Goal: Task Accomplishment & Management: Manage account settings

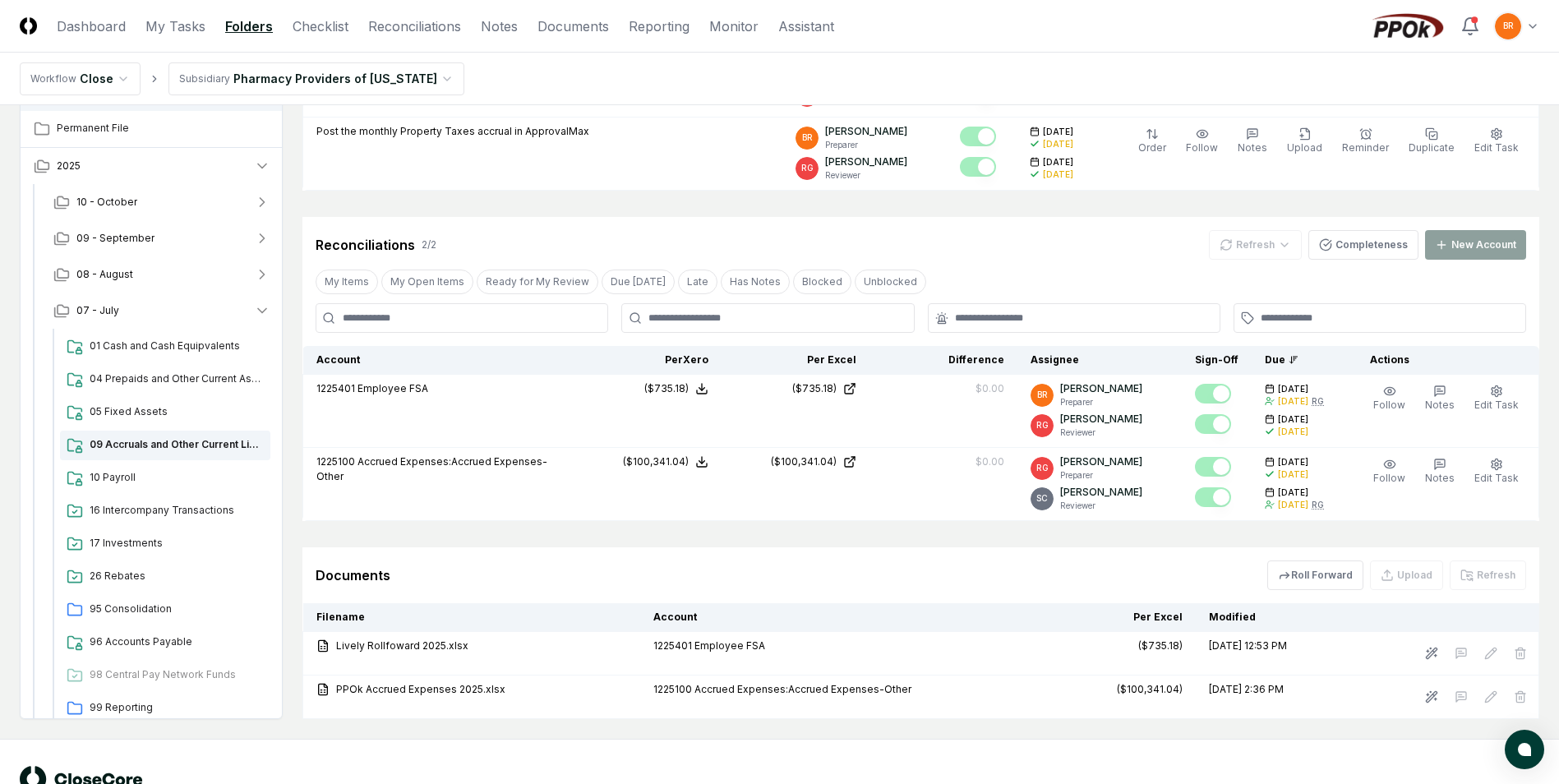
scroll to position [393, 0]
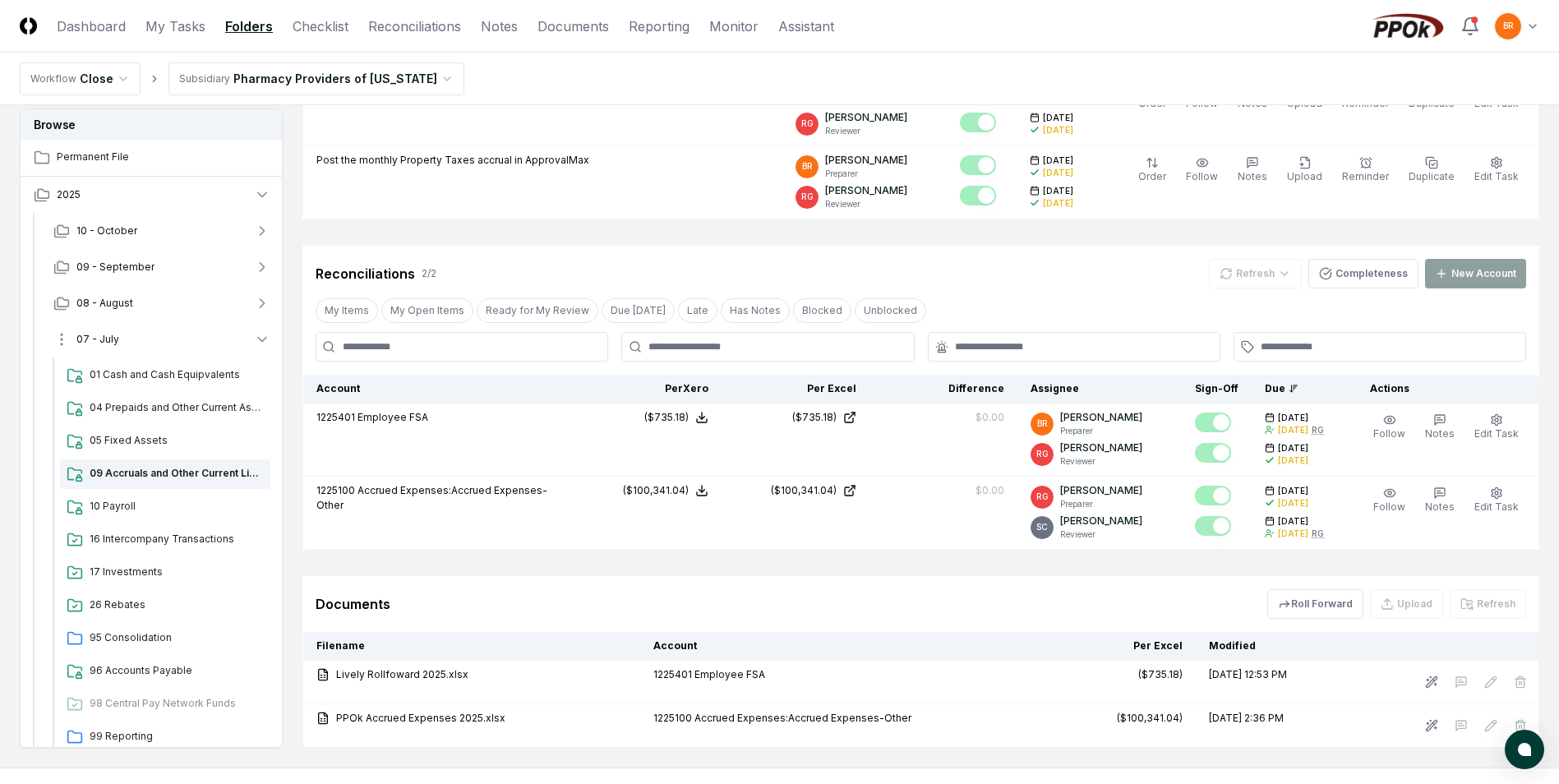
click at [259, 337] on icon "button" at bounding box center [263, 340] width 17 height 17
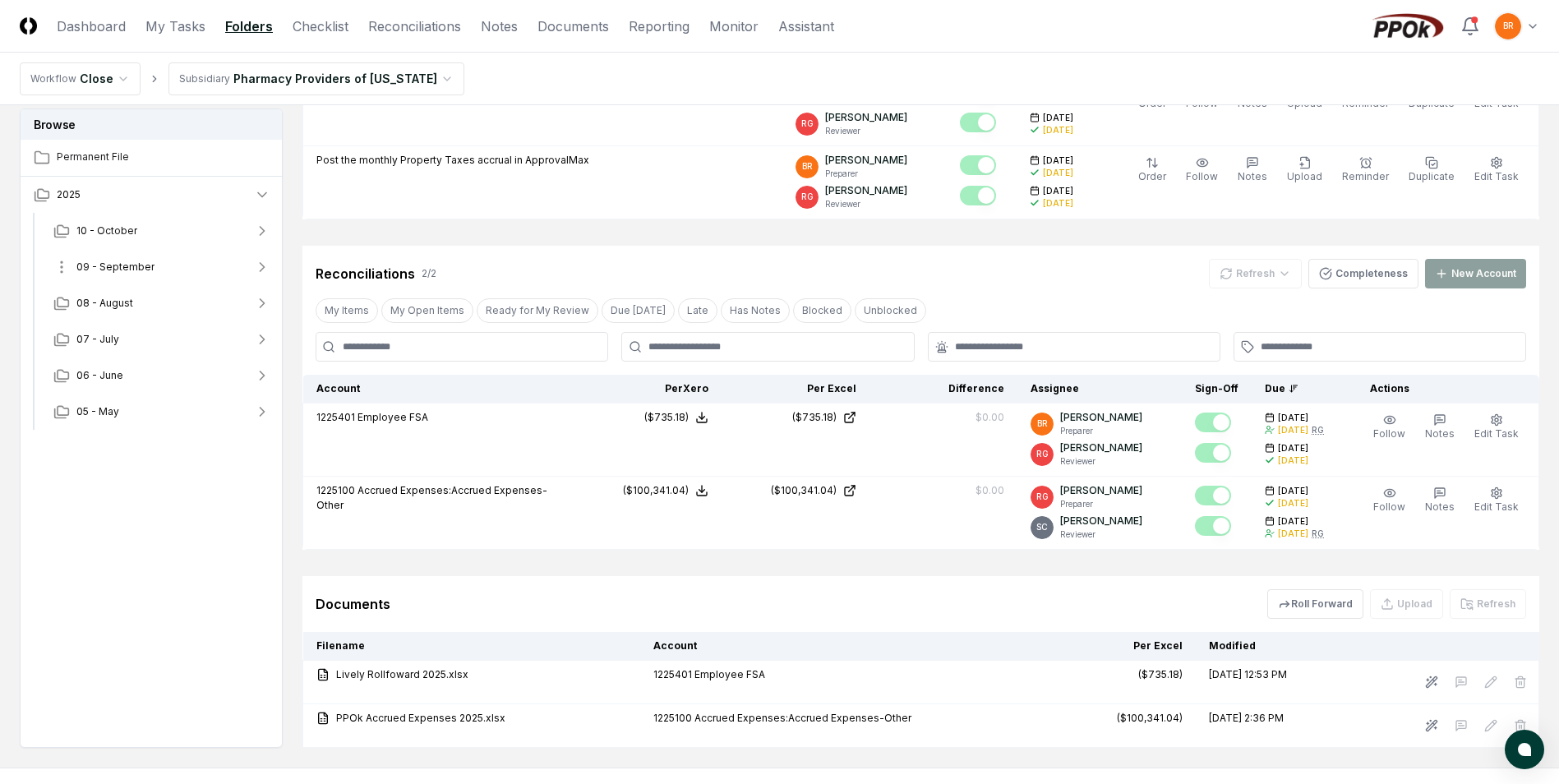
click at [264, 265] on icon "button" at bounding box center [263, 267] width 17 height 17
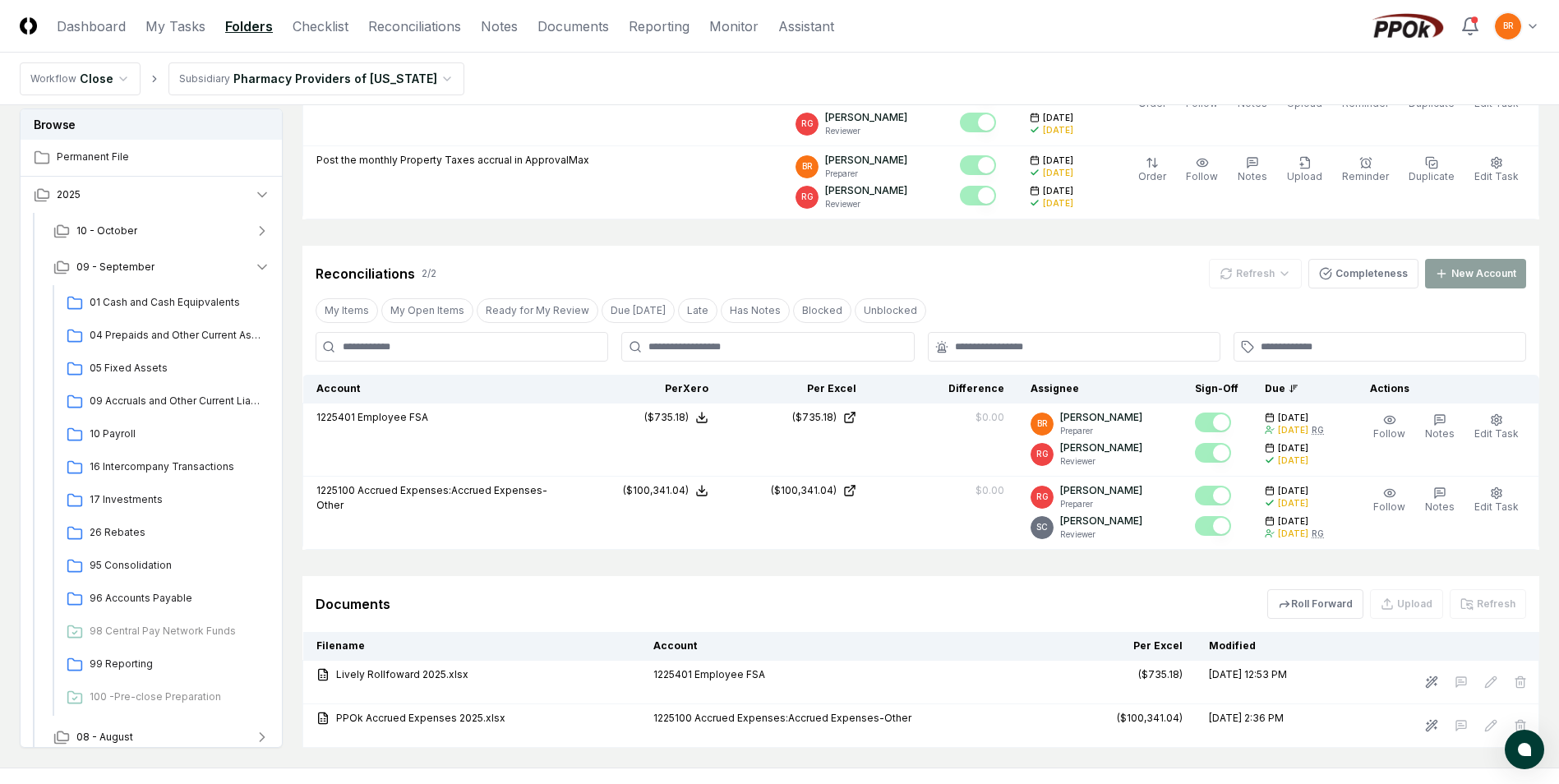
click at [1059, 291] on div "Reconciliations 2 / 2 Refresh Completeness New Account My Items My Open Items R…" at bounding box center [920, 398] width 1237 height 304
click at [1169, 293] on div "Reconciliations 2 / 2 Refresh Completeness New Account My Items My Open Items R…" at bounding box center [920, 398] width 1237 height 304
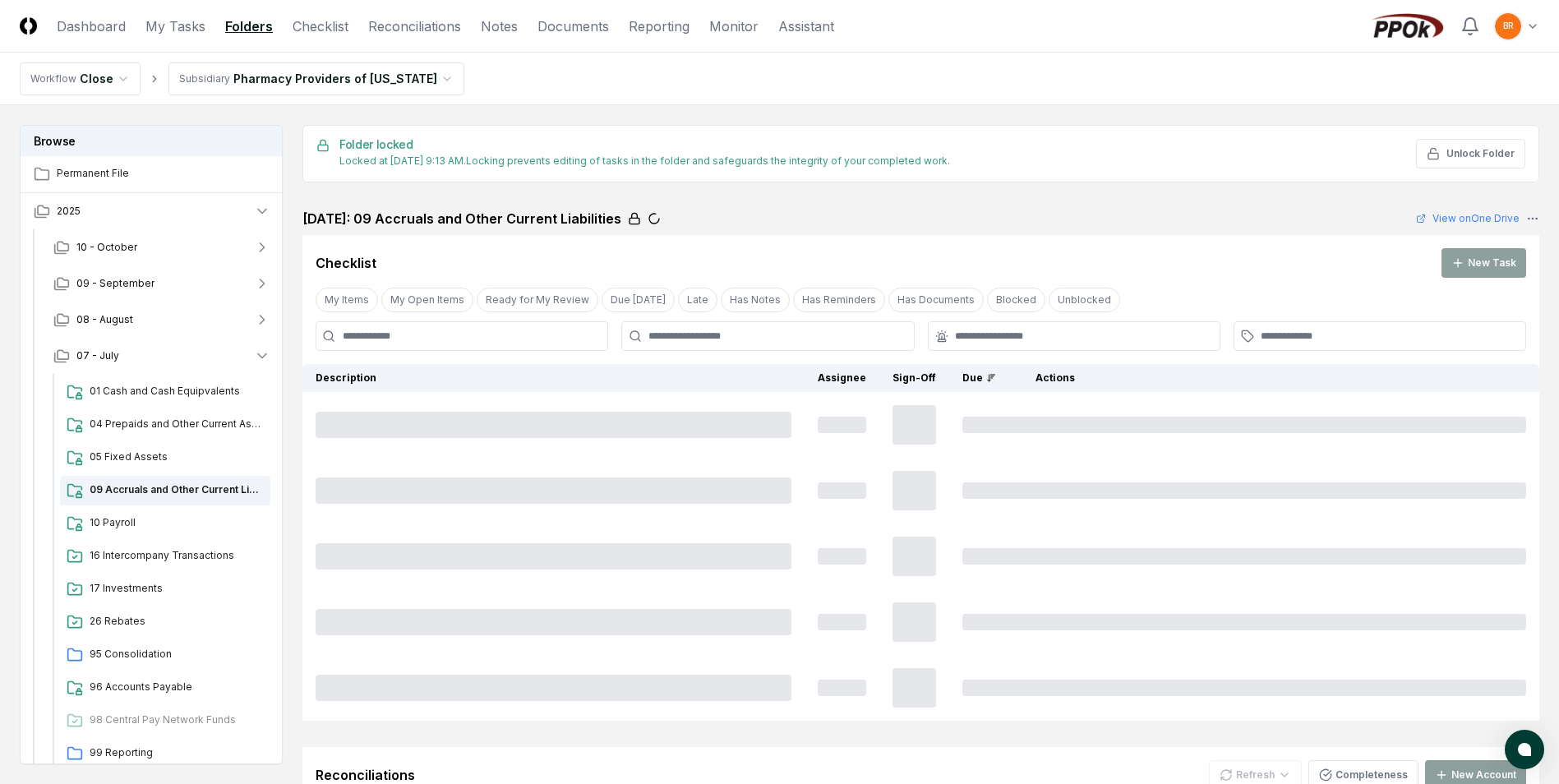
scroll to position [393, 0]
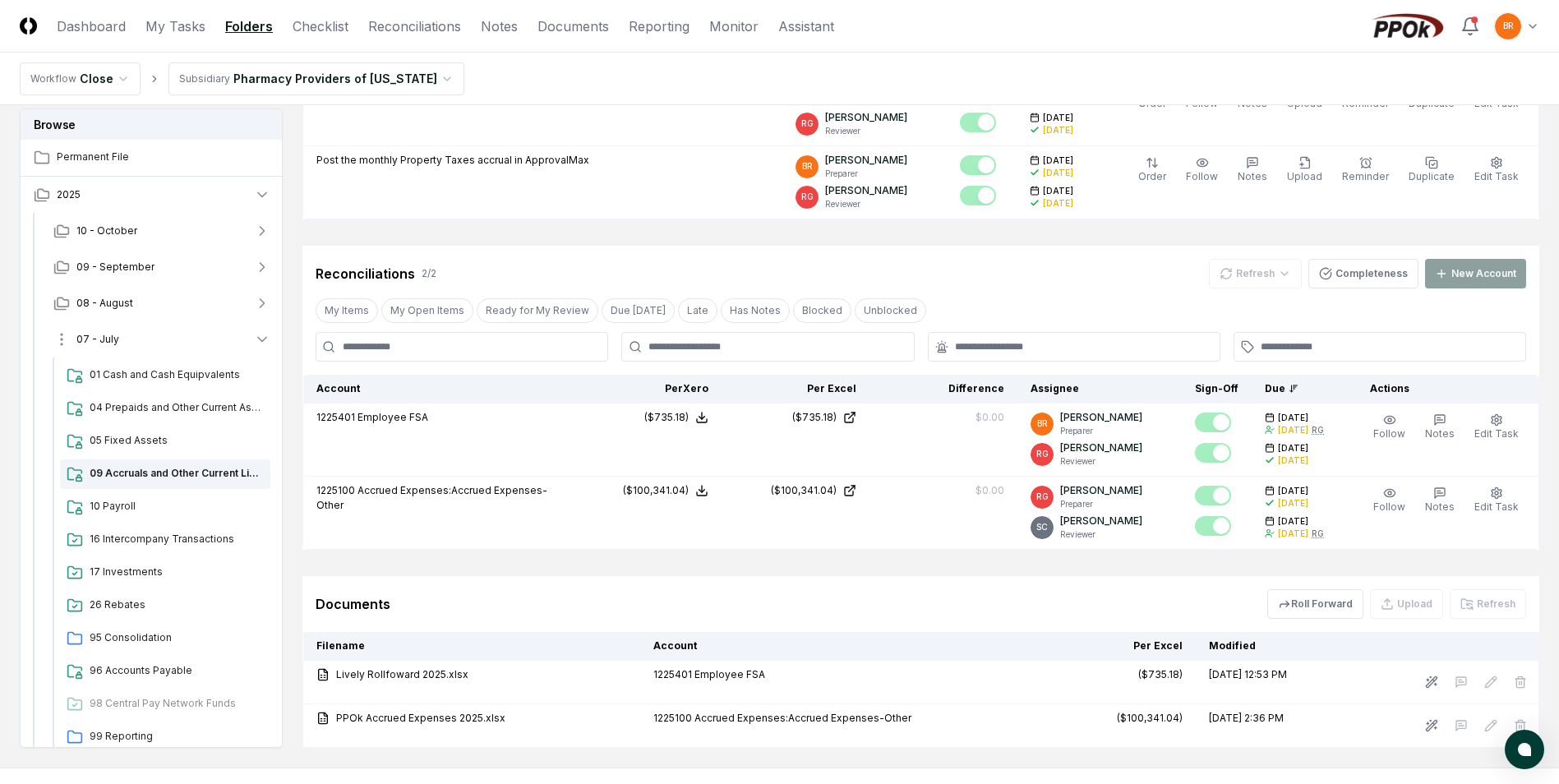
click at [264, 337] on icon "button" at bounding box center [263, 340] width 17 height 17
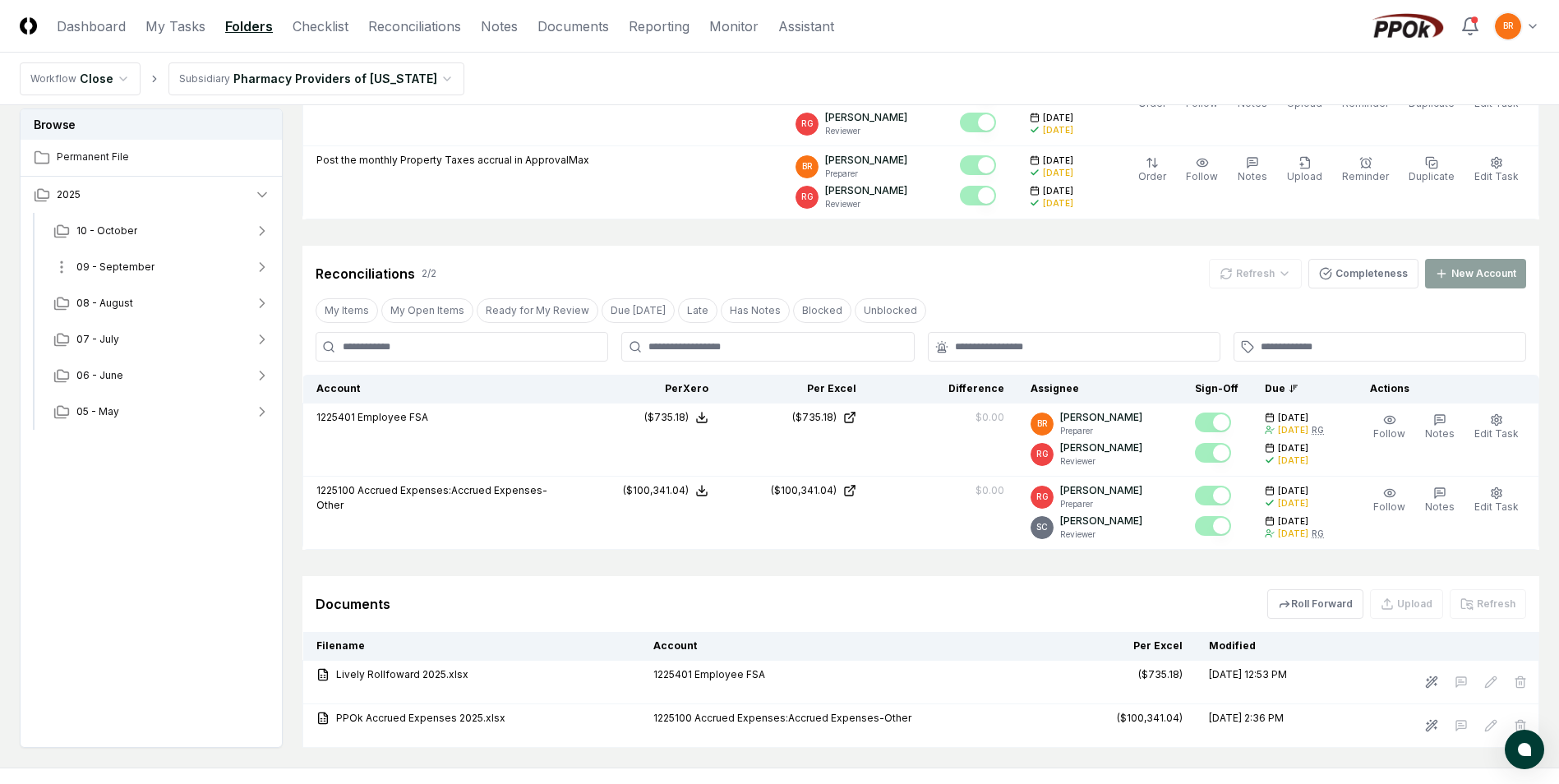
click at [259, 266] on icon "button" at bounding box center [263, 267] width 17 height 17
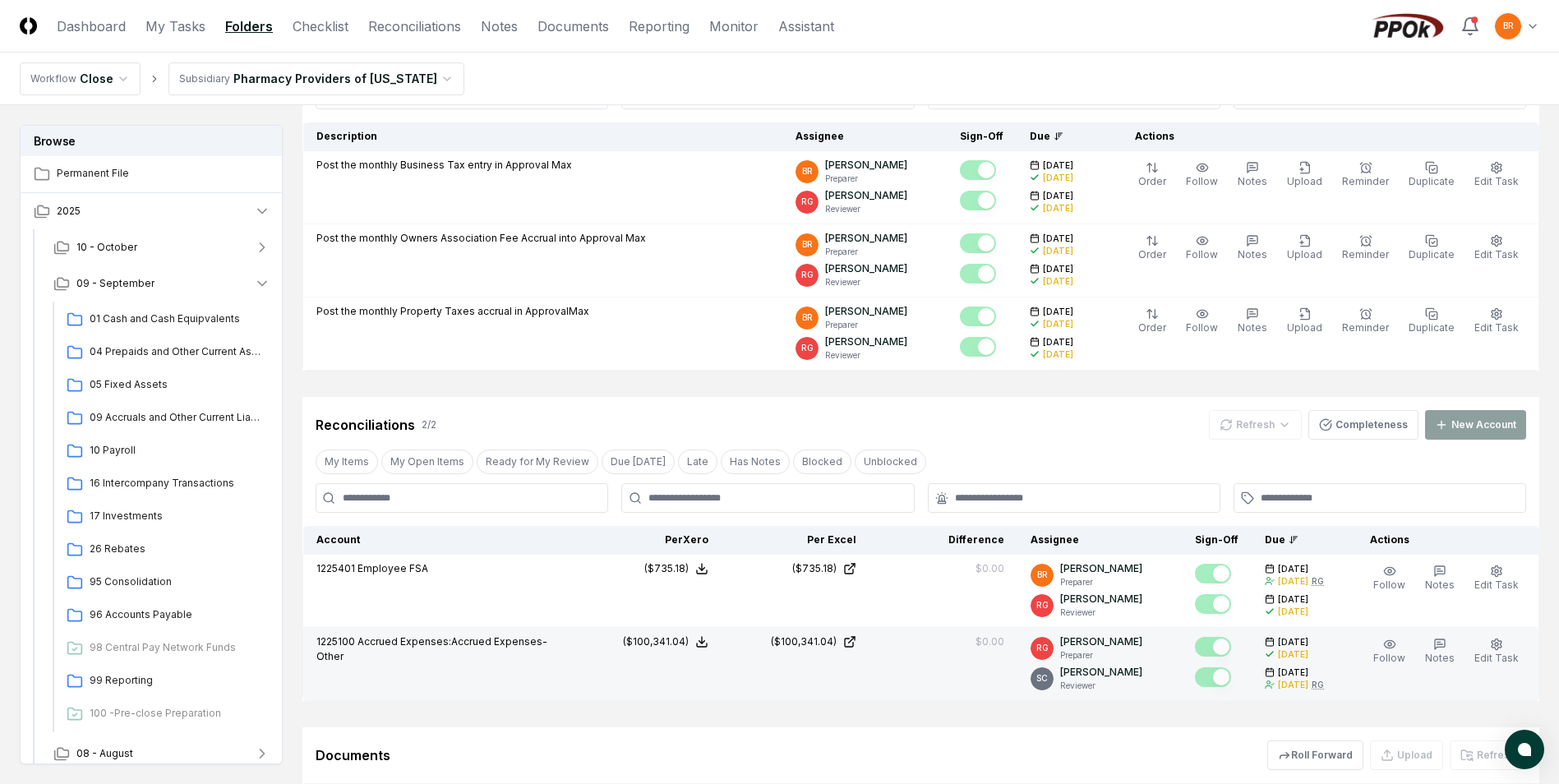
scroll to position [247, 0]
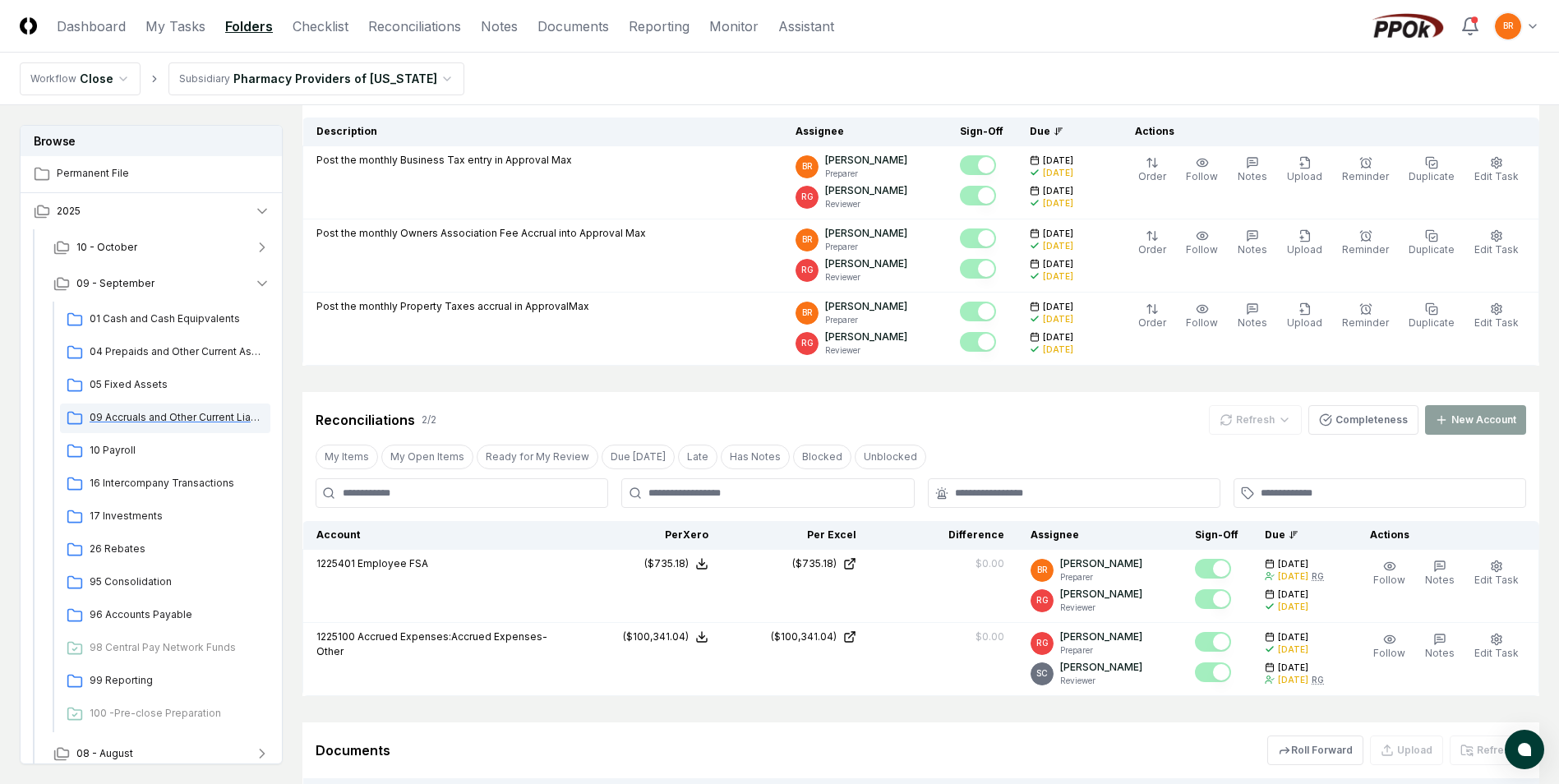
click at [167, 417] on span "09 Accruals and Other Current Liabilities" at bounding box center [177, 418] width 175 height 15
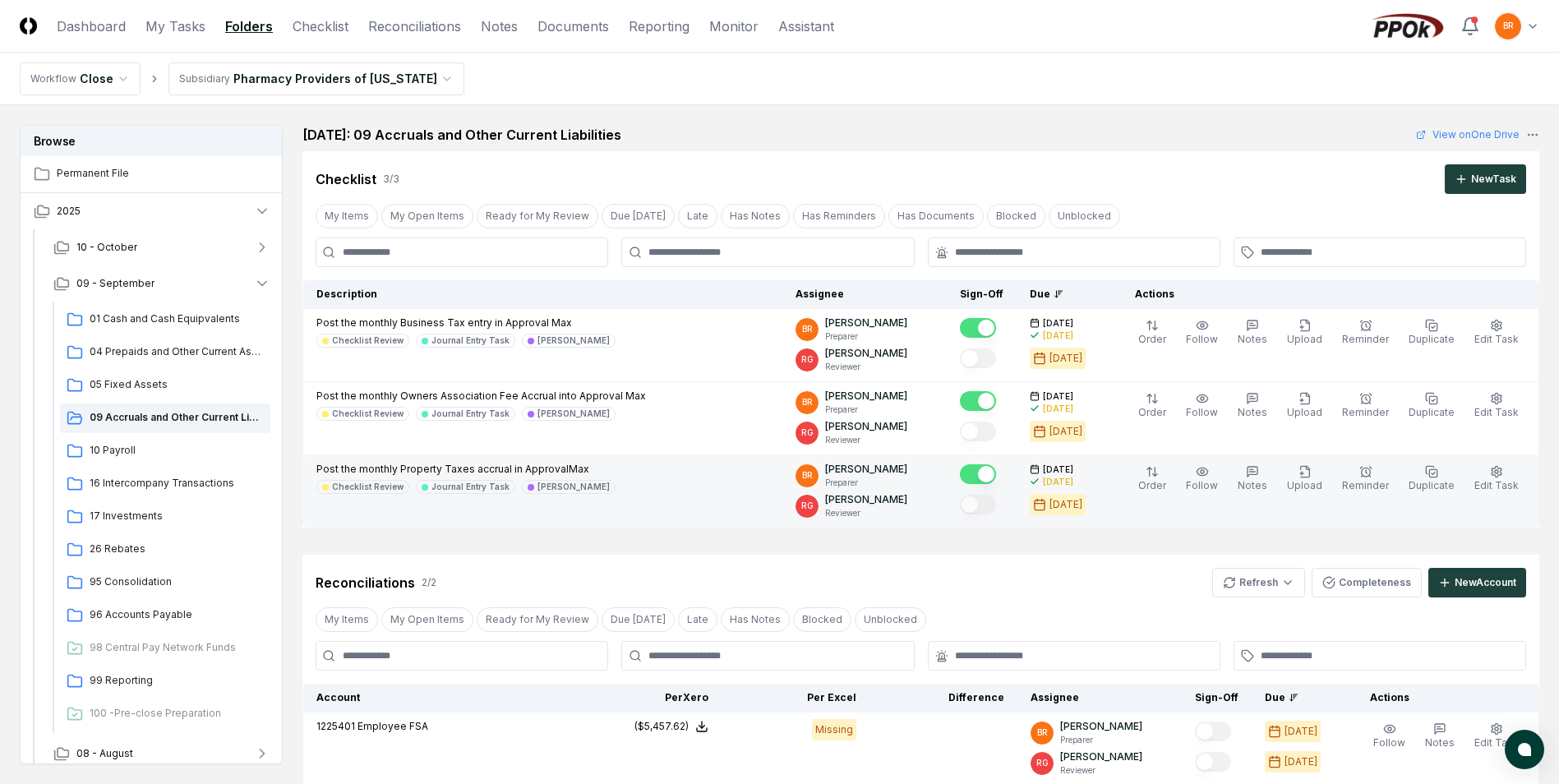
scroll to position [165, 0]
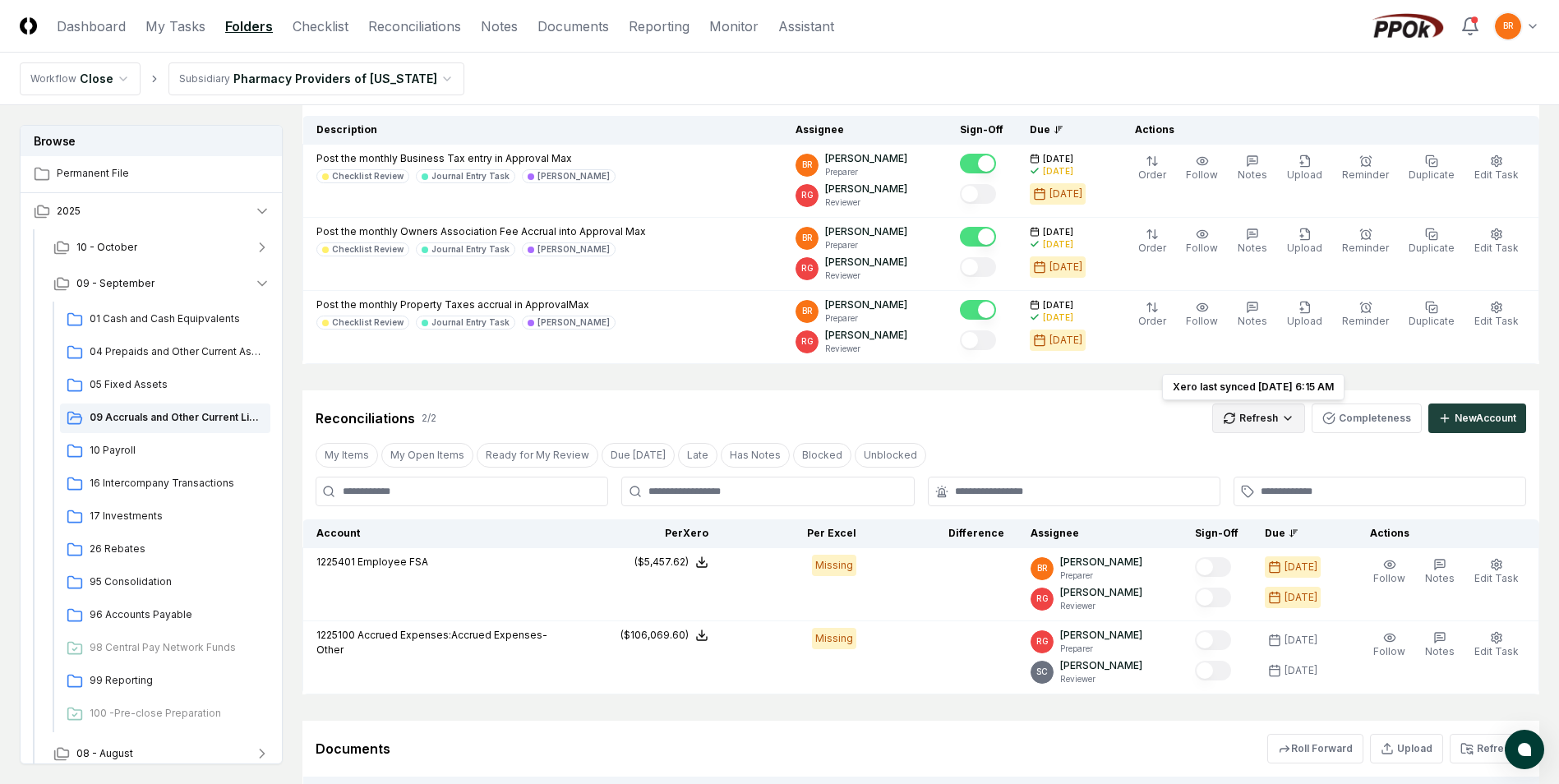
click at [1279, 413] on html "CloseCore Dashboard My Tasks Folders Checklist Reconciliations Notes Documents …" at bounding box center [779, 422] width 1559 height 1173
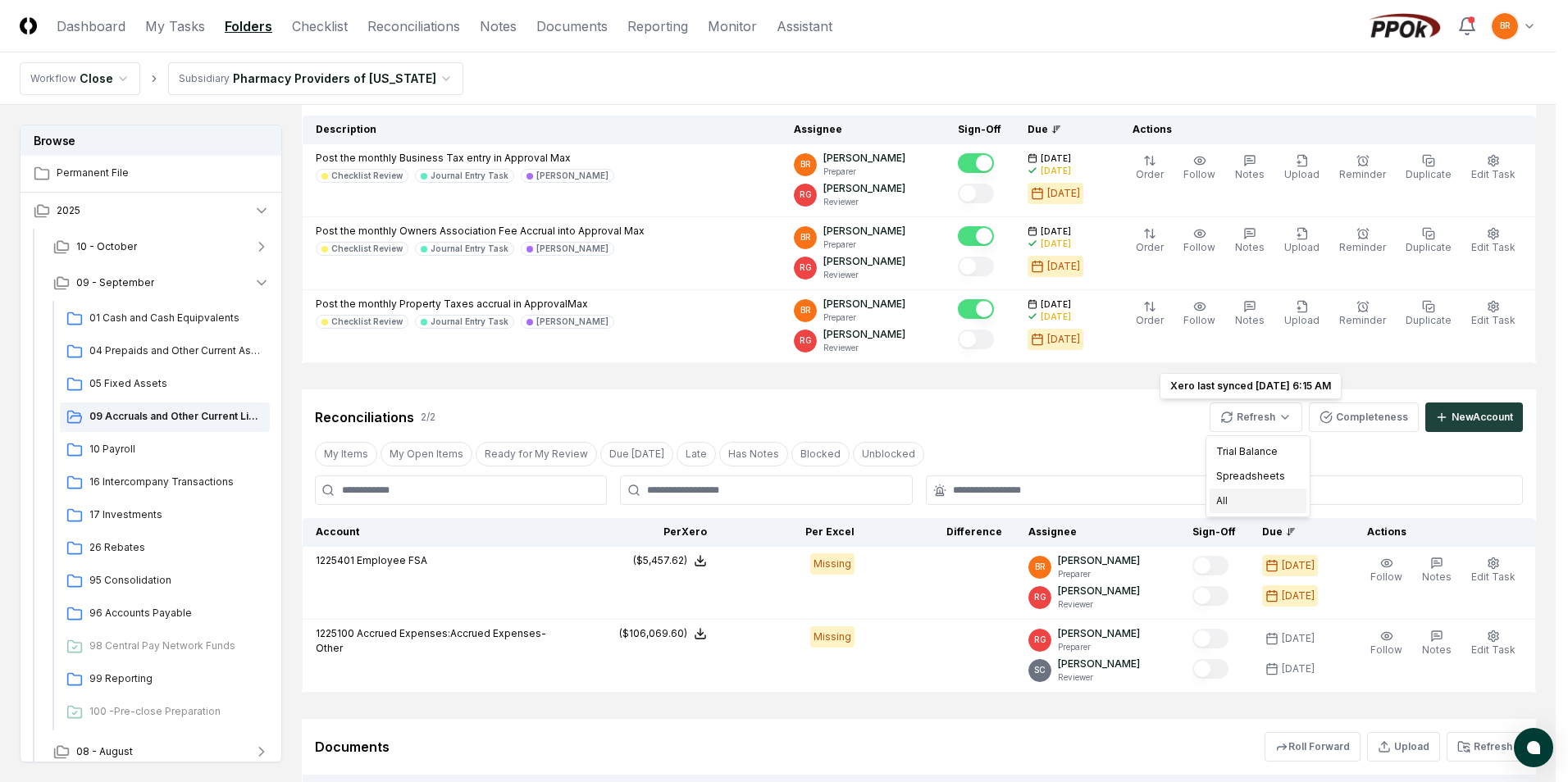
click at [1256, 503] on div "All" at bounding box center [1258, 500] width 97 height 24
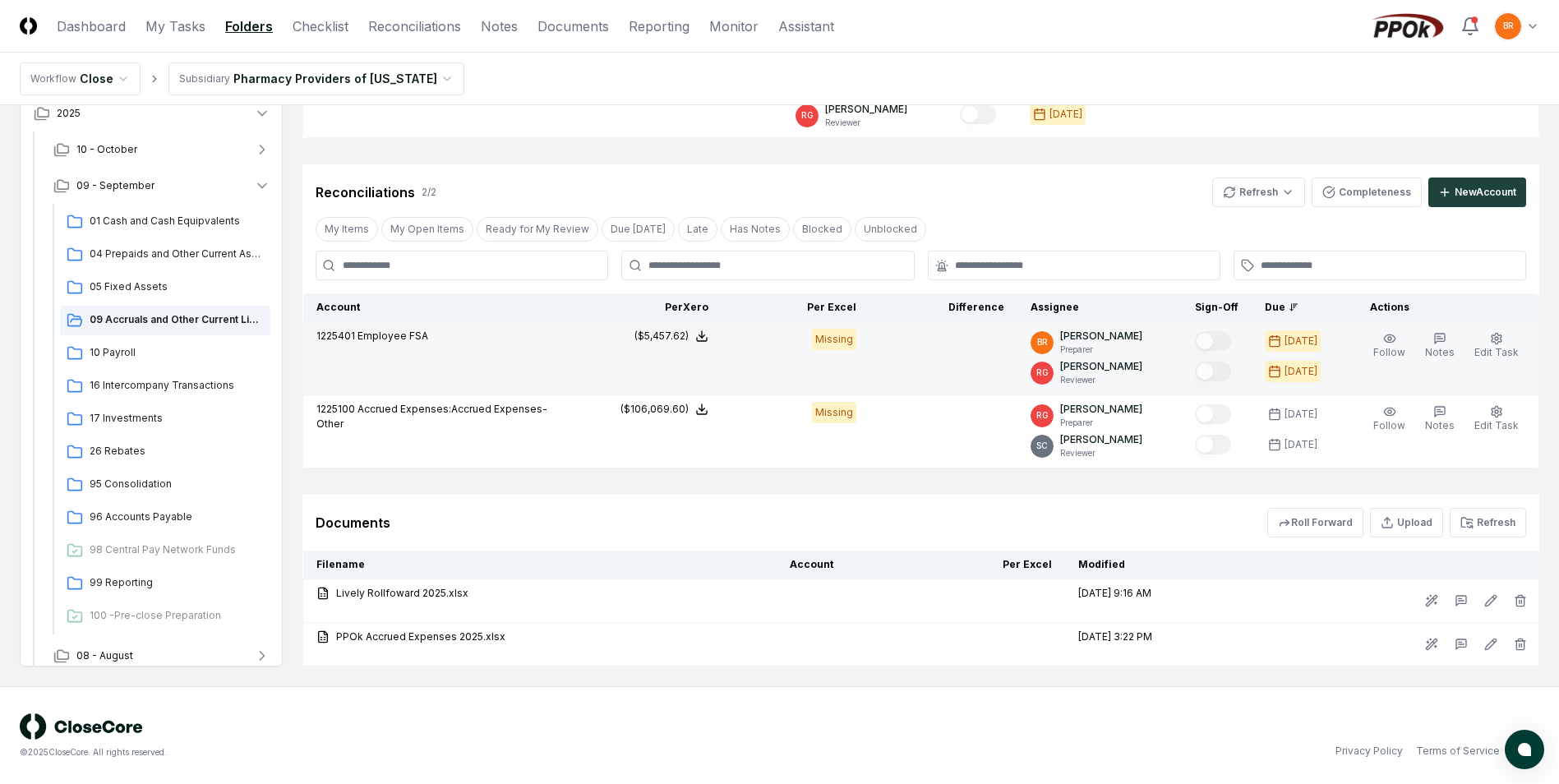
scroll to position [391, 0]
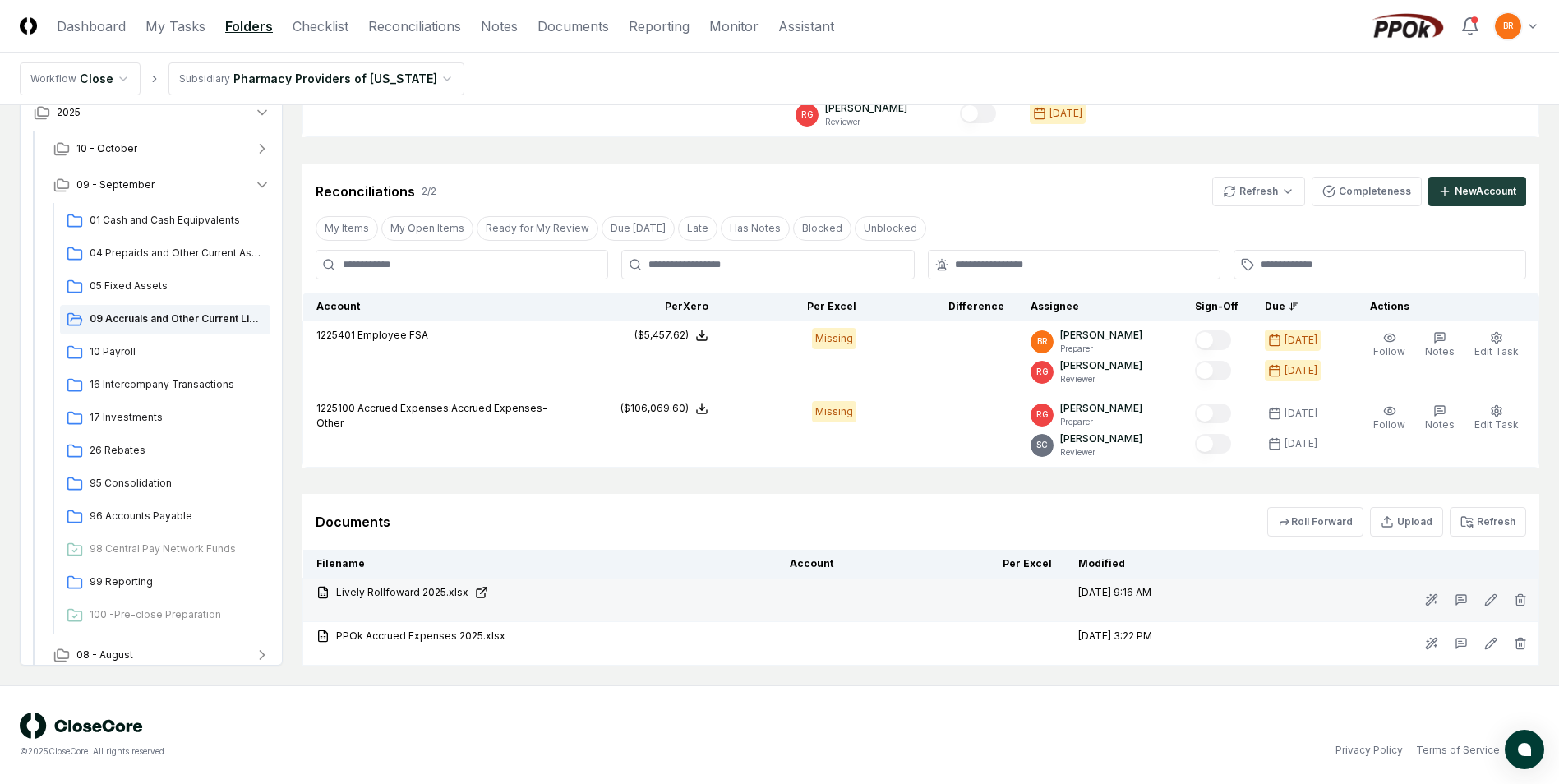
click at [416, 595] on link "Lively Rollfoward 2025.xlsx" at bounding box center [540, 593] width 447 height 15
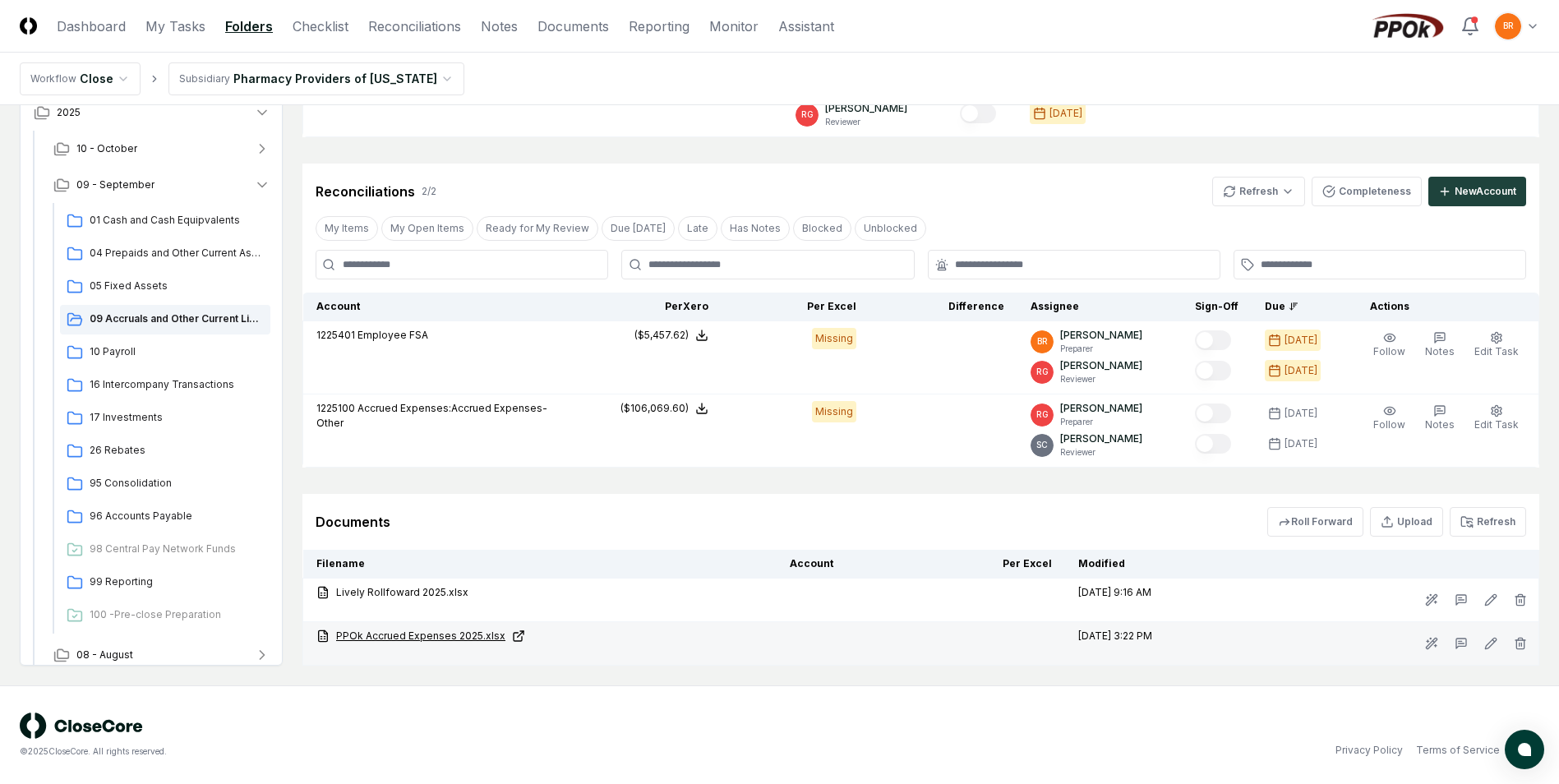
click at [414, 636] on link "PPOk Accrued Expenses 2025.xlsx" at bounding box center [540, 636] width 447 height 15
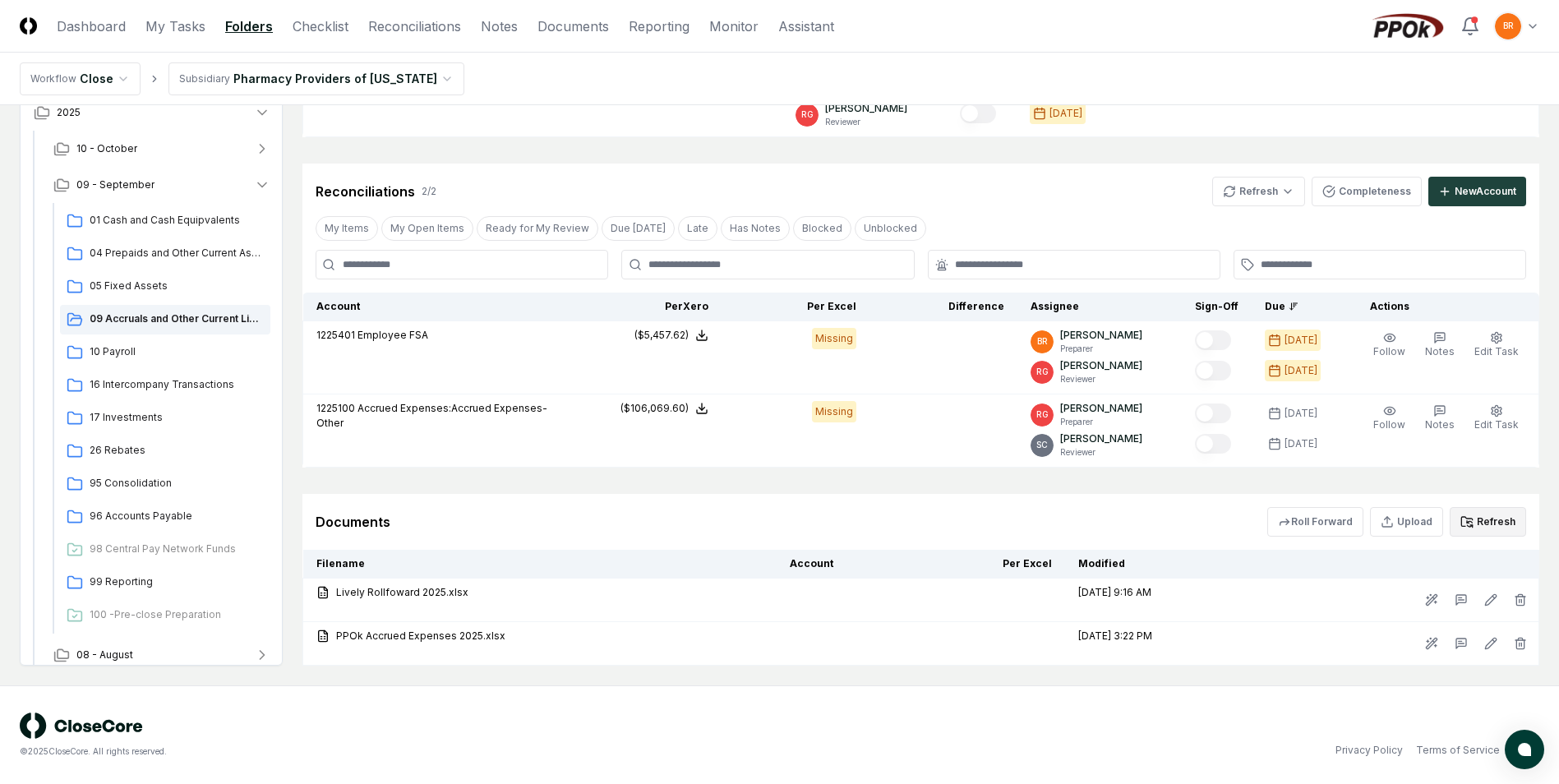
click at [1509, 525] on button "Refresh" at bounding box center [1488, 521] width 76 height 29
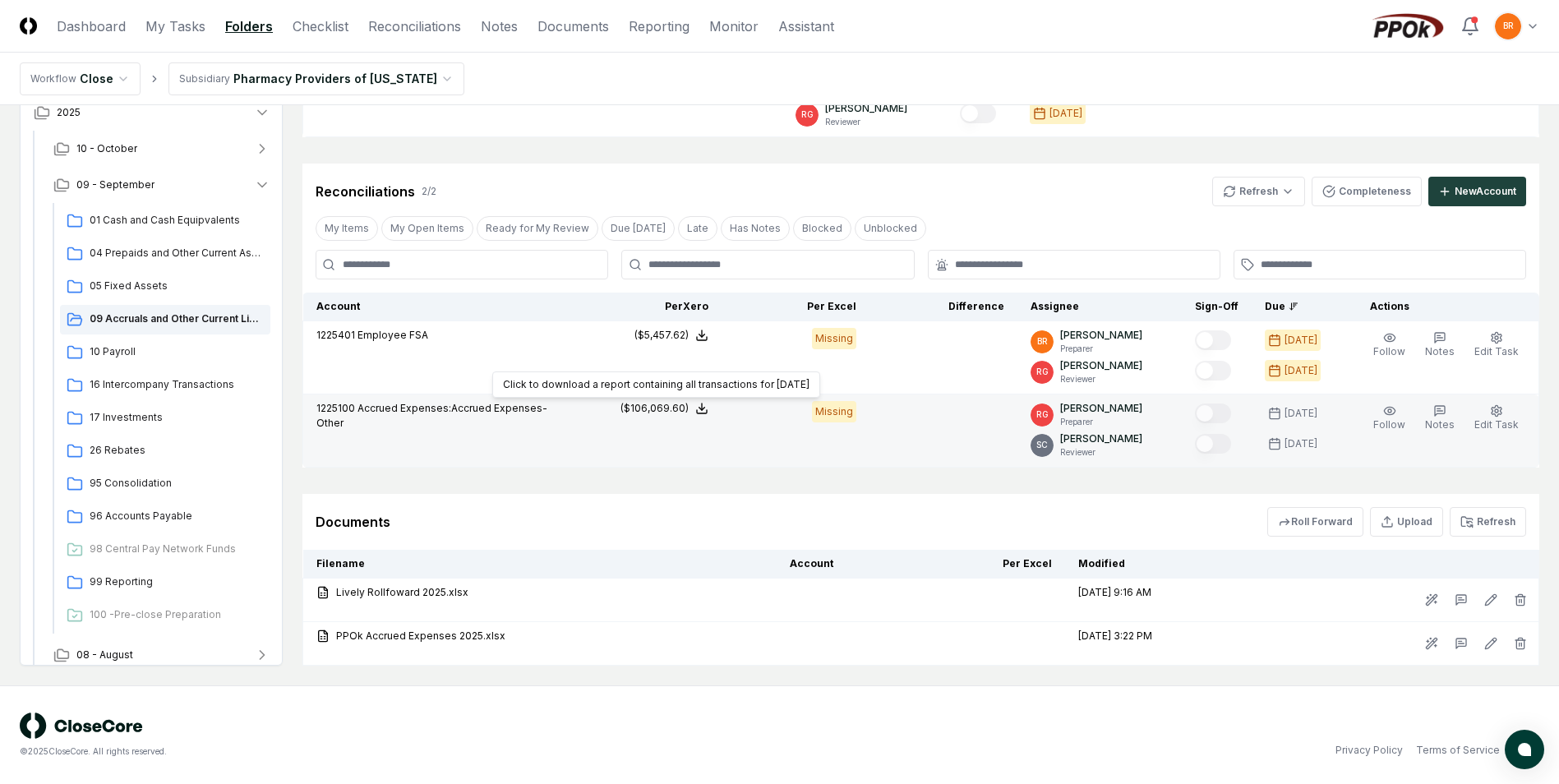
click at [705, 409] on polyline at bounding box center [702, 409] width 6 height 3
click at [715, 370] on button "Download .xlsx" at bounding box center [701, 368] width 114 height 29
click at [717, 448] on td "($106,069.60) Balance Detail Report Download a report containing all transactio…" at bounding box center [647, 431] width 148 height 73
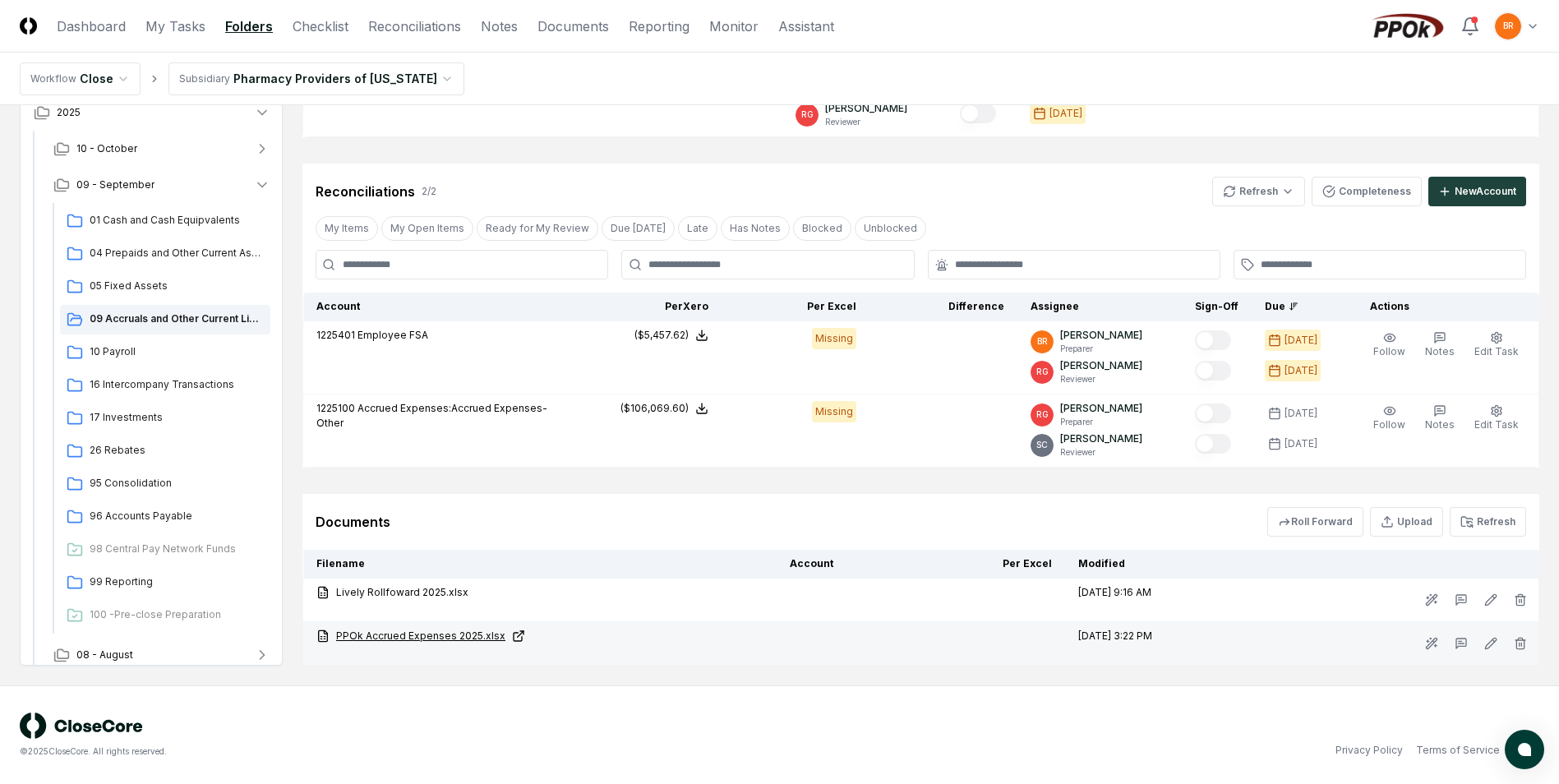
click at [412, 635] on link "PPOk Accrued Expenses 2025.xlsx" at bounding box center [540, 636] width 447 height 15
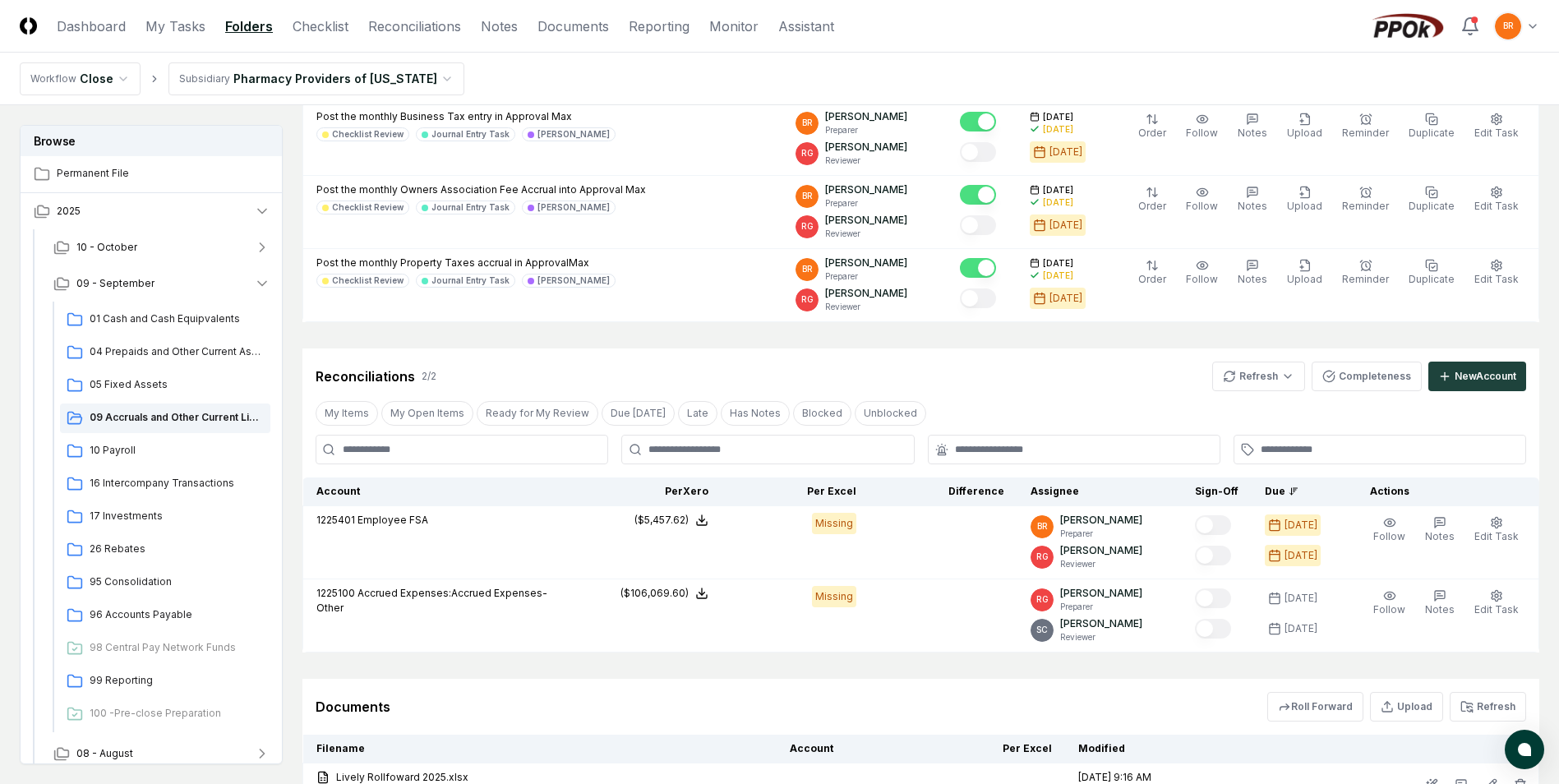
scroll to position [0, 0]
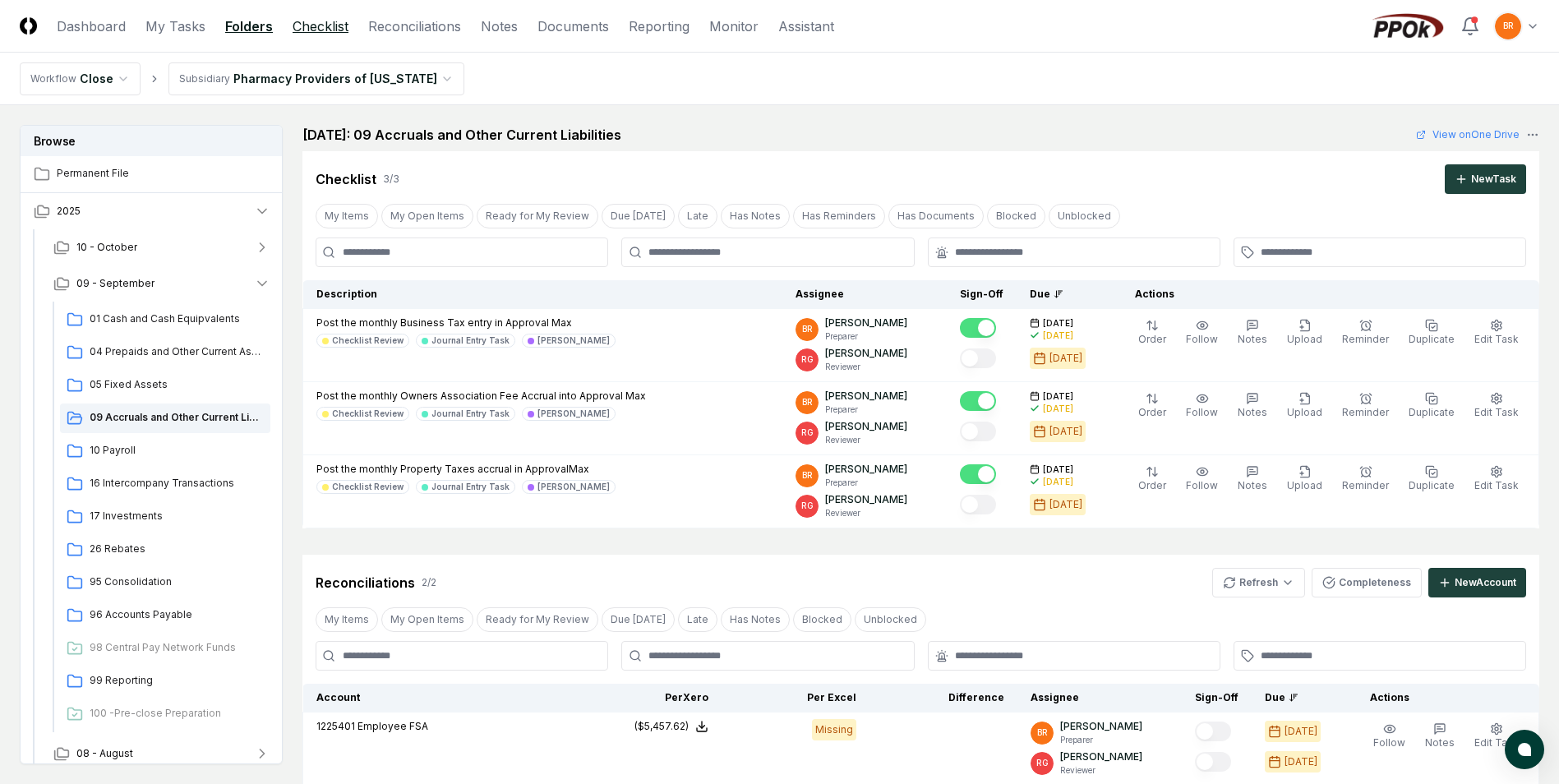
click at [315, 20] on link "Checklist" at bounding box center [321, 26] width 56 height 19
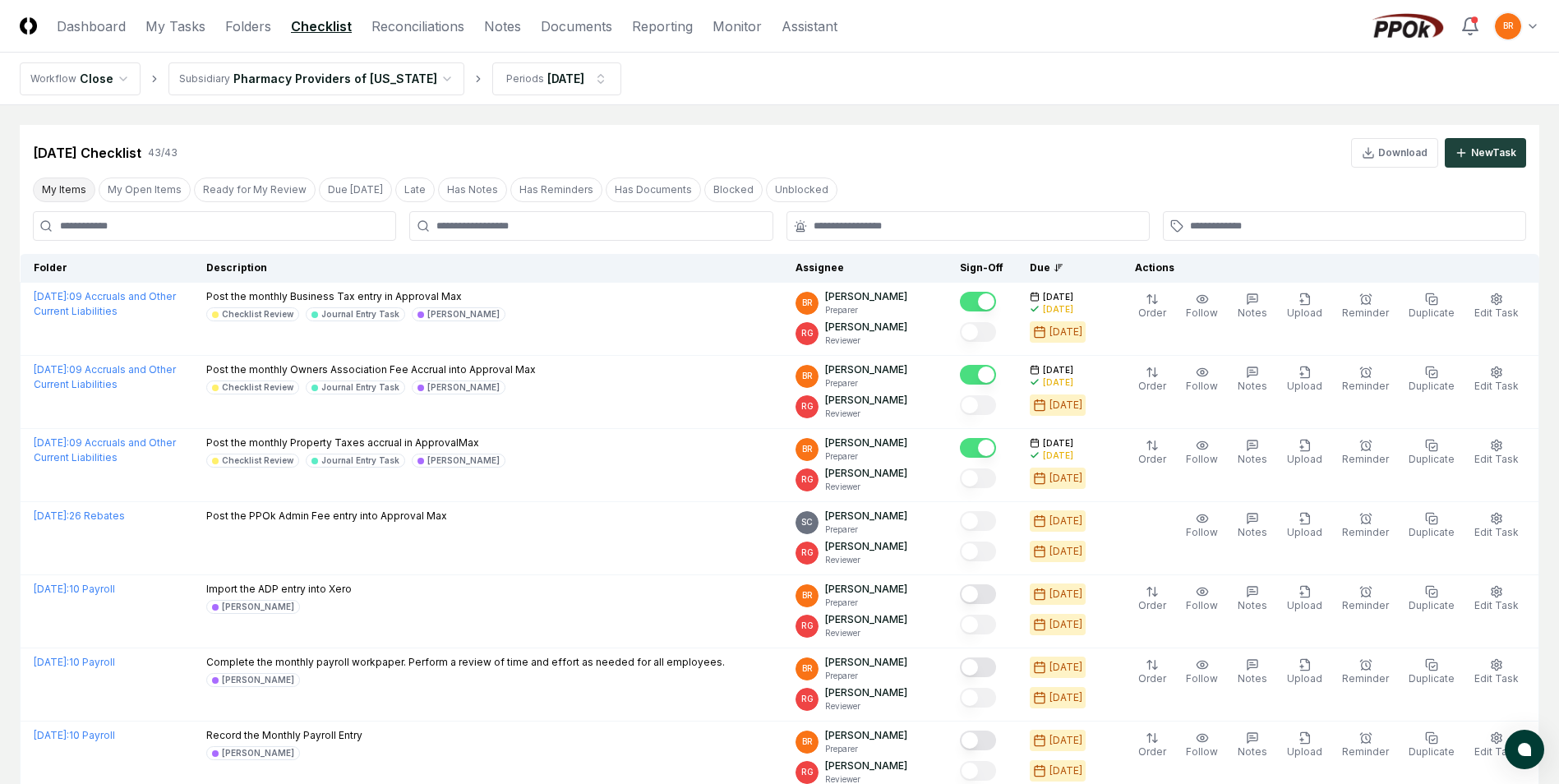
click at [61, 188] on button "My Items" at bounding box center [64, 189] width 62 height 24
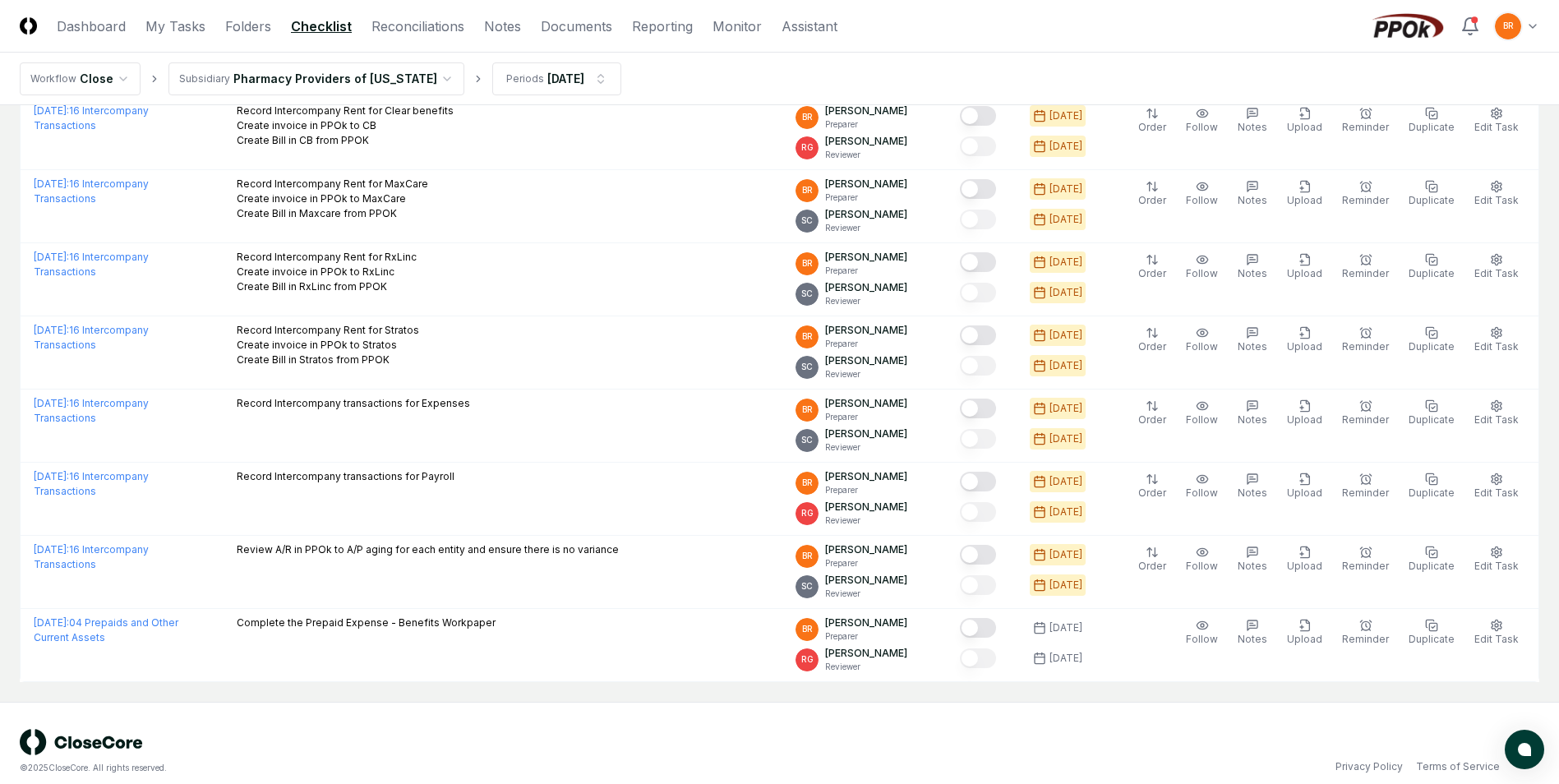
scroll to position [1397, 0]
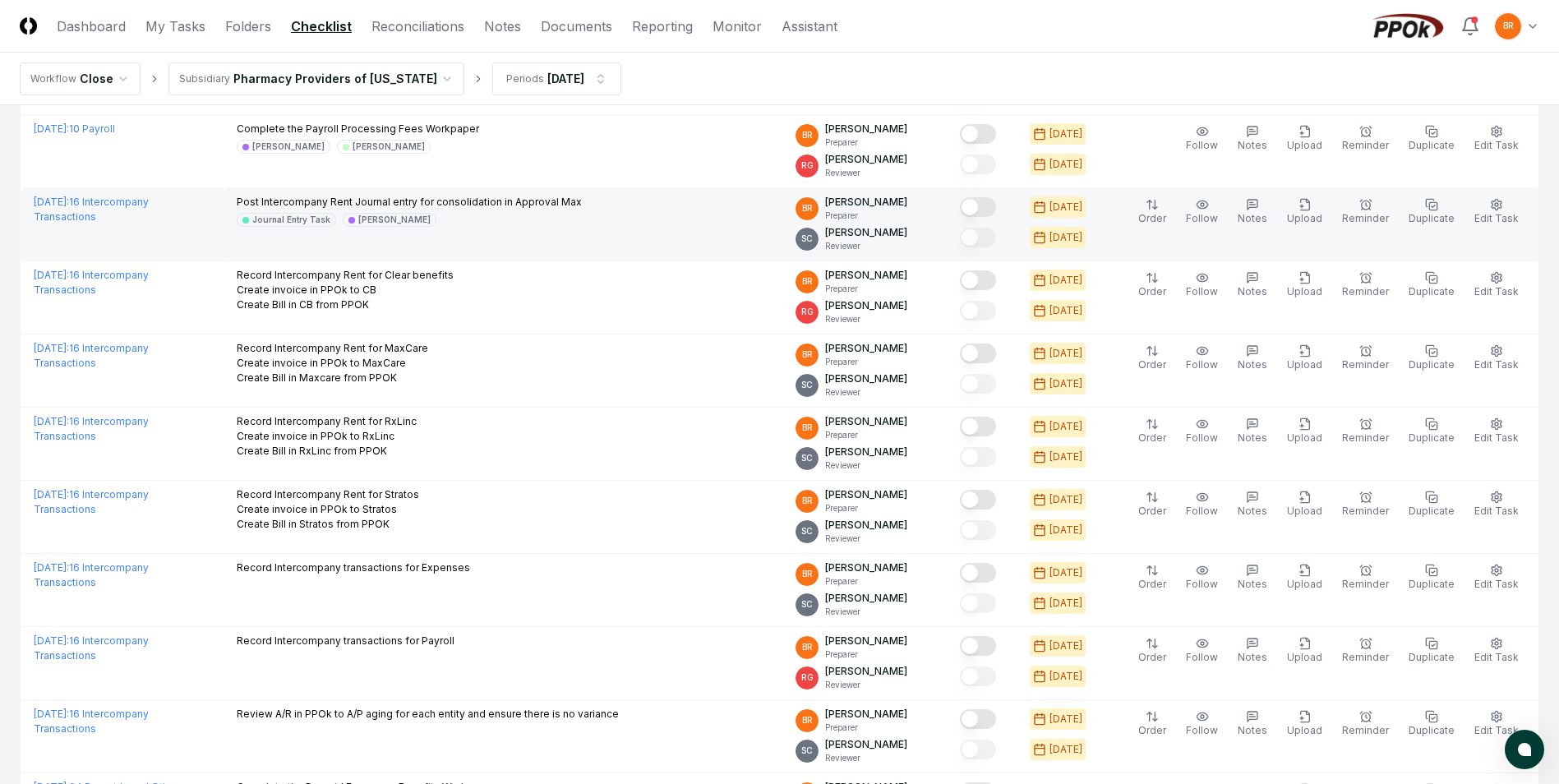
click at [989, 204] on button "Mark complete" at bounding box center [977, 206] width 36 height 19
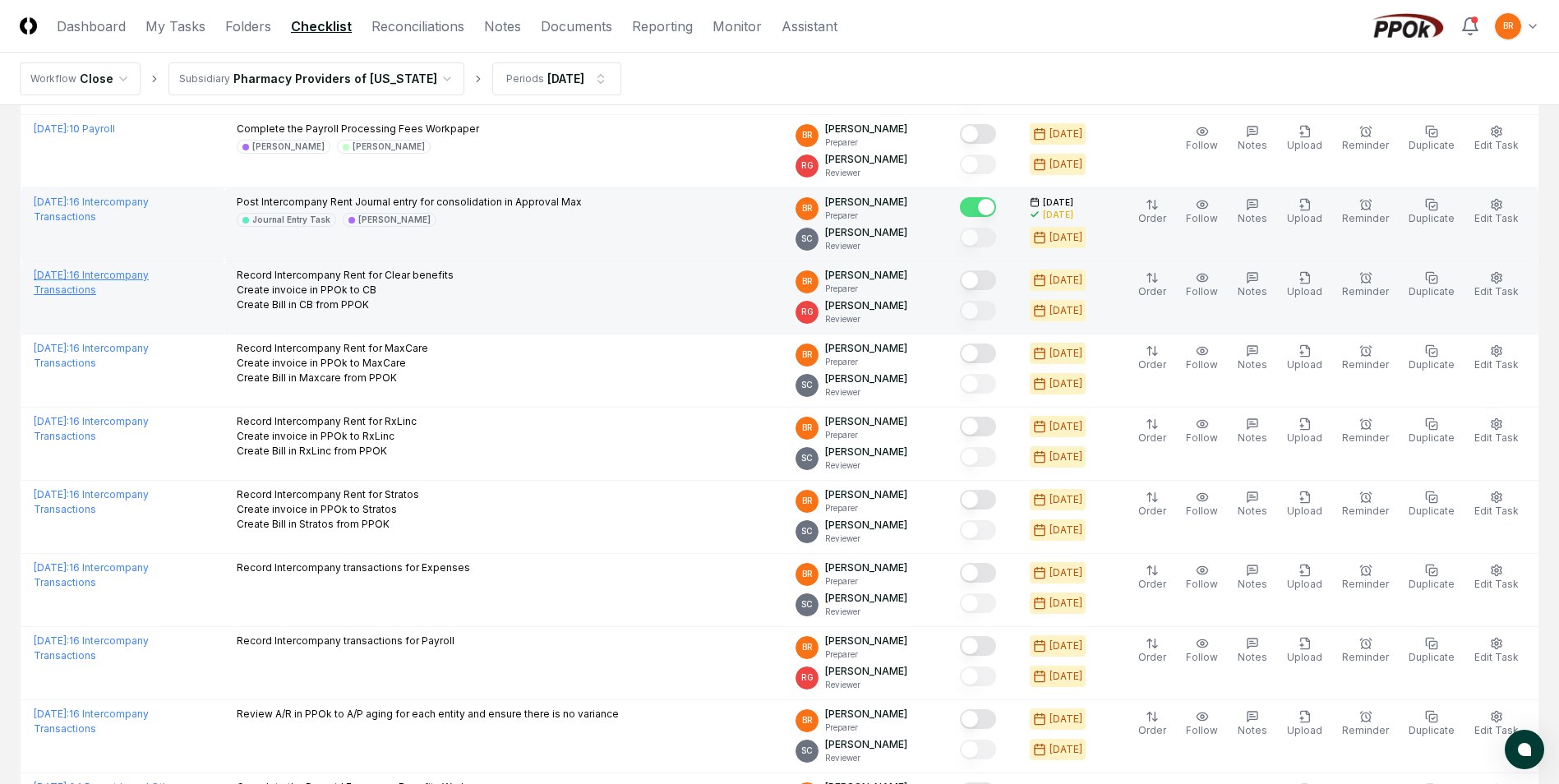
click at [149, 273] on link "[DATE] : 16 Intercompany Transactions" at bounding box center [91, 282] width 115 height 27
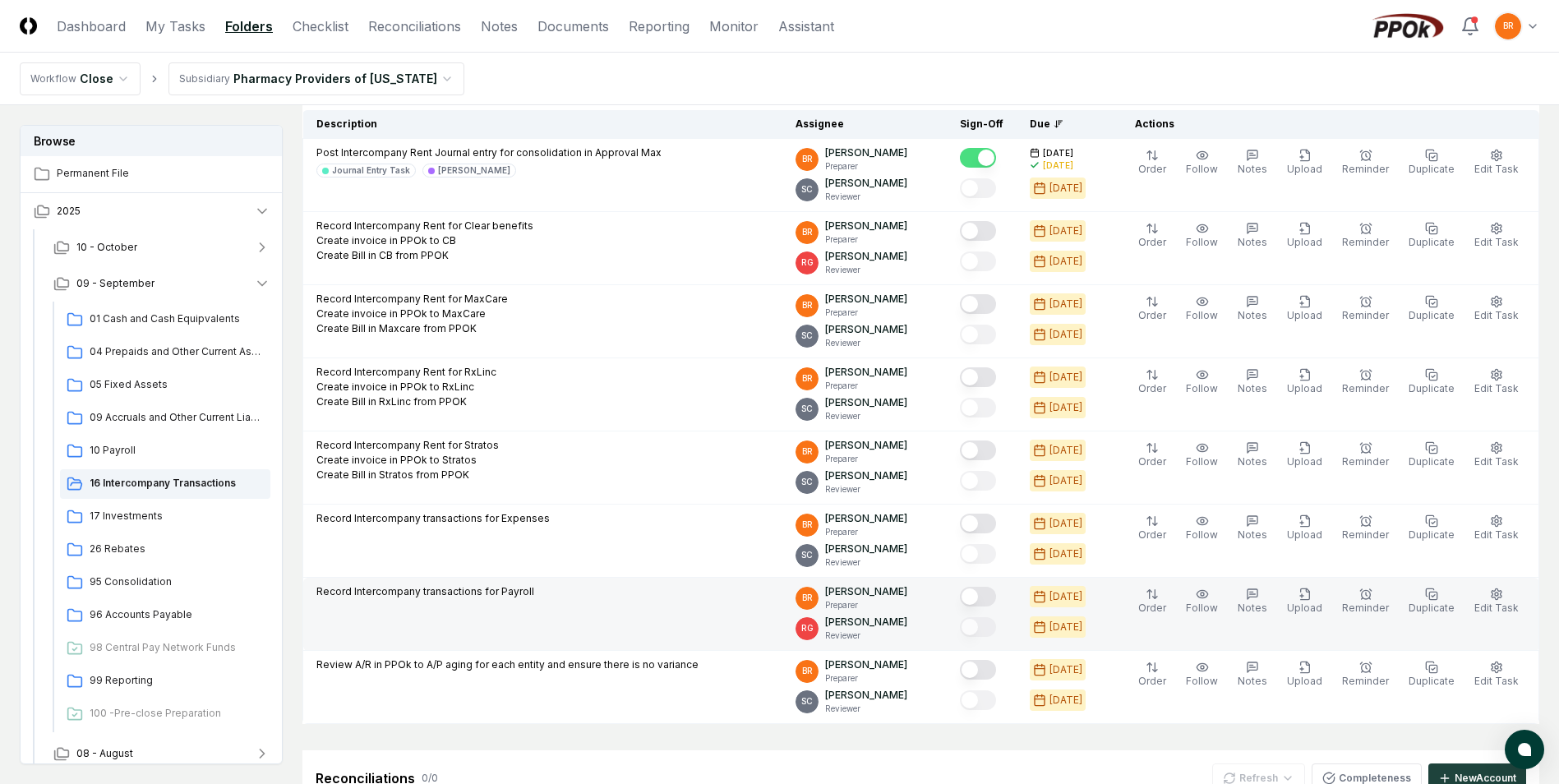
scroll to position [137, 0]
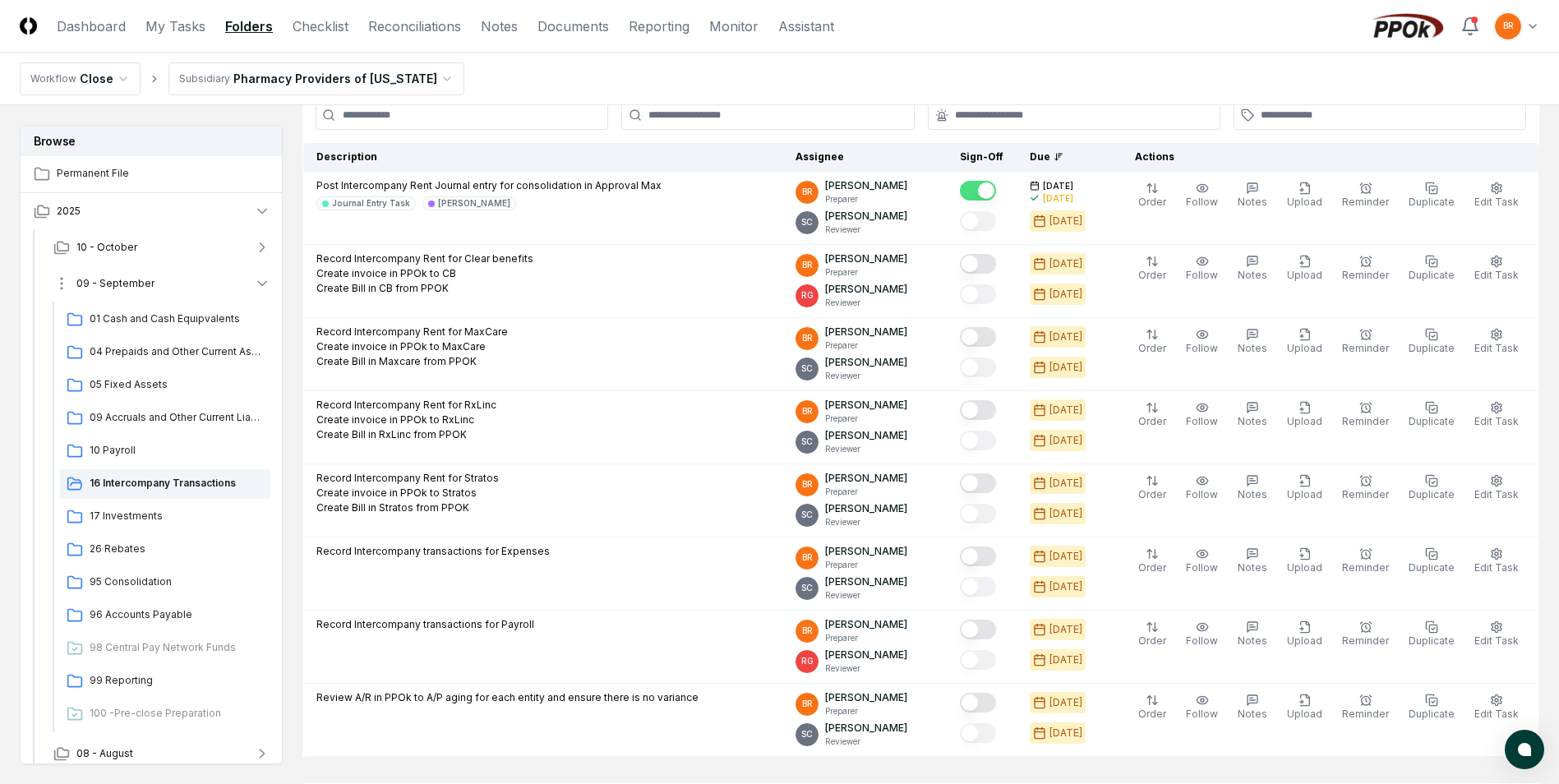
click at [262, 284] on icon "button" at bounding box center [263, 284] width 17 height 17
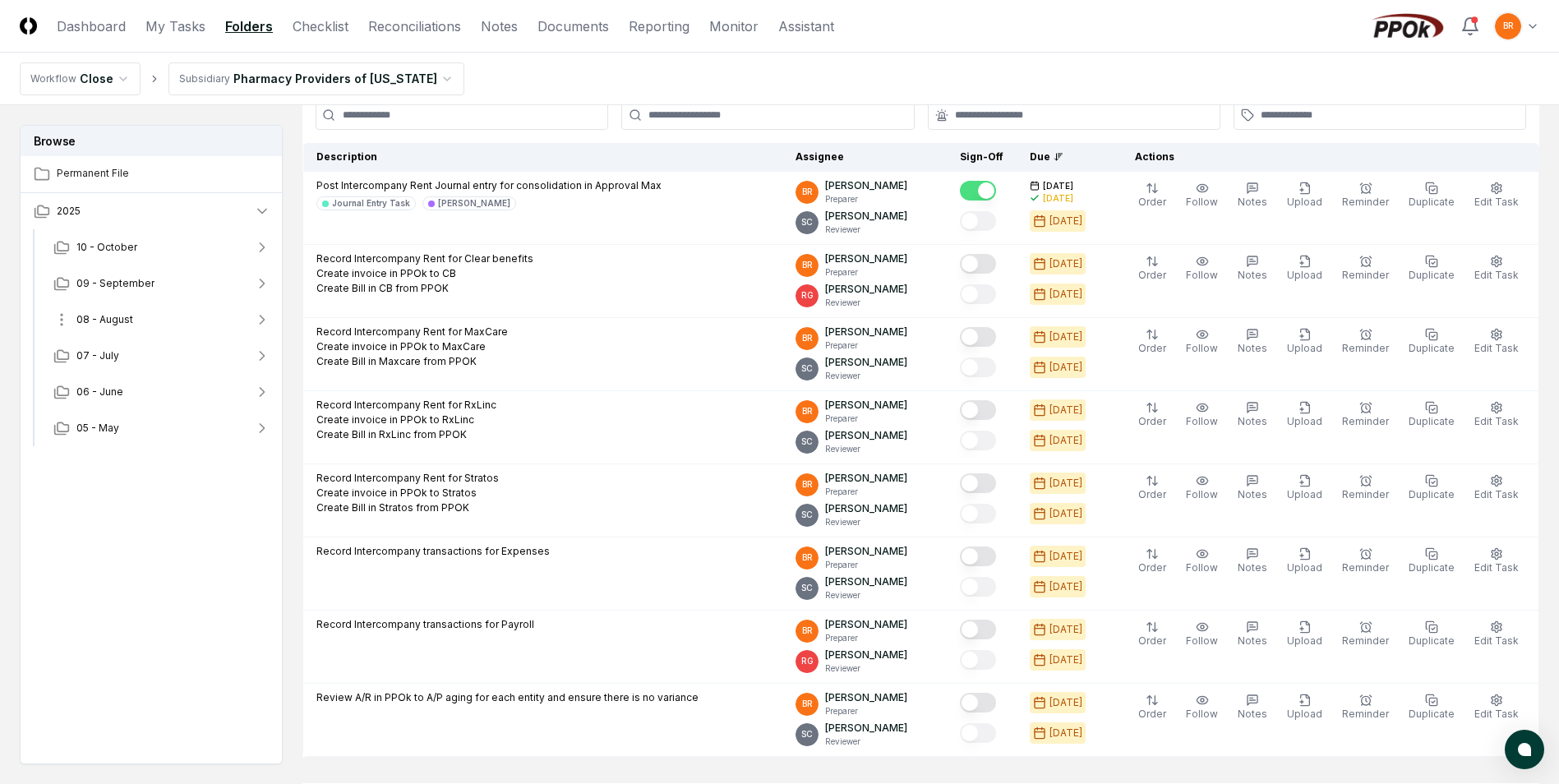
click at [264, 315] on icon "button" at bounding box center [263, 320] width 17 height 17
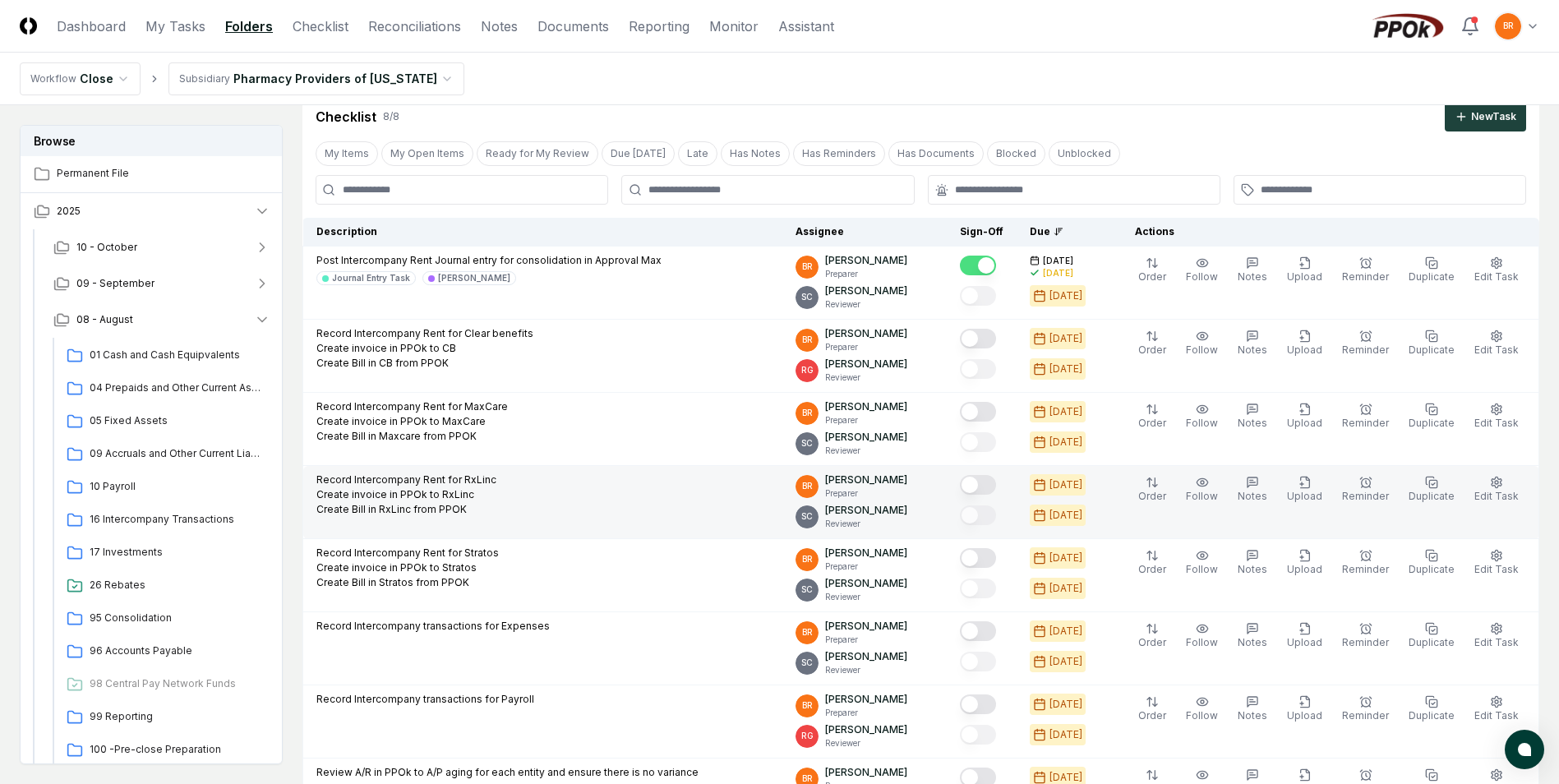
scroll to position [247, 0]
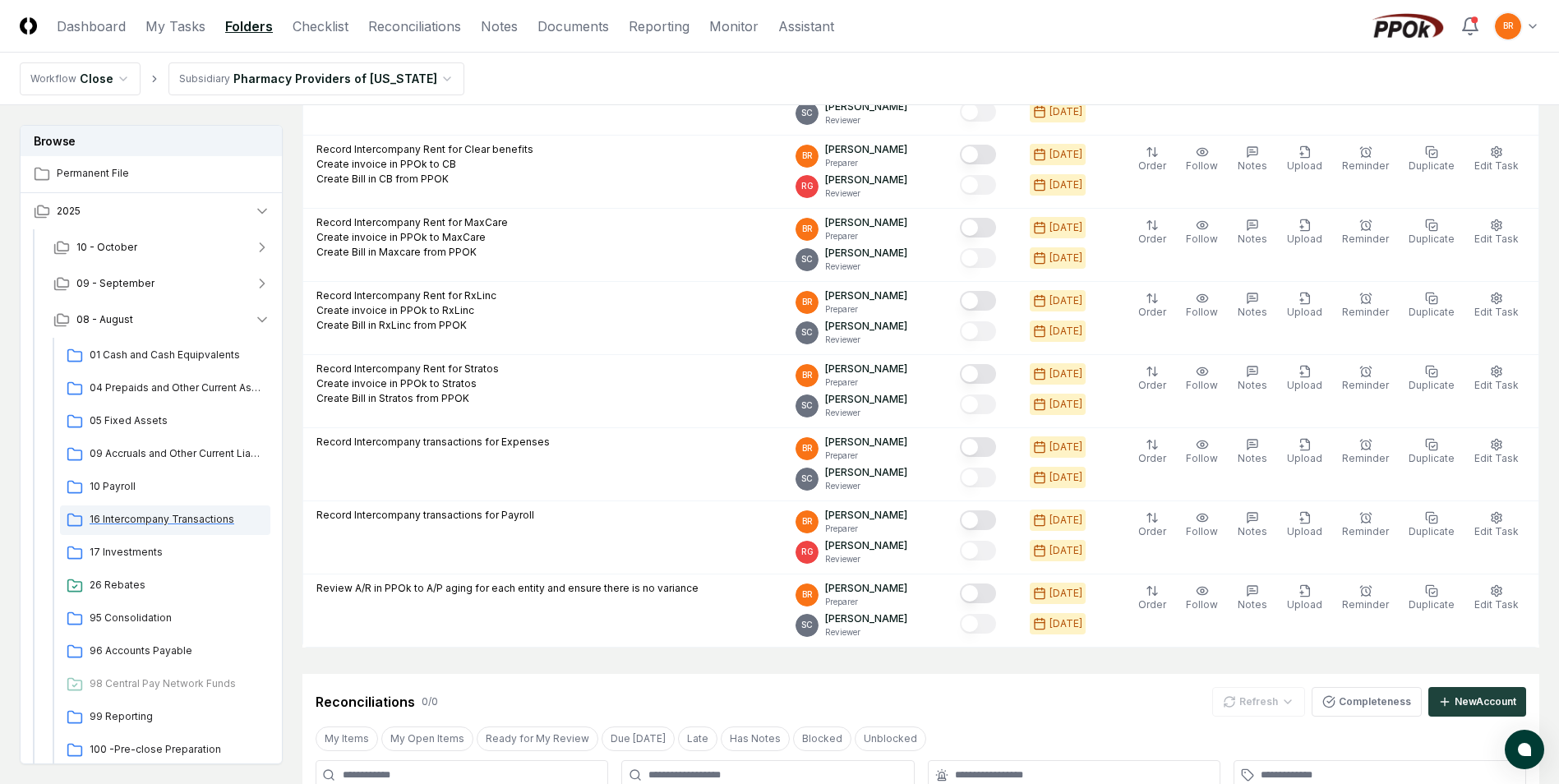
click at [120, 521] on span "16 Intercompany Transactions" at bounding box center [177, 520] width 175 height 15
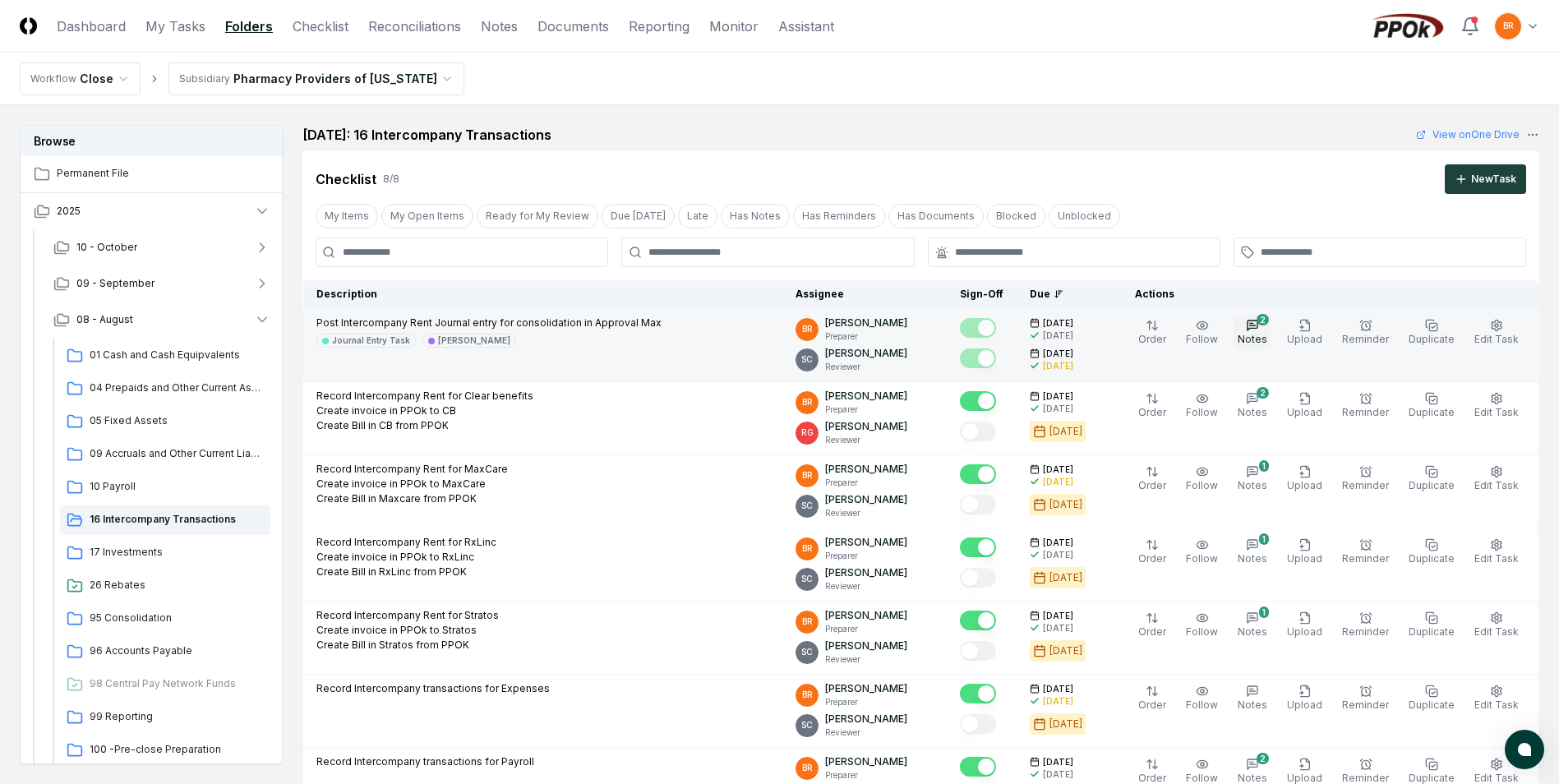
click at [1269, 325] on div "2" at bounding box center [1263, 320] width 13 height 12
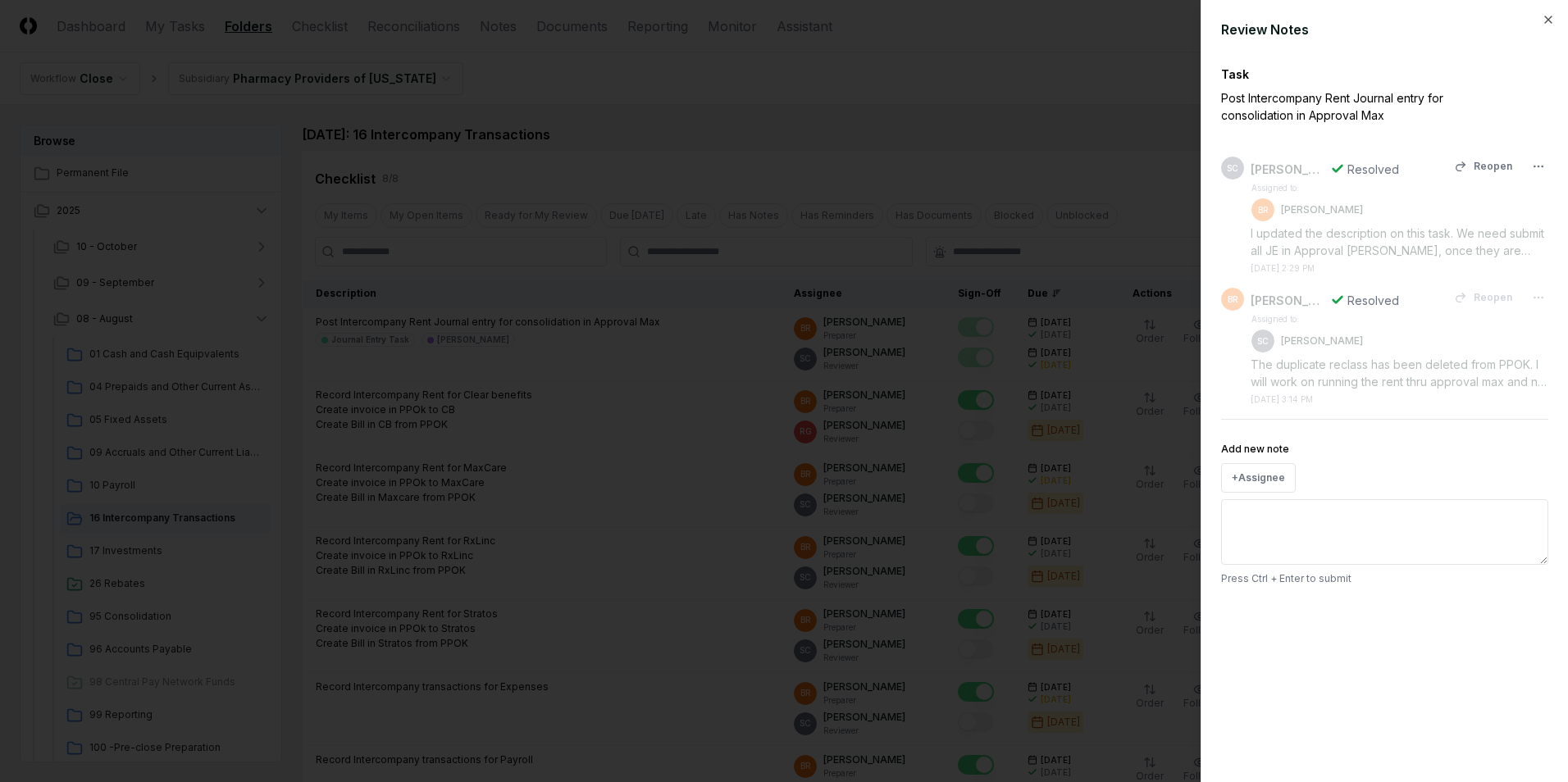
click at [1334, 250] on div "I updated the description on this task. We need submit all JE in Approval [PERS…" at bounding box center [1399, 241] width 297 height 34
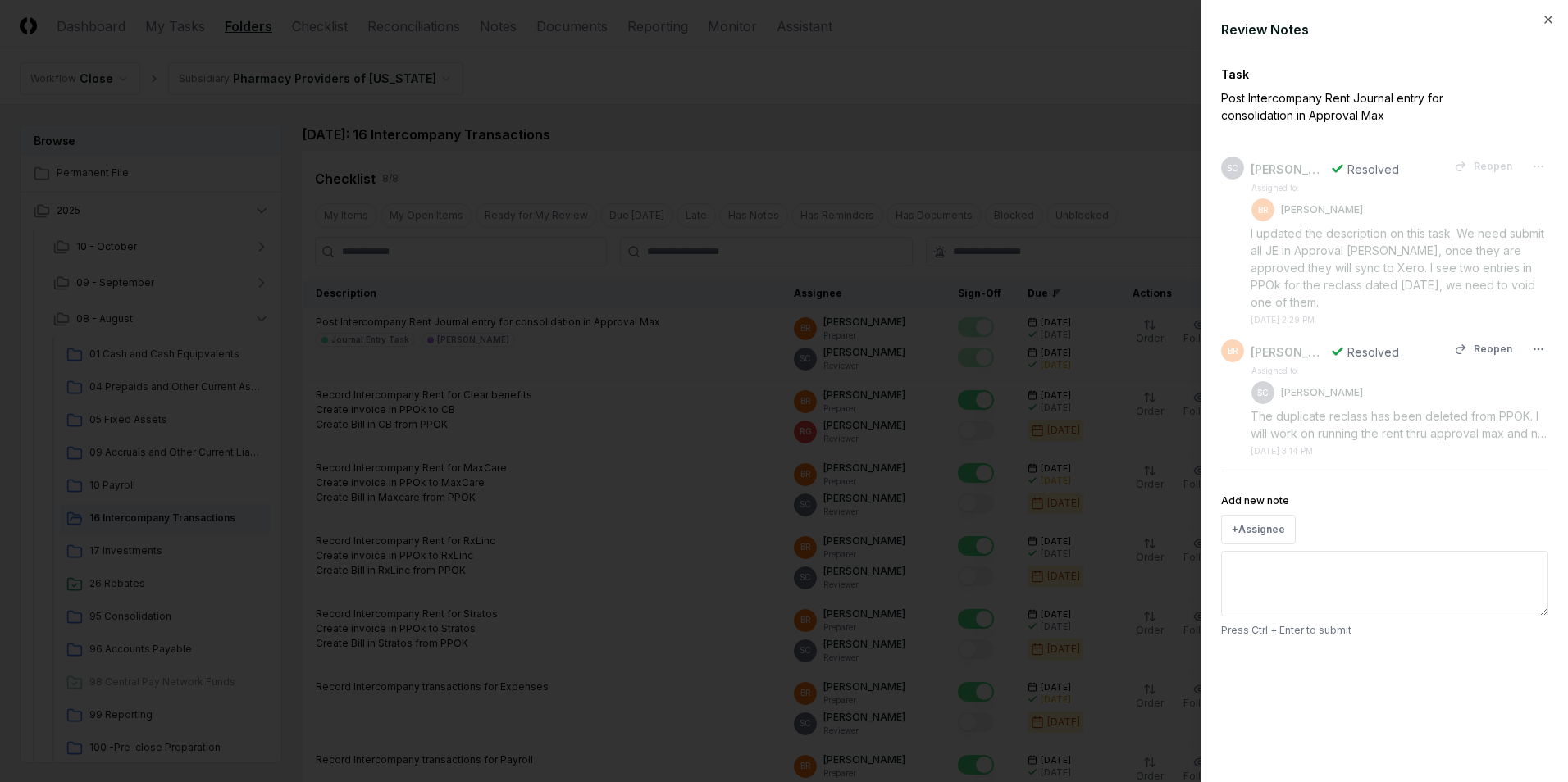
click at [1308, 422] on div "The duplicate reclass has been deleted from PPOK. I will work on running the re…" at bounding box center [1399, 424] width 297 height 34
click at [1544, 16] on icon "button" at bounding box center [1548, 20] width 13 height 13
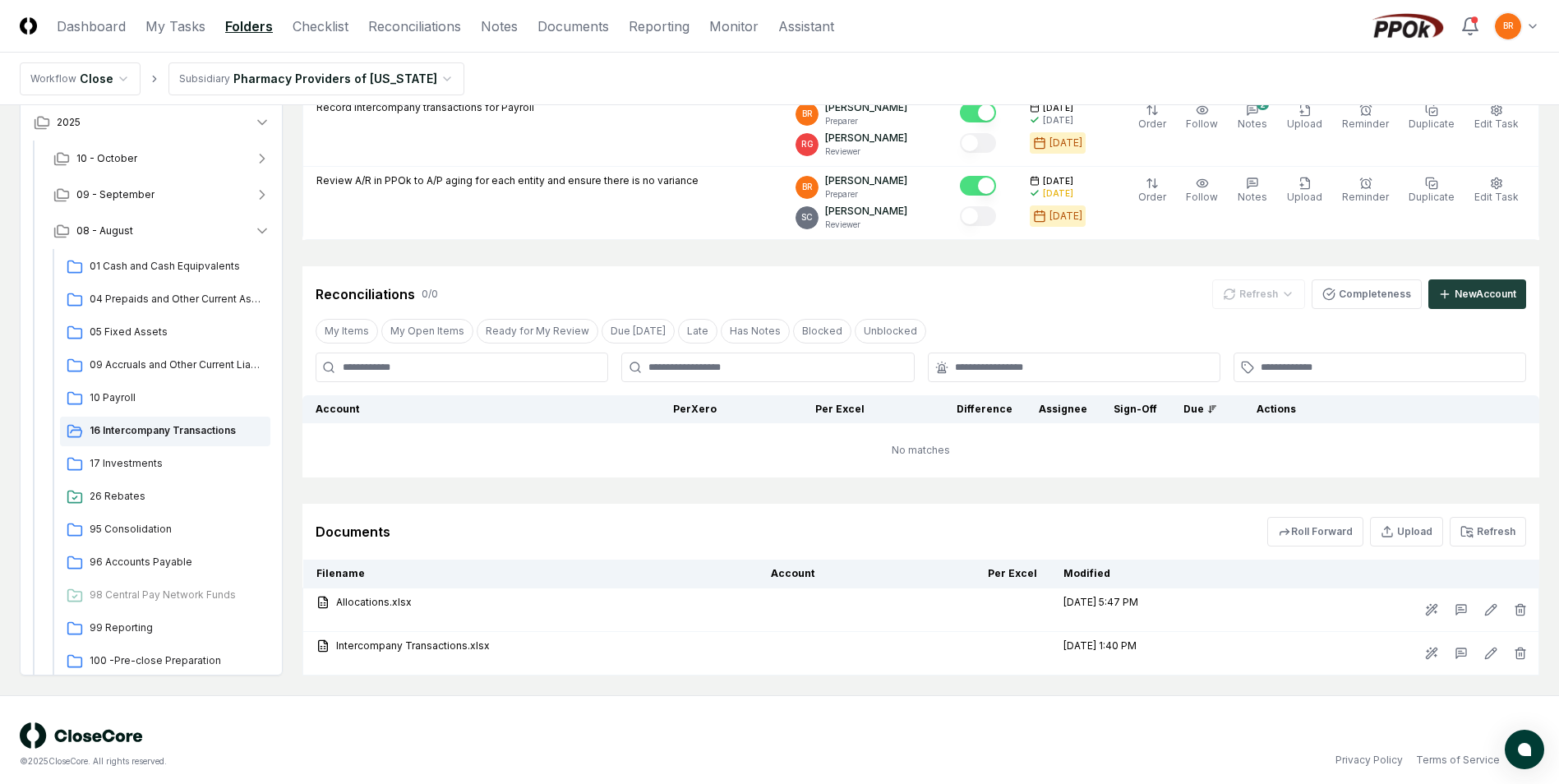
scroll to position [664, 0]
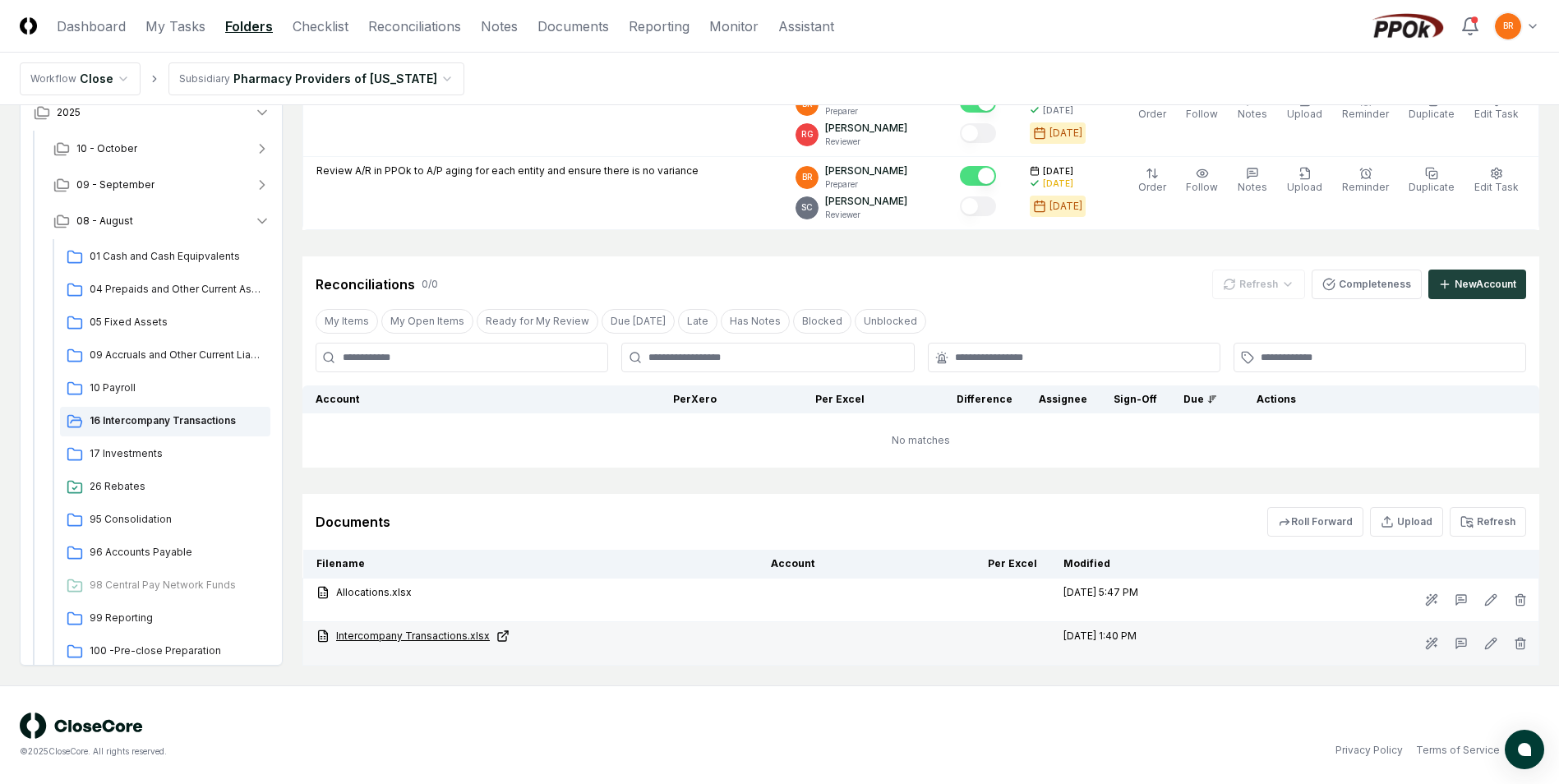
click at [407, 635] on link "Intercompany Transactions.xlsx" at bounding box center [531, 636] width 428 height 15
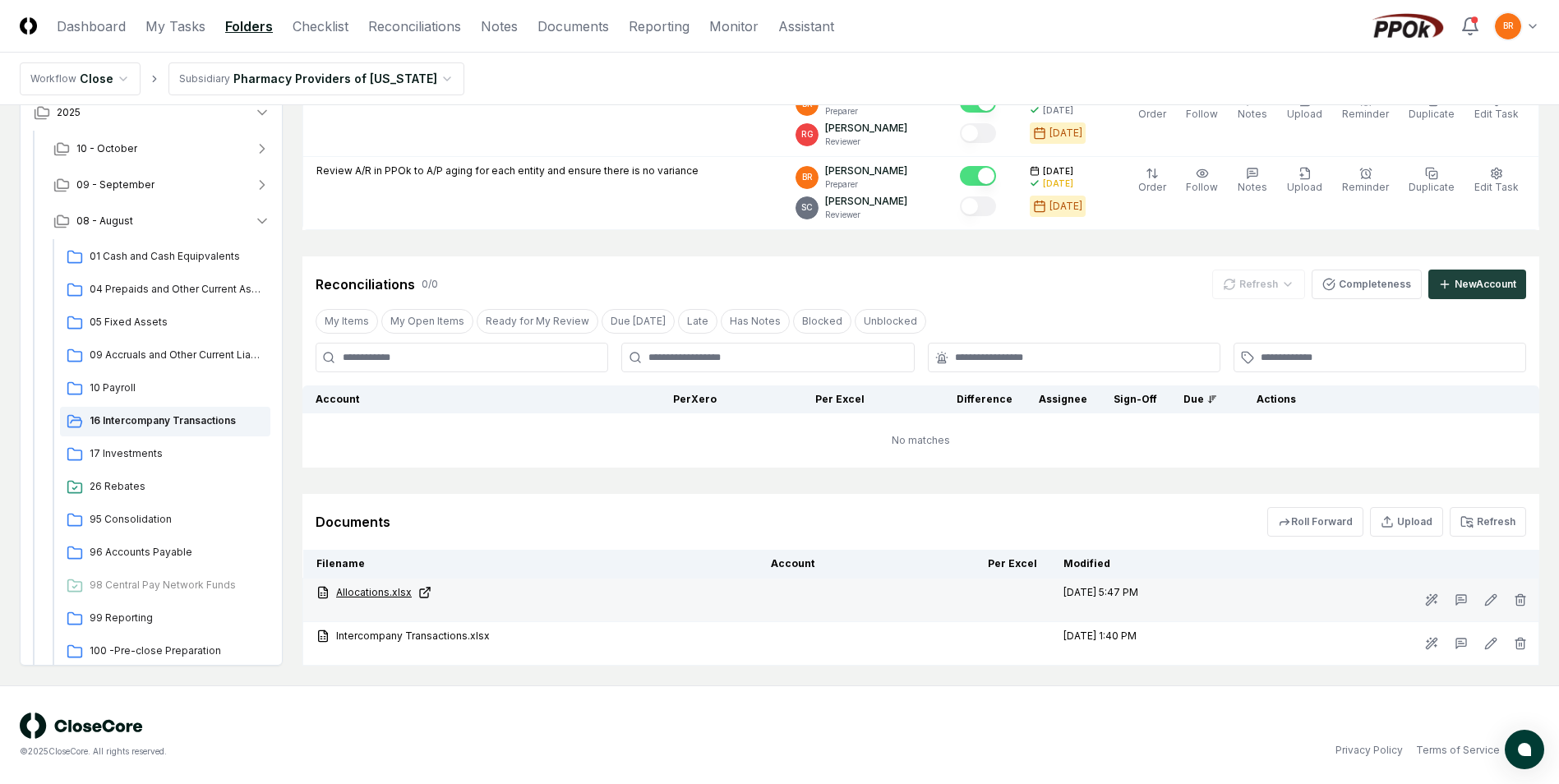
click at [376, 593] on link "Allocations.xlsx" at bounding box center [531, 593] width 428 height 15
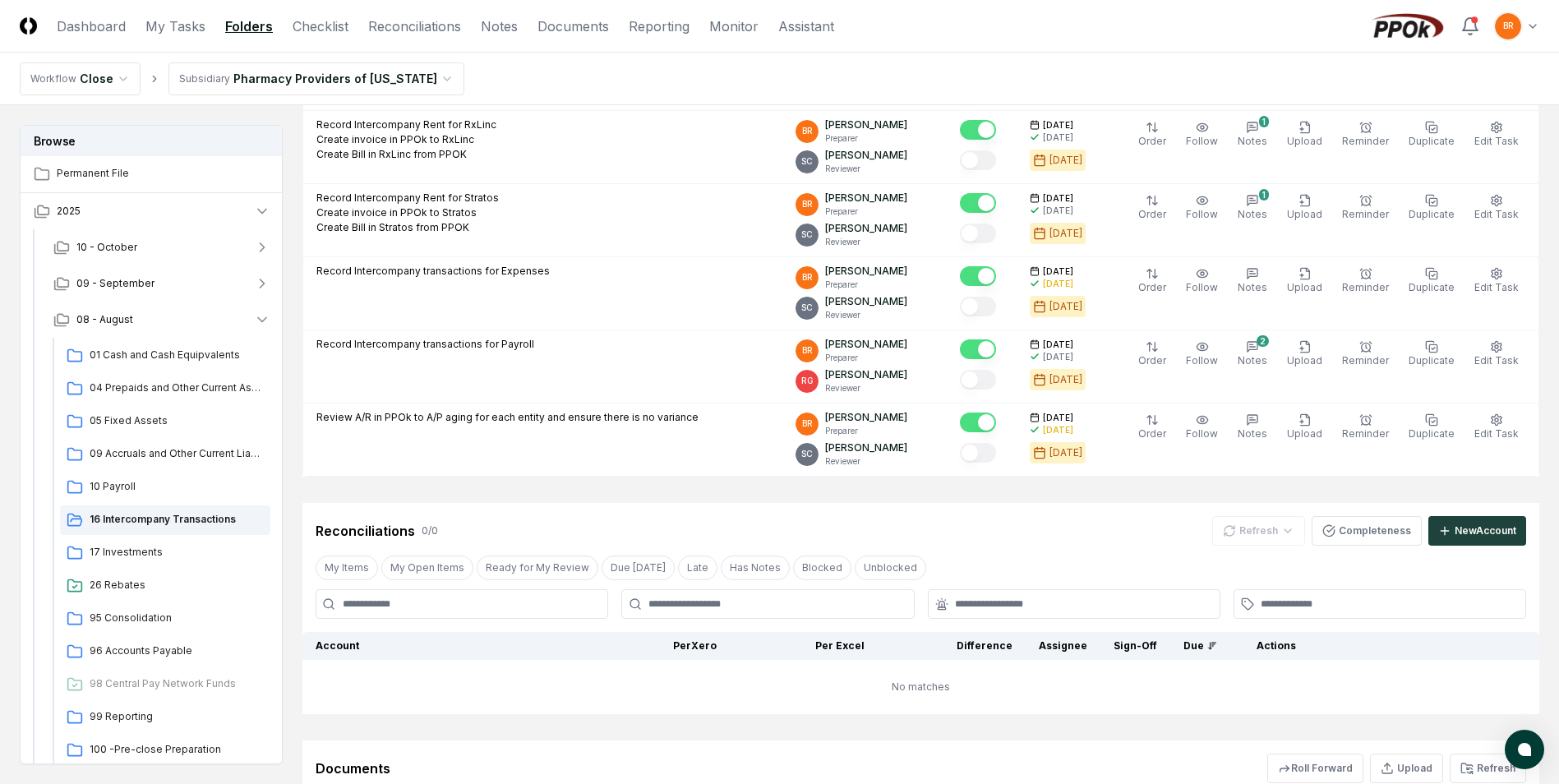
scroll to position [335, 0]
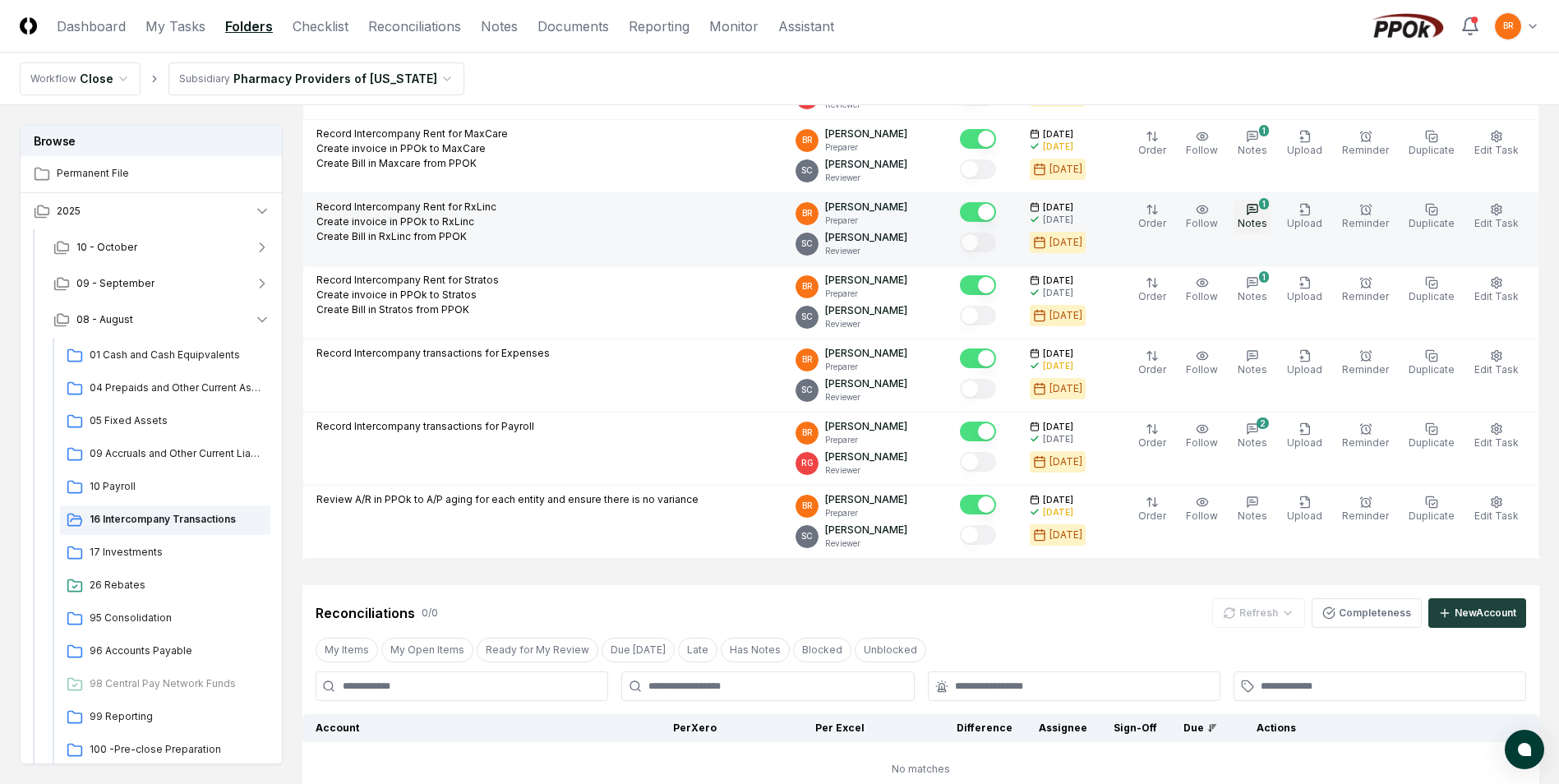
click at [1270, 215] on button "1 Notes" at bounding box center [1252, 217] width 36 height 34
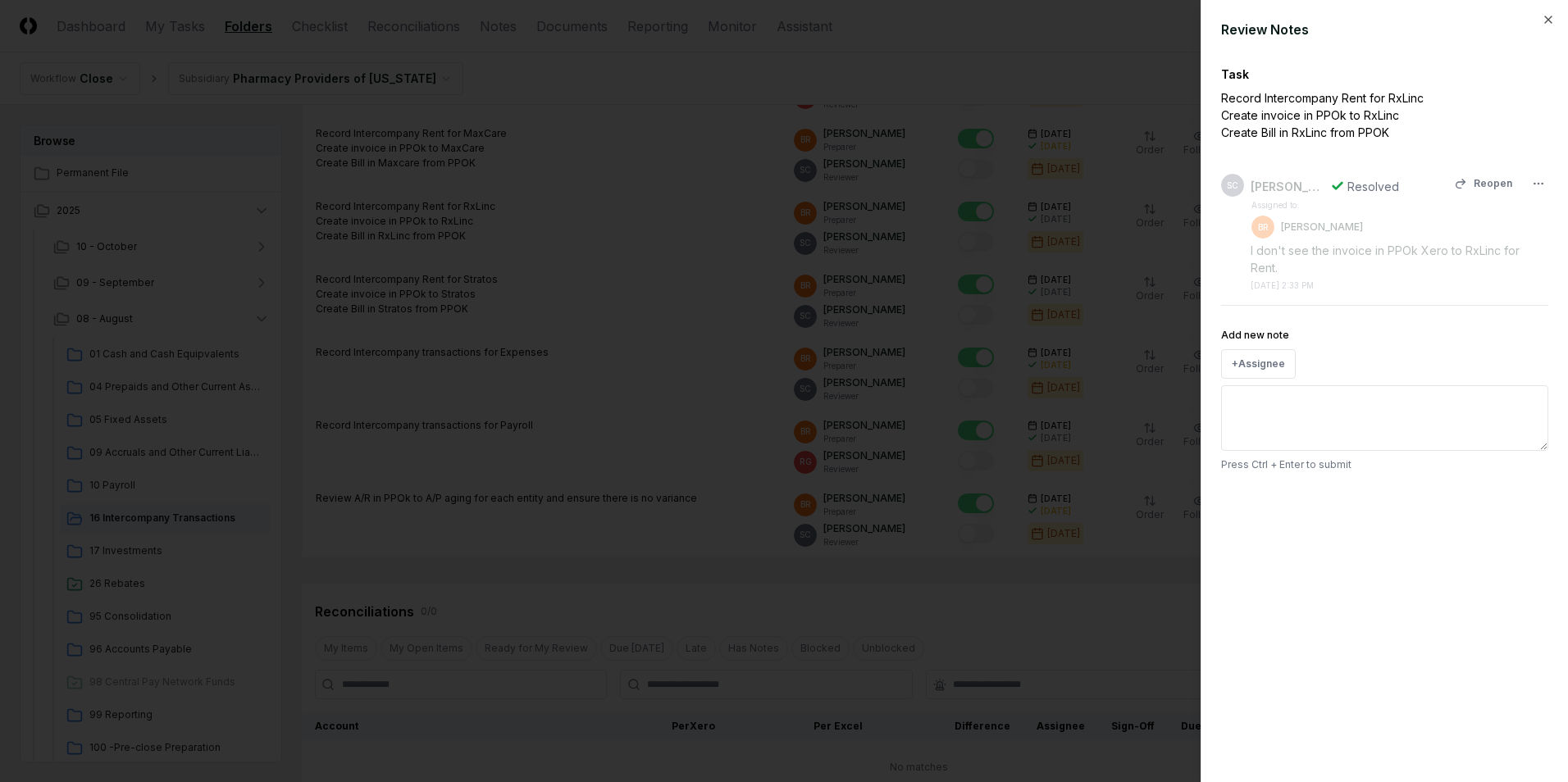
click at [1313, 280] on div "[DATE] 2:33 PM" at bounding box center [1282, 286] width 63 height 13
click at [1434, 250] on div "I don't see the invoice in PPOk Xero to RxLinc for Rent." at bounding box center [1399, 259] width 297 height 34
click at [1400, 253] on div "I don't see the invoice in PPOk Xero to RxLinc for Rent." at bounding box center [1399, 259] width 297 height 34
click at [1295, 237] on div "BR [PERSON_NAME]" at bounding box center [1307, 226] width 111 height 23
click at [1292, 247] on div "I don't see the invoice in PPOk Xero to RxLinc for Rent." at bounding box center [1399, 259] width 297 height 34
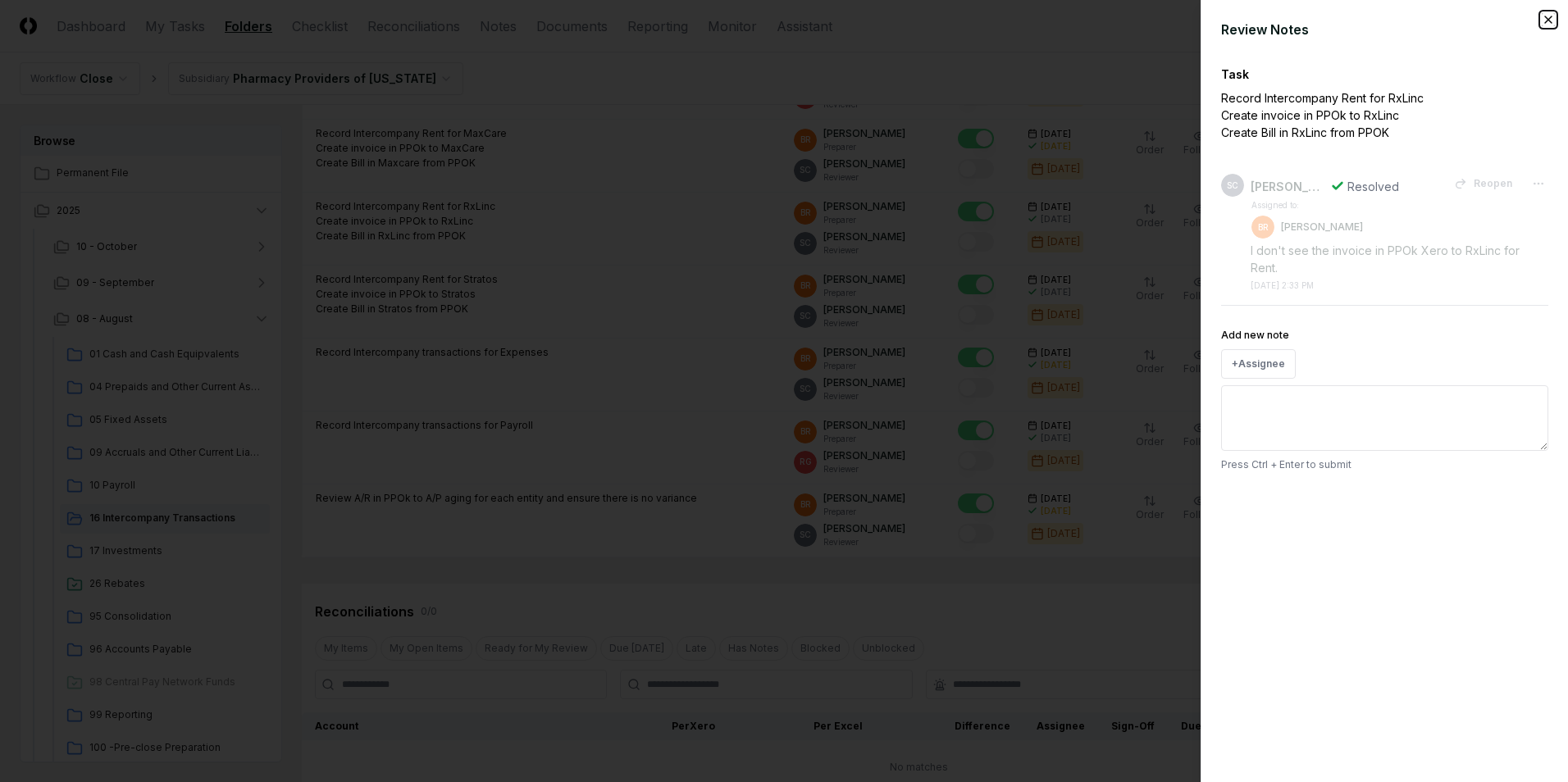
click at [1550, 18] on icon "button" at bounding box center [1548, 20] width 7 height 7
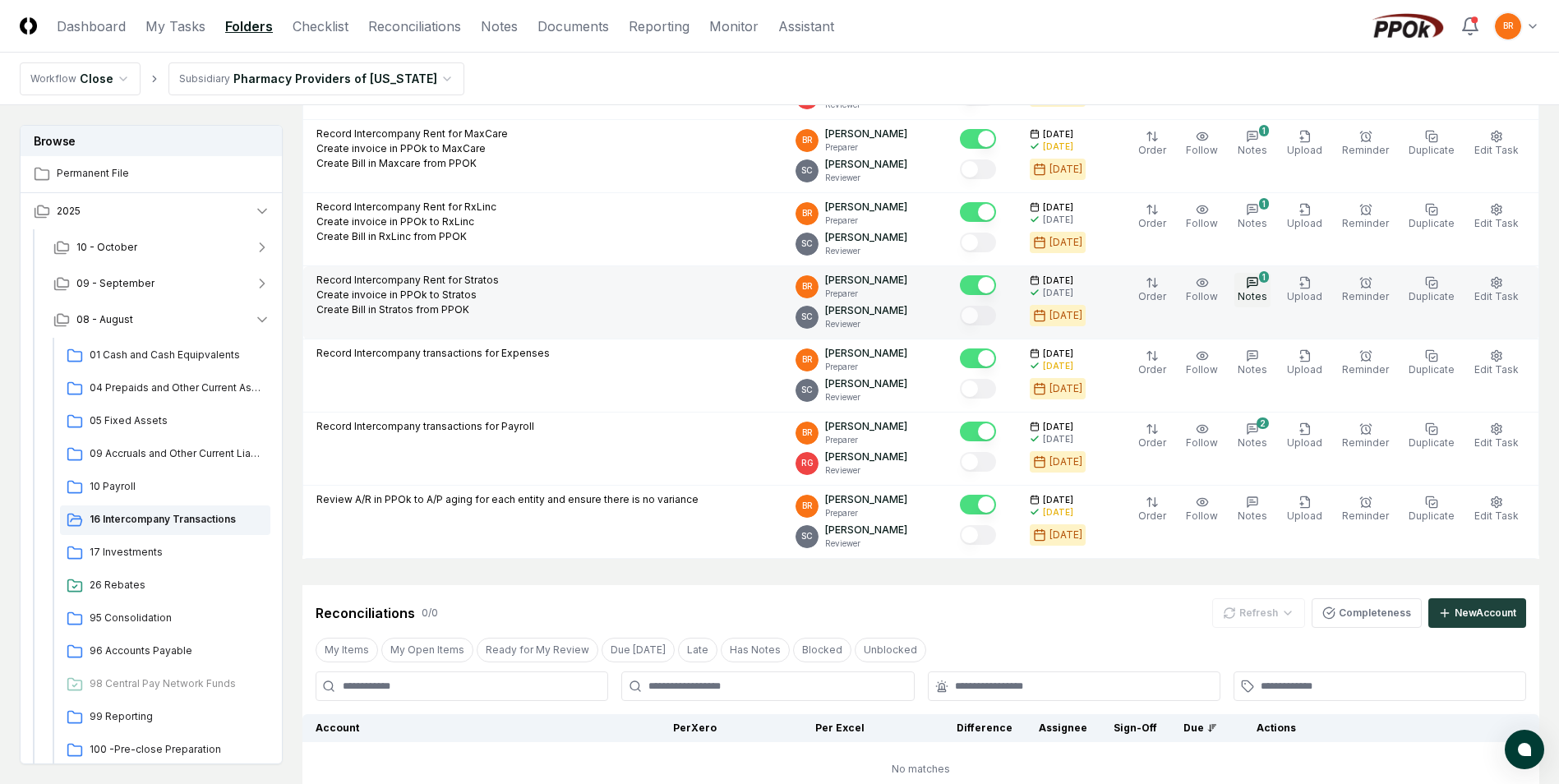
click at [1258, 285] on icon "button" at bounding box center [1253, 283] width 13 height 13
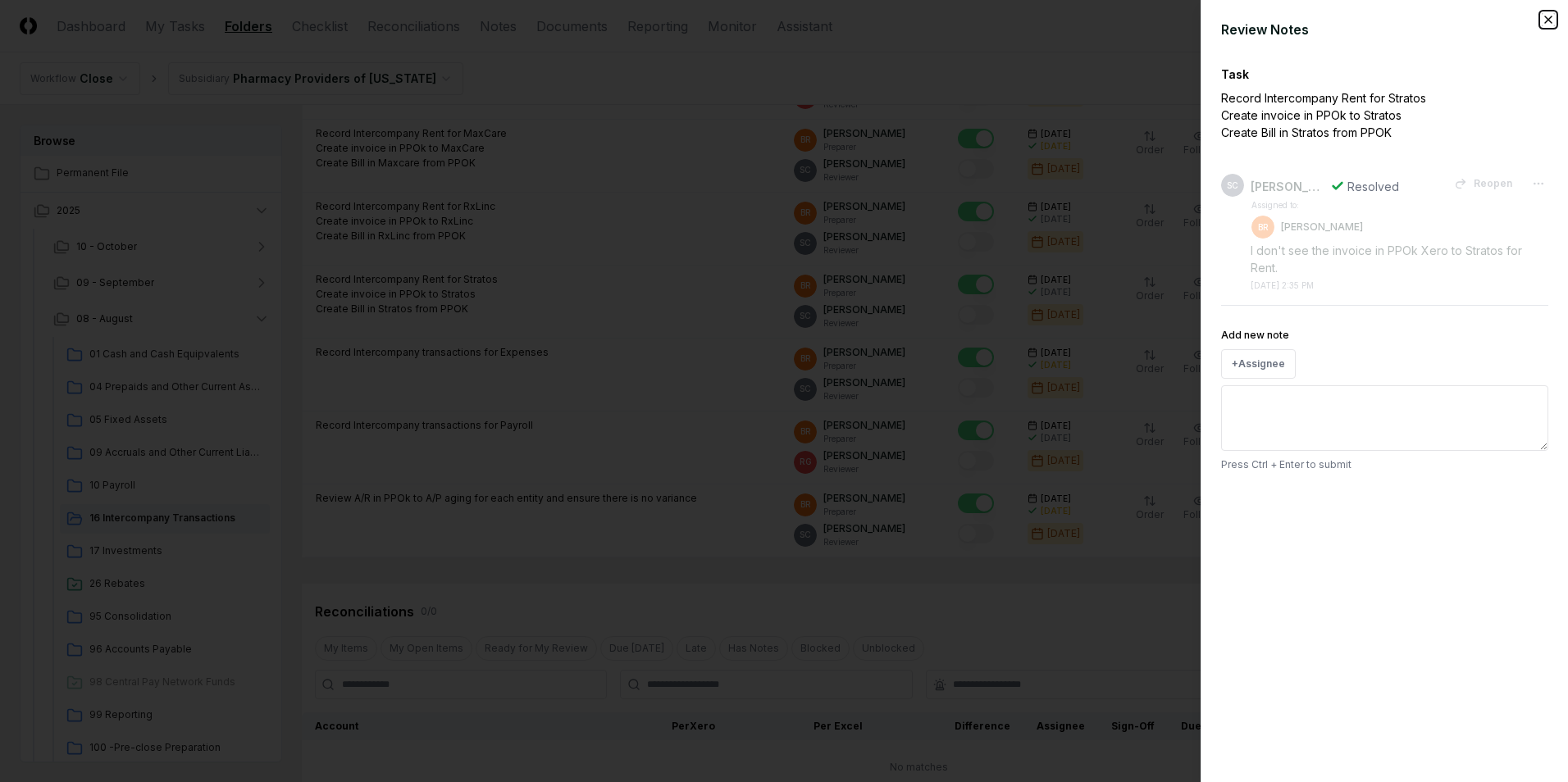
click at [1550, 18] on icon "button" at bounding box center [1548, 20] width 7 height 7
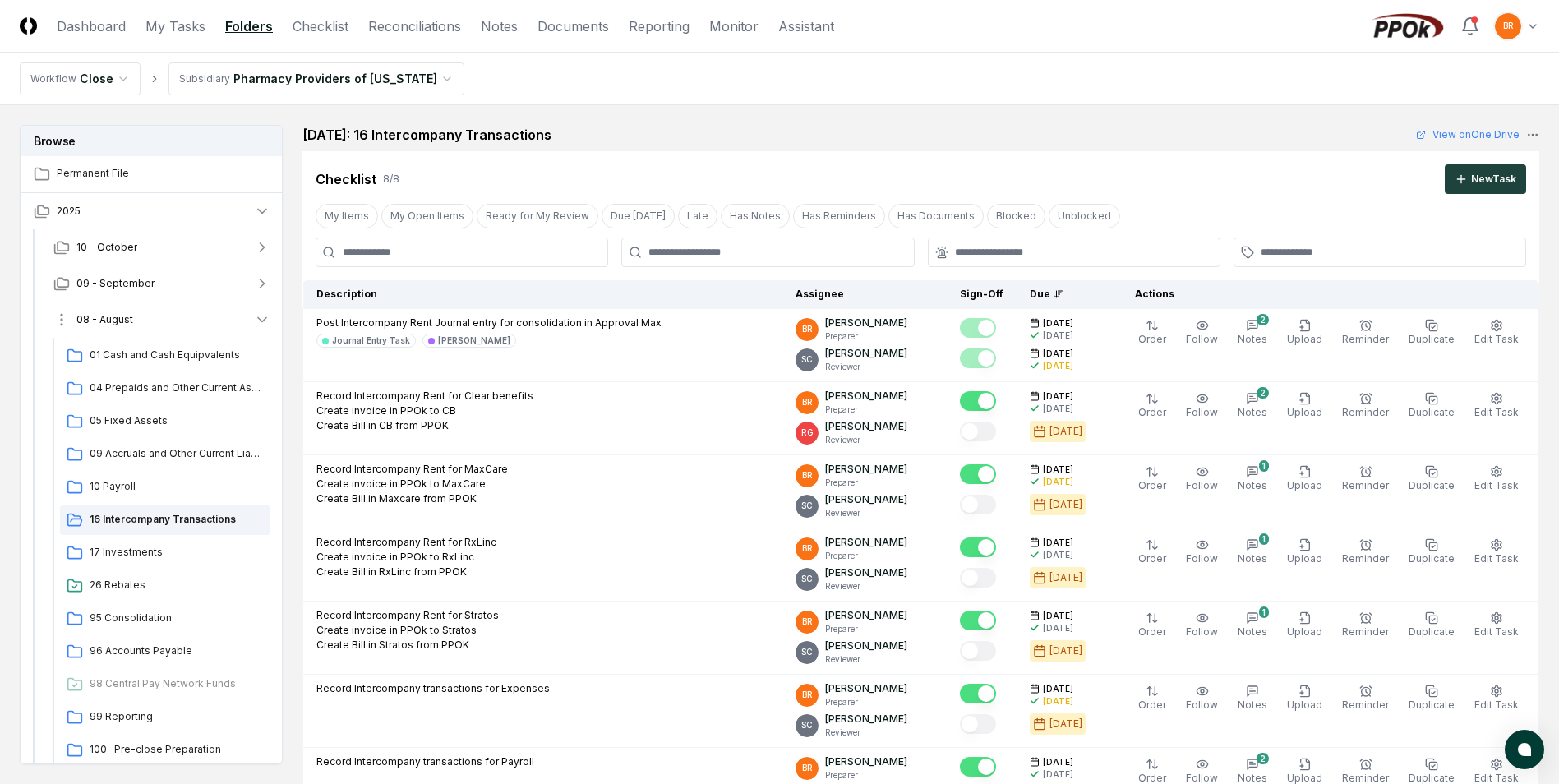
click at [265, 322] on icon "button" at bounding box center [263, 320] width 17 height 17
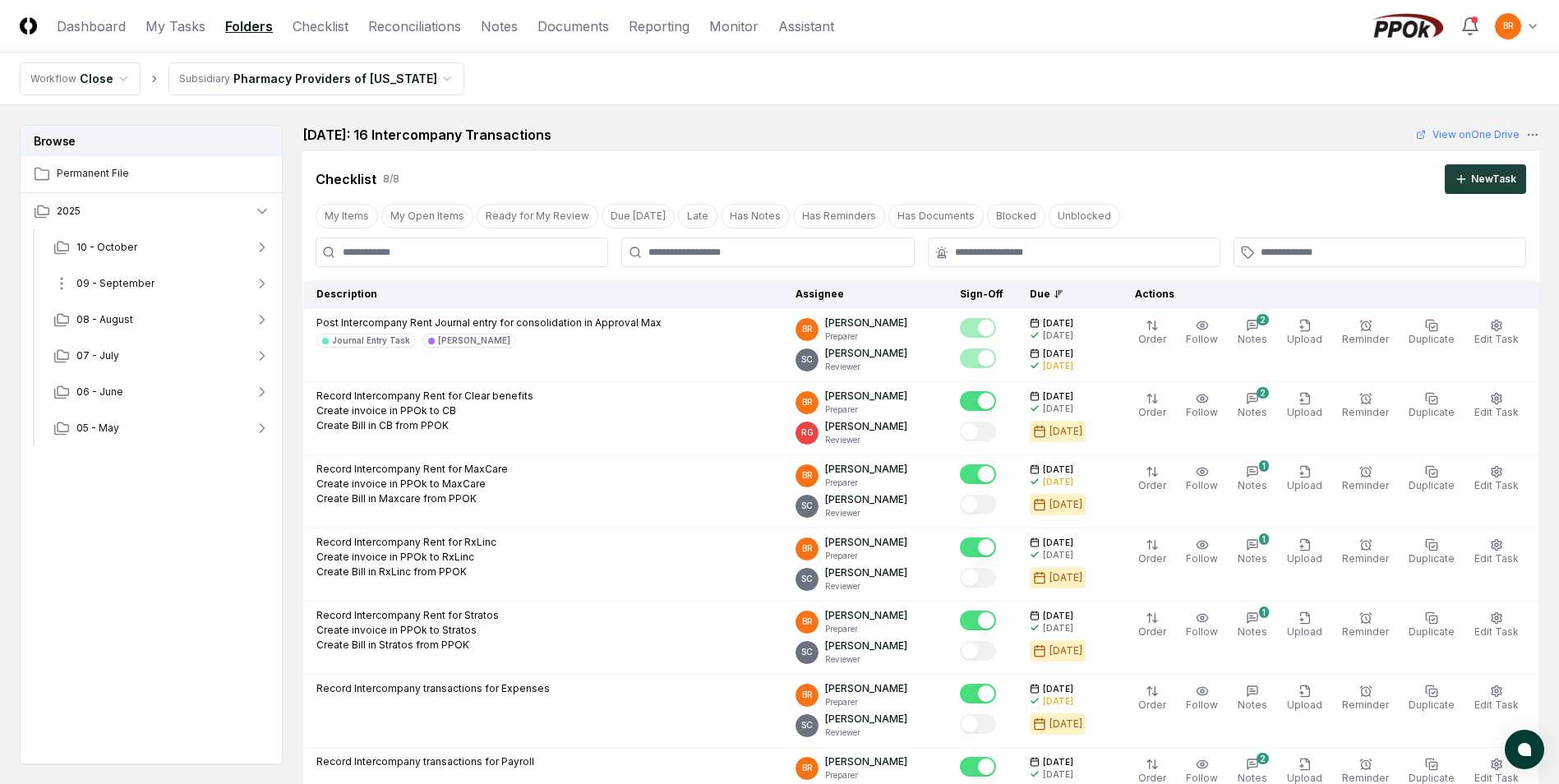
click at [261, 285] on icon "button" at bounding box center [263, 284] width 17 height 17
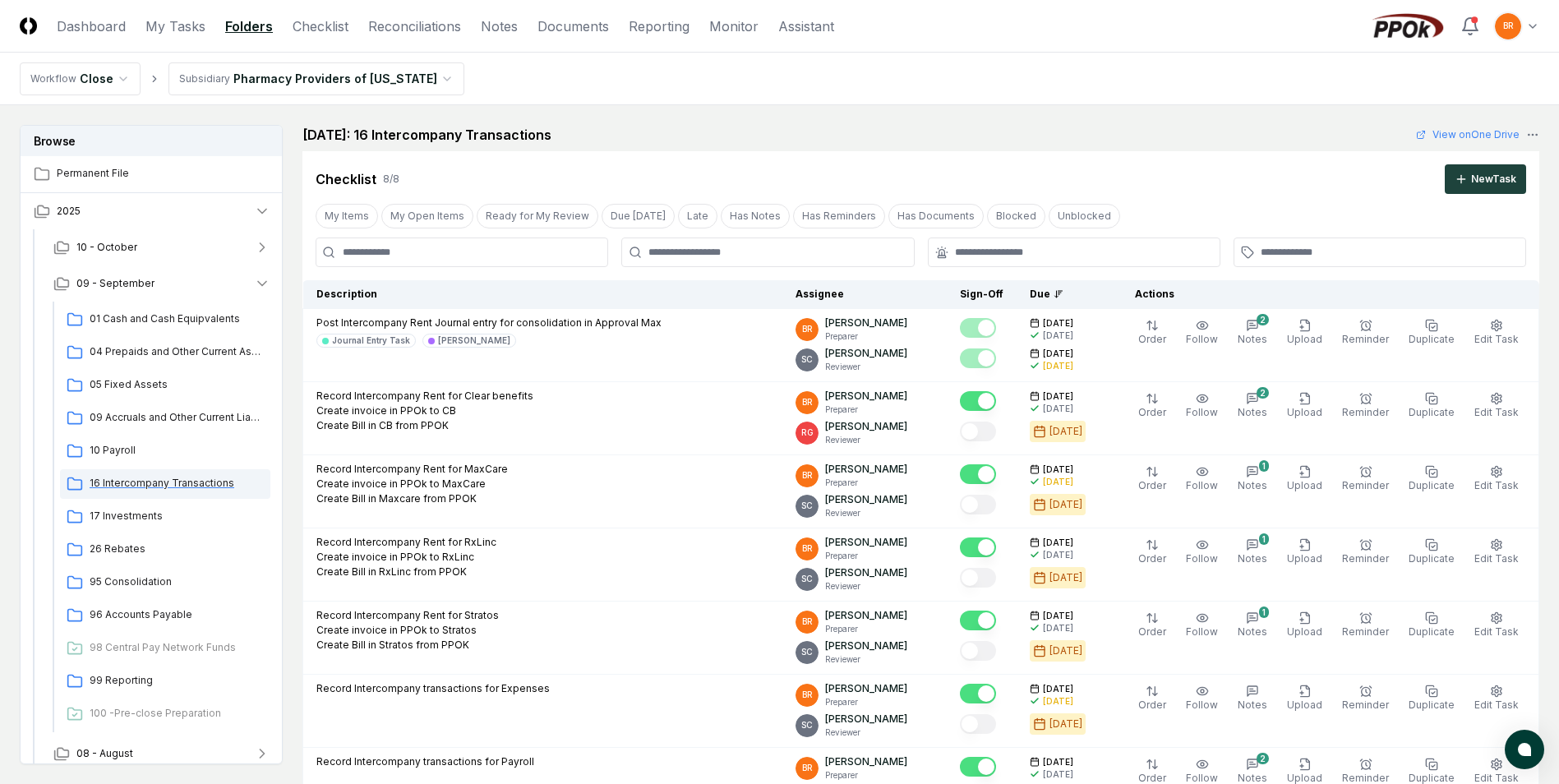
click at [163, 483] on span "16 Intercompany Transactions" at bounding box center [177, 483] width 175 height 15
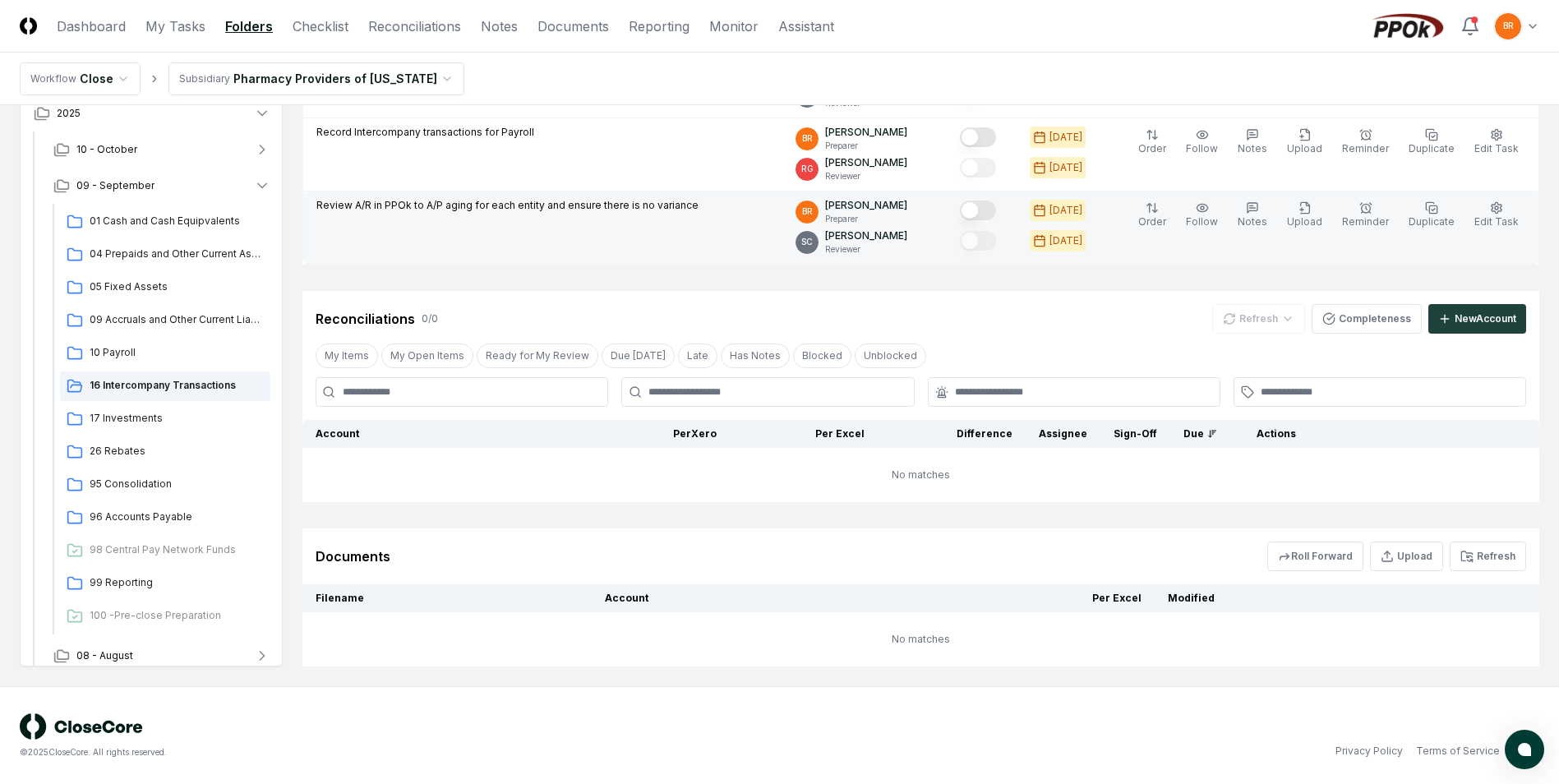
scroll to position [630, 0]
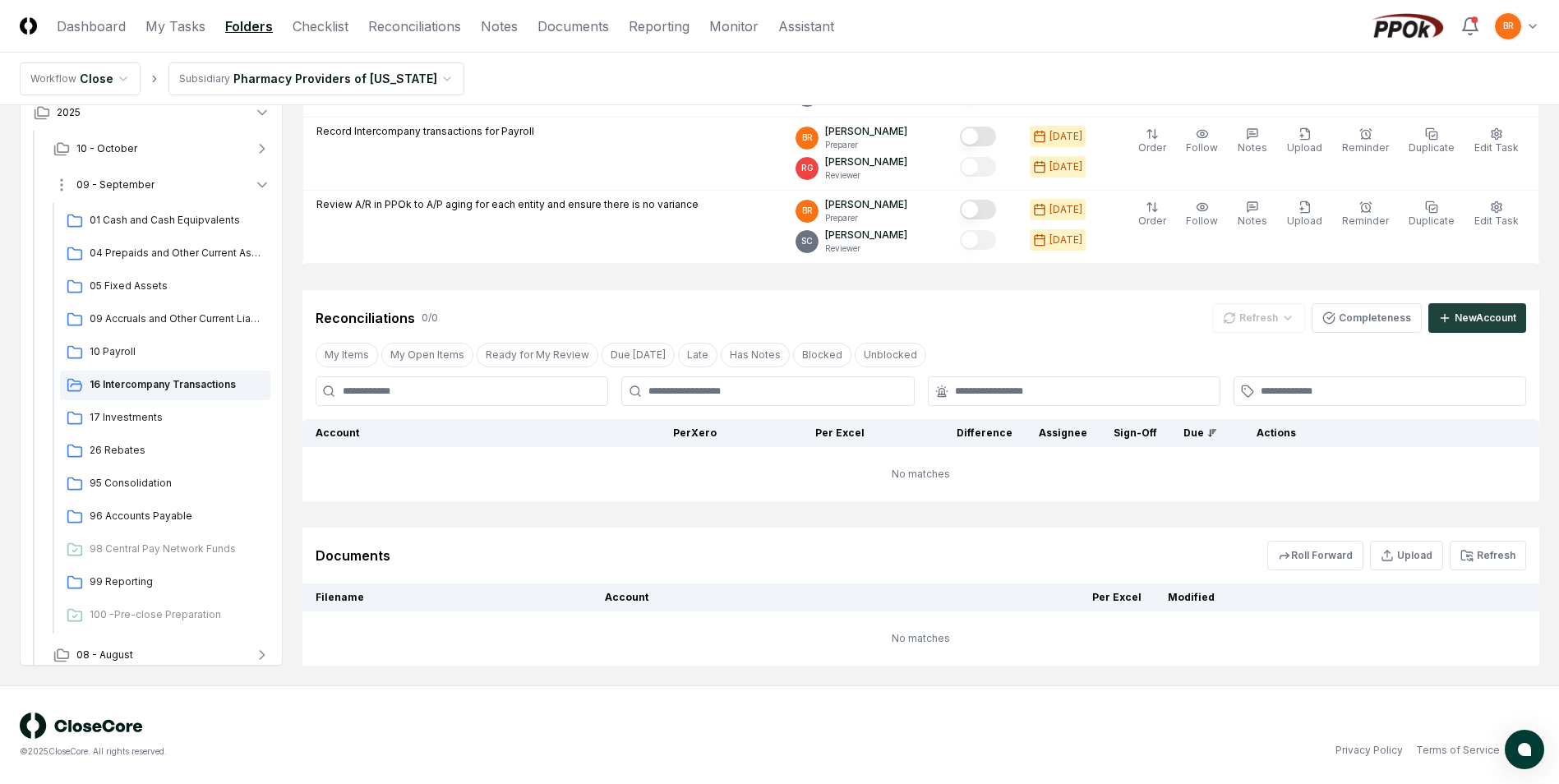
click at [260, 183] on icon "button" at bounding box center [263, 185] width 17 height 17
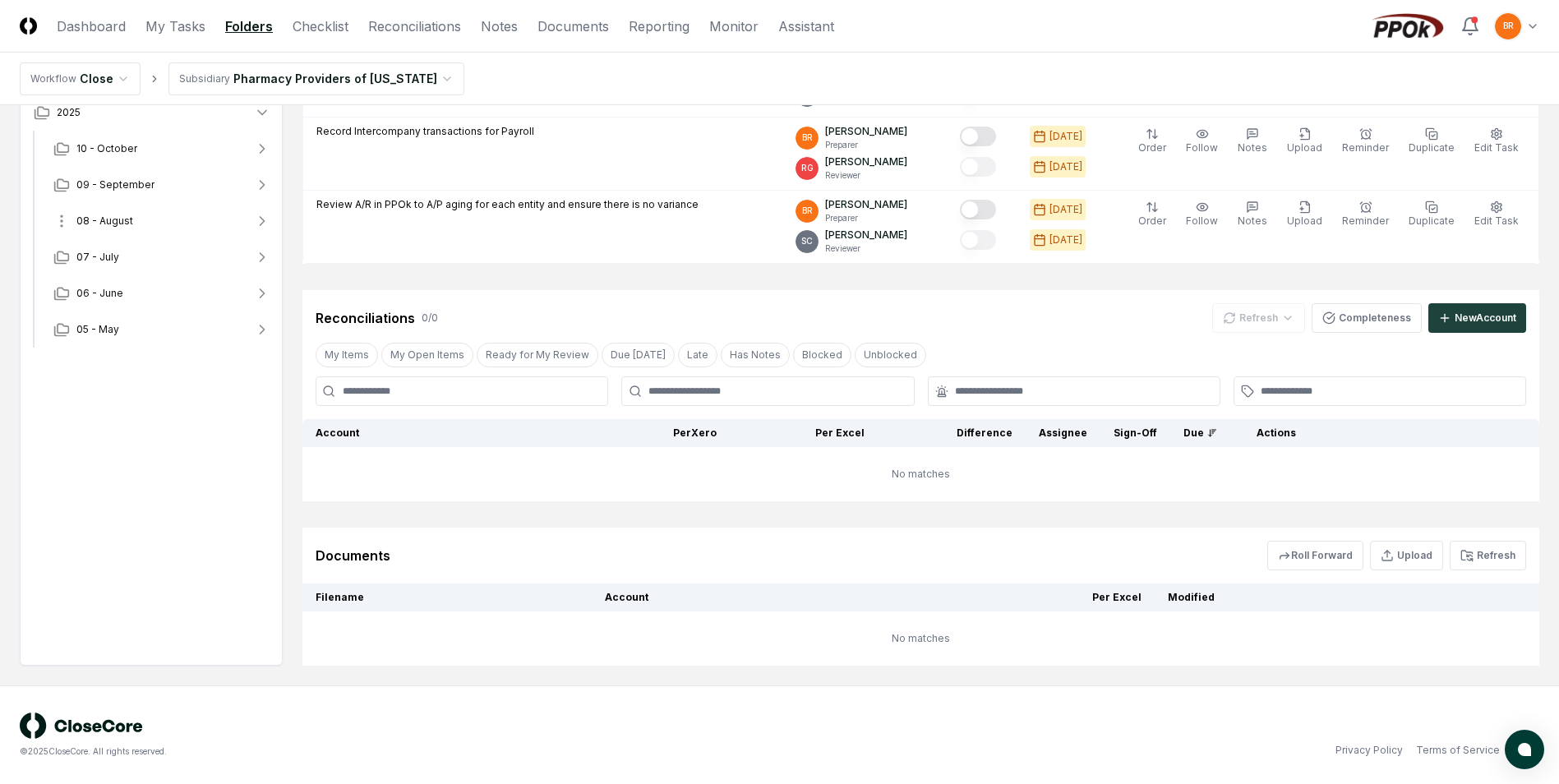
click at [259, 220] on icon "button" at bounding box center [263, 222] width 17 height 17
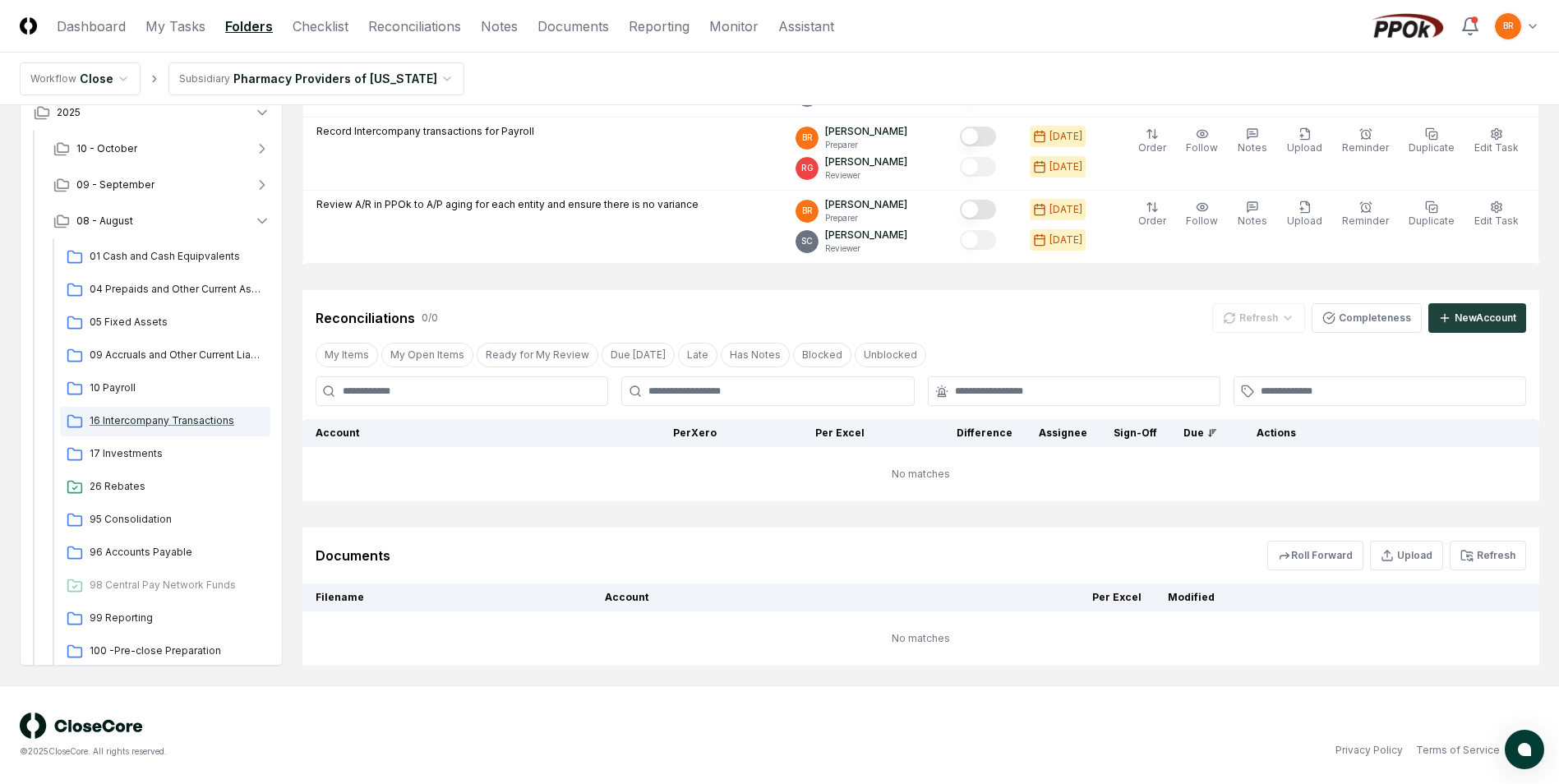
click at [195, 423] on span "16 Intercompany Transactions" at bounding box center [177, 421] width 175 height 15
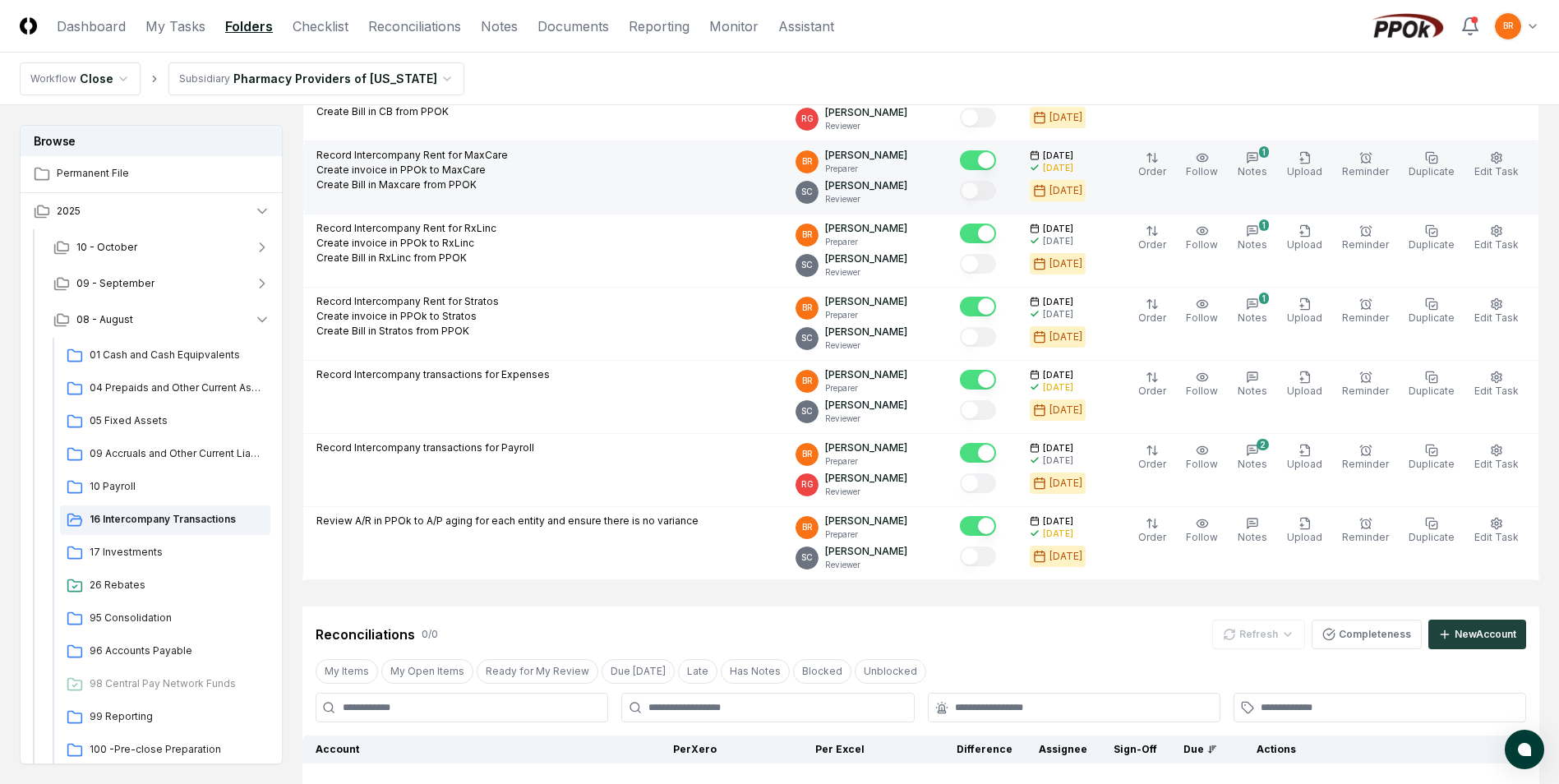
scroll to position [664, 0]
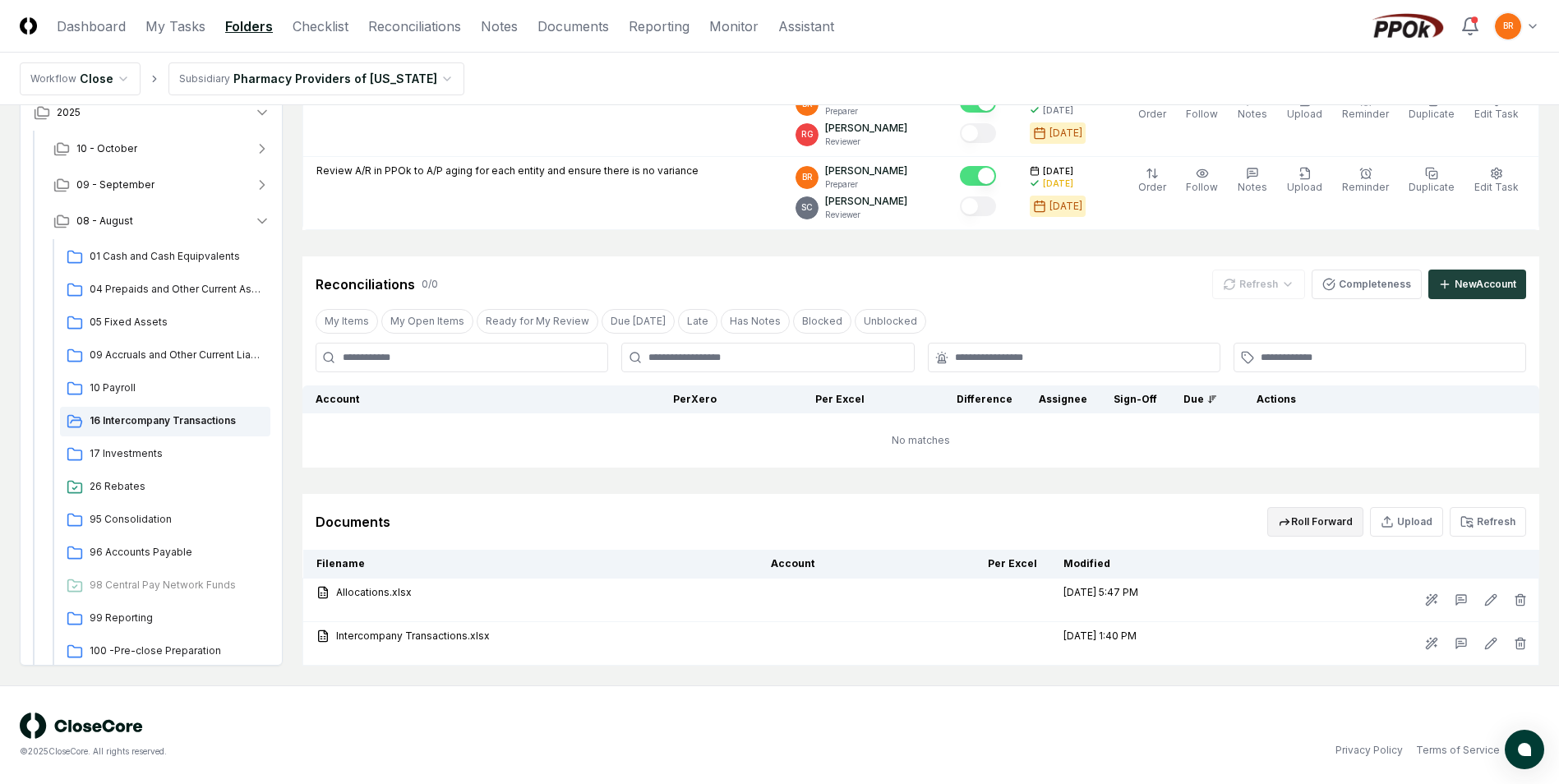
click at [1310, 518] on button "Roll Forward" at bounding box center [1316, 521] width 97 height 29
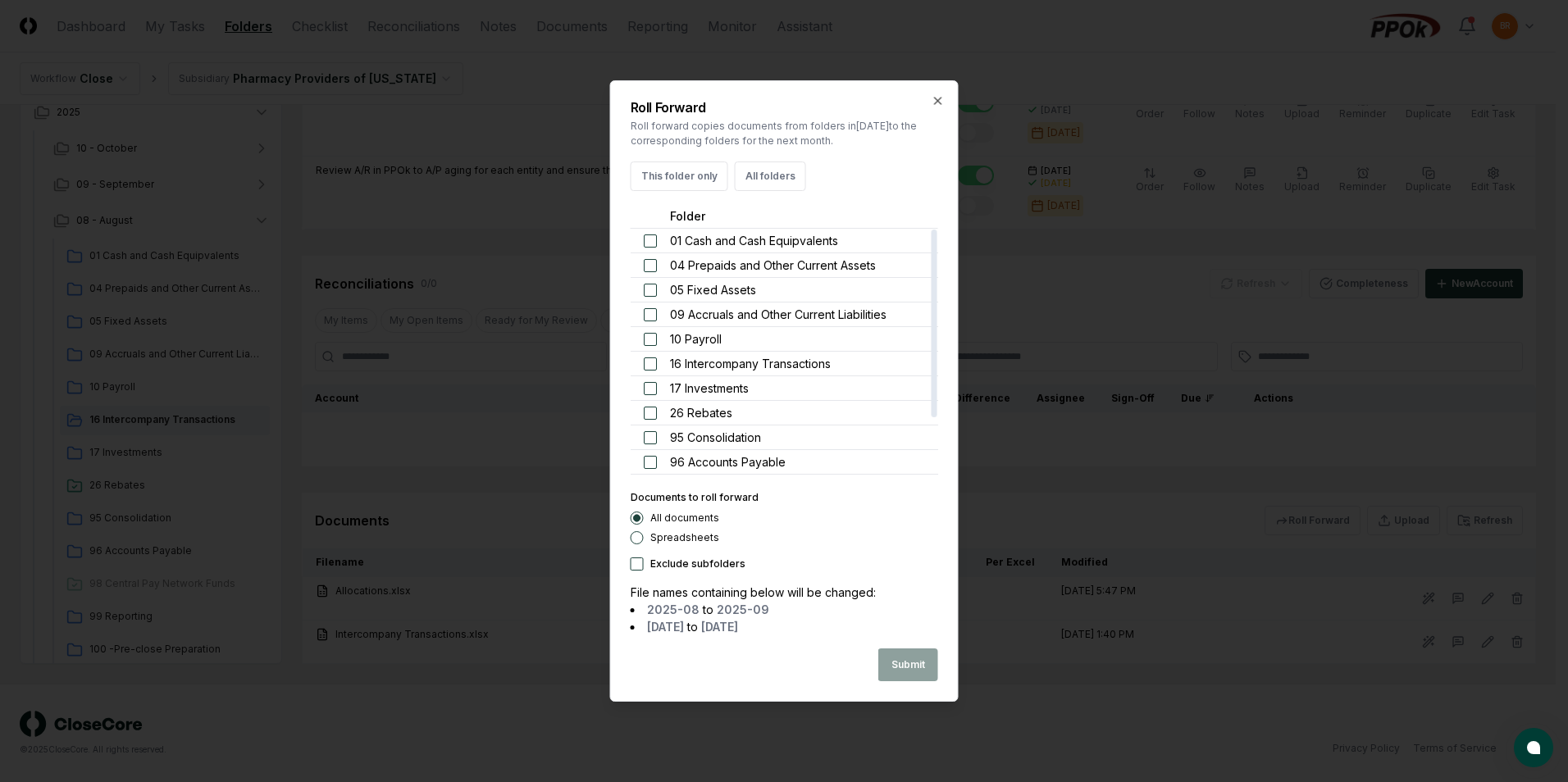
click at [654, 363] on button "button" at bounding box center [650, 364] width 13 height 13
click at [913, 668] on button "Submit" at bounding box center [907, 664] width 59 height 33
click at [914, 672] on button "Close" at bounding box center [910, 664] width 55 height 33
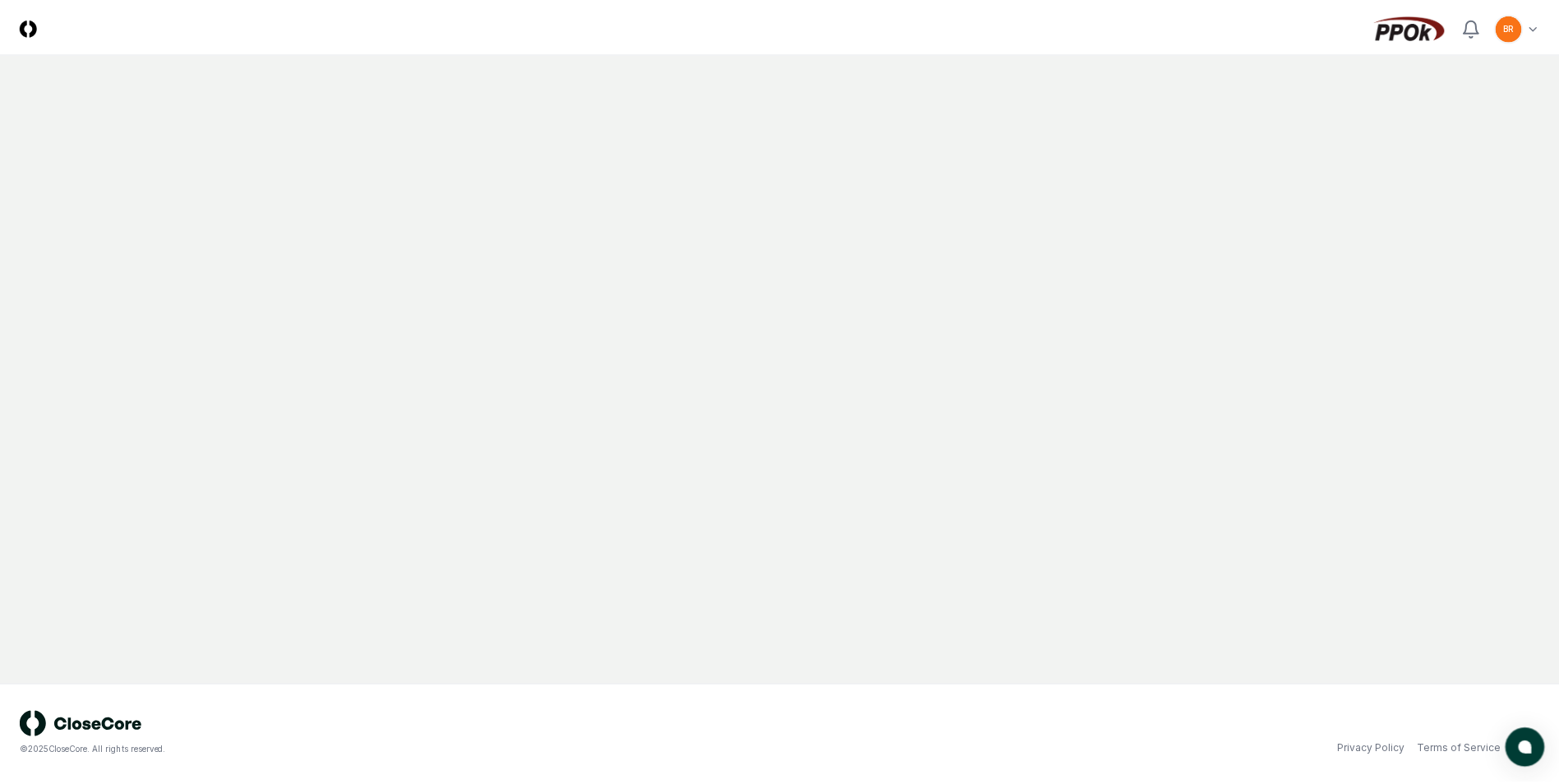
scroll to position [98, 0]
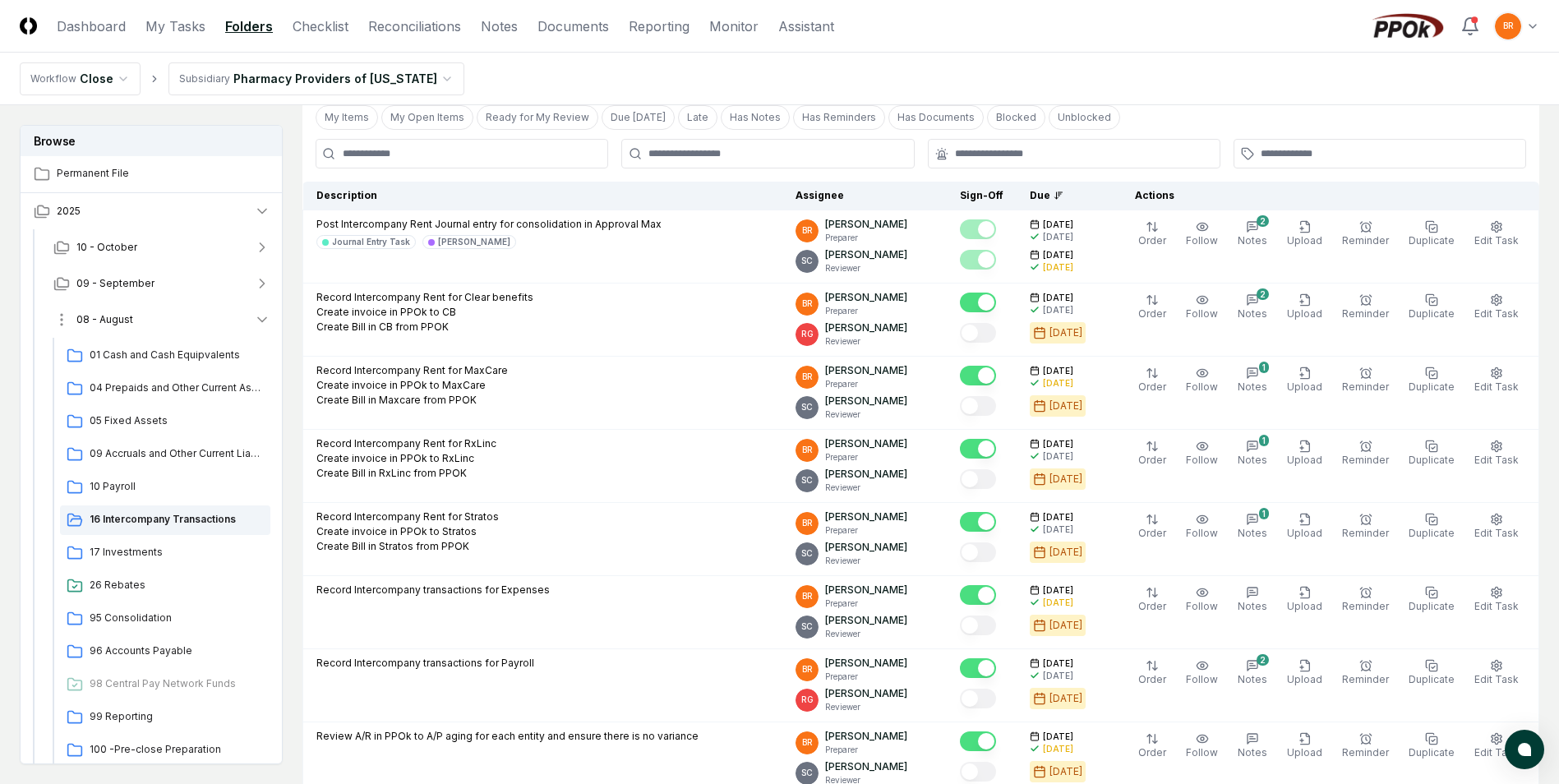
click at [260, 315] on icon "button" at bounding box center [263, 320] width 17 height 17
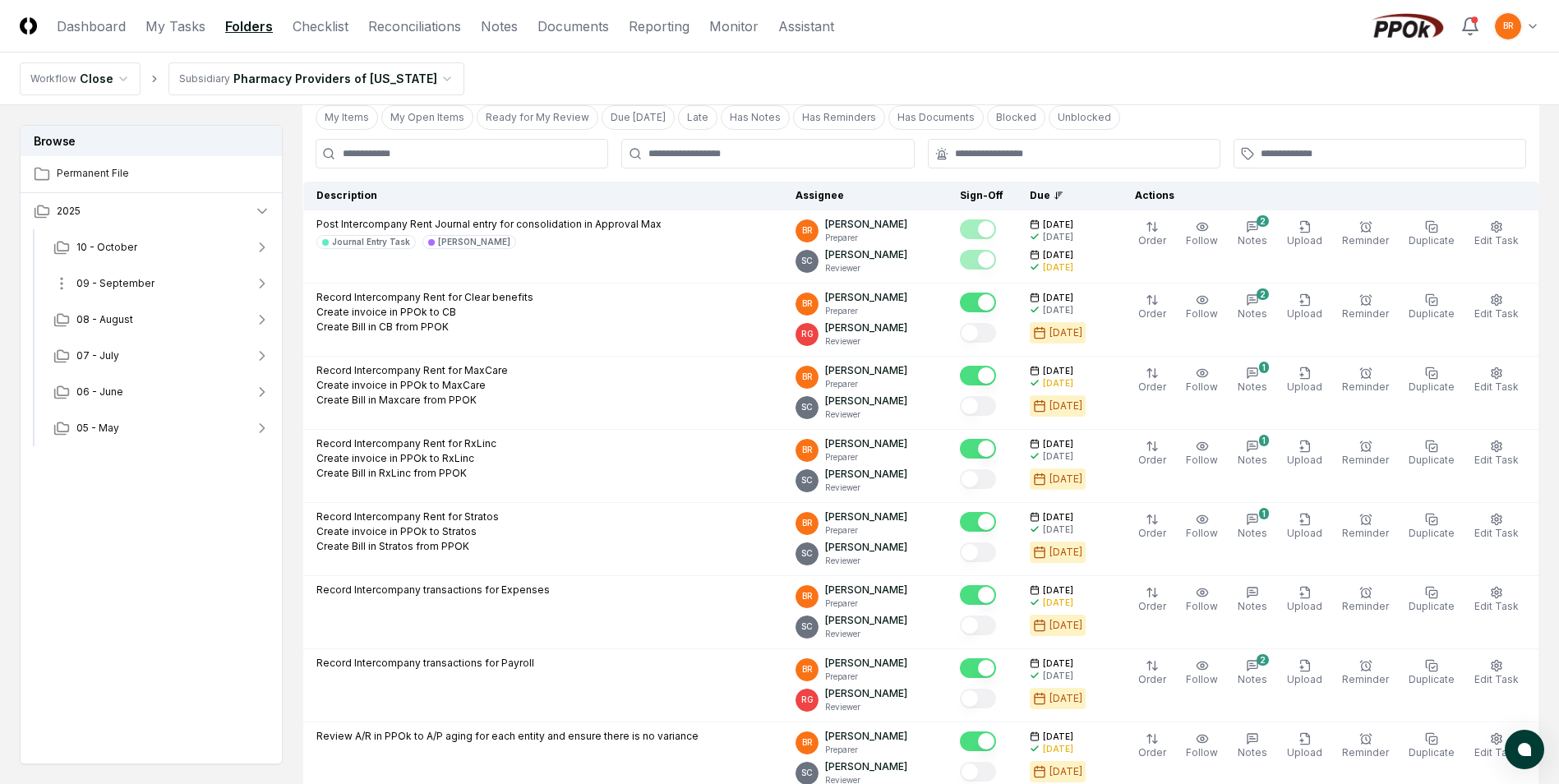
click at [259, 283] on icon "button" at bounding box center [263, 284] width 17 height 17
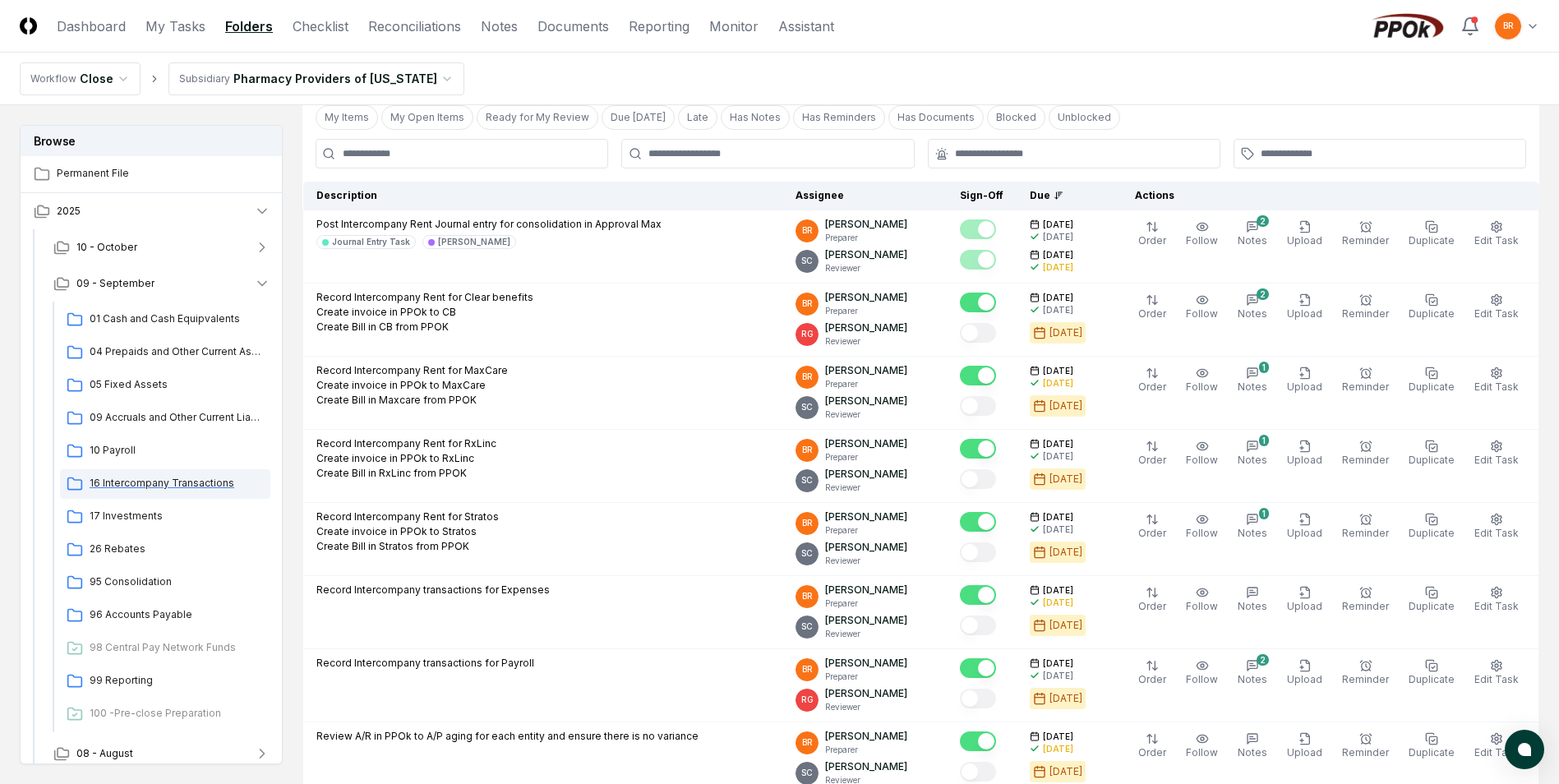
click at [186, 484] on span "16 Intercompany Transactions" at bounding box center [177, 483] width 175 height 15
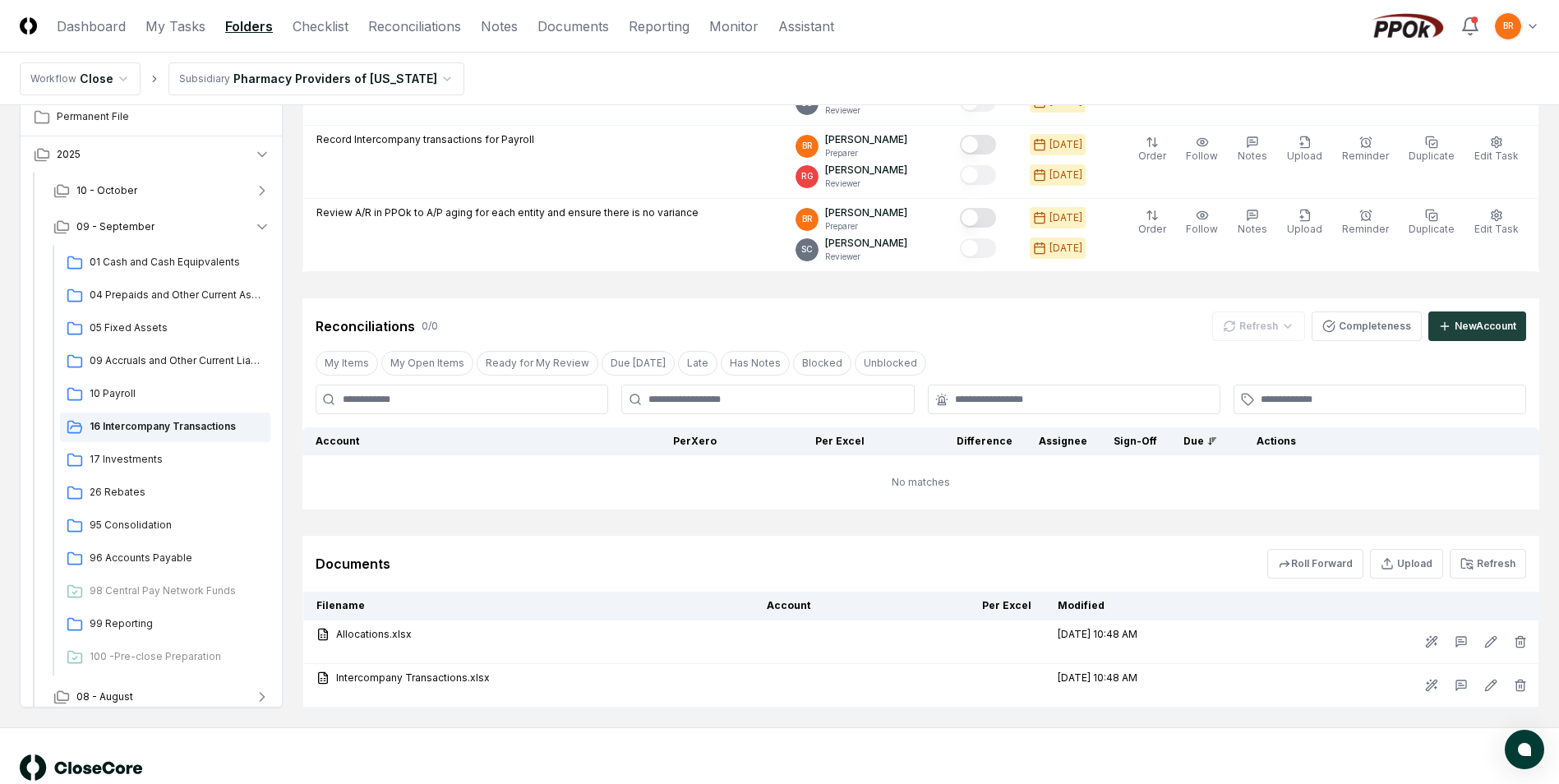
scroll to position [664, 0]
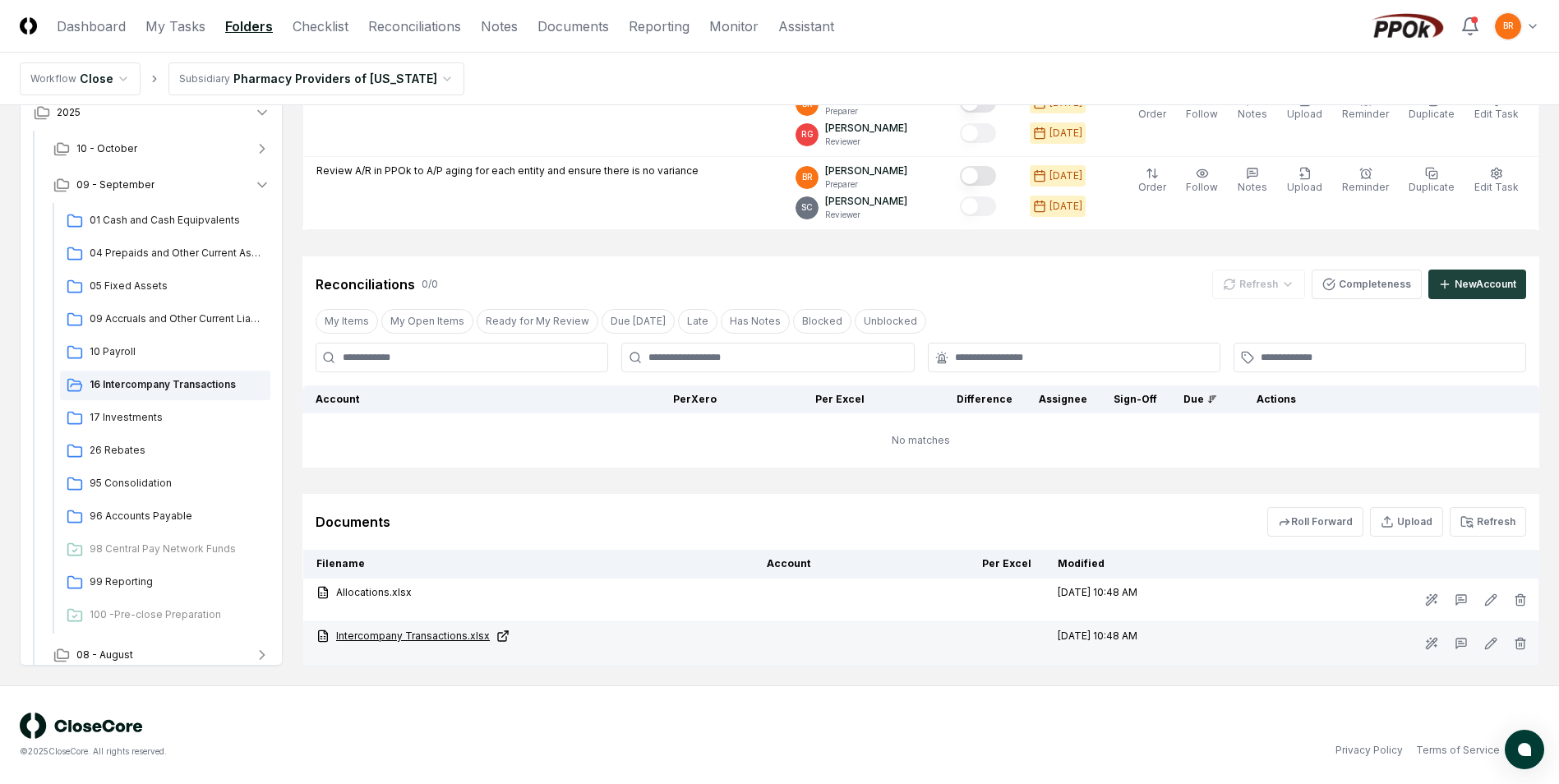
click at [386, 635] on link "Intercompany Transactions.xlsx" at bounding box center [528, 636] width 424 height 15
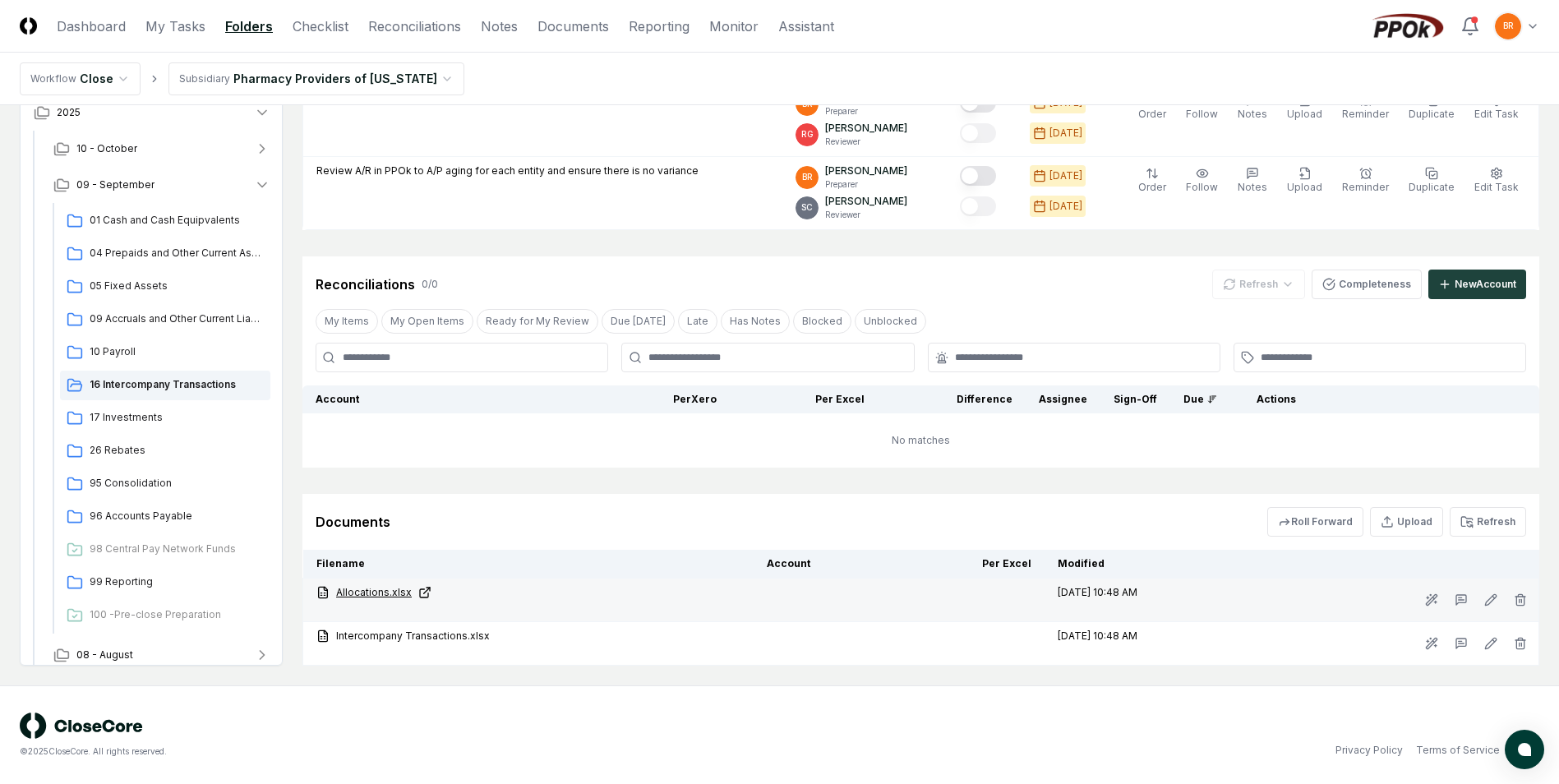
click at [376, 593] on link "Allocations.xlsx" at bounding box center [528, 593] width 424 height 15
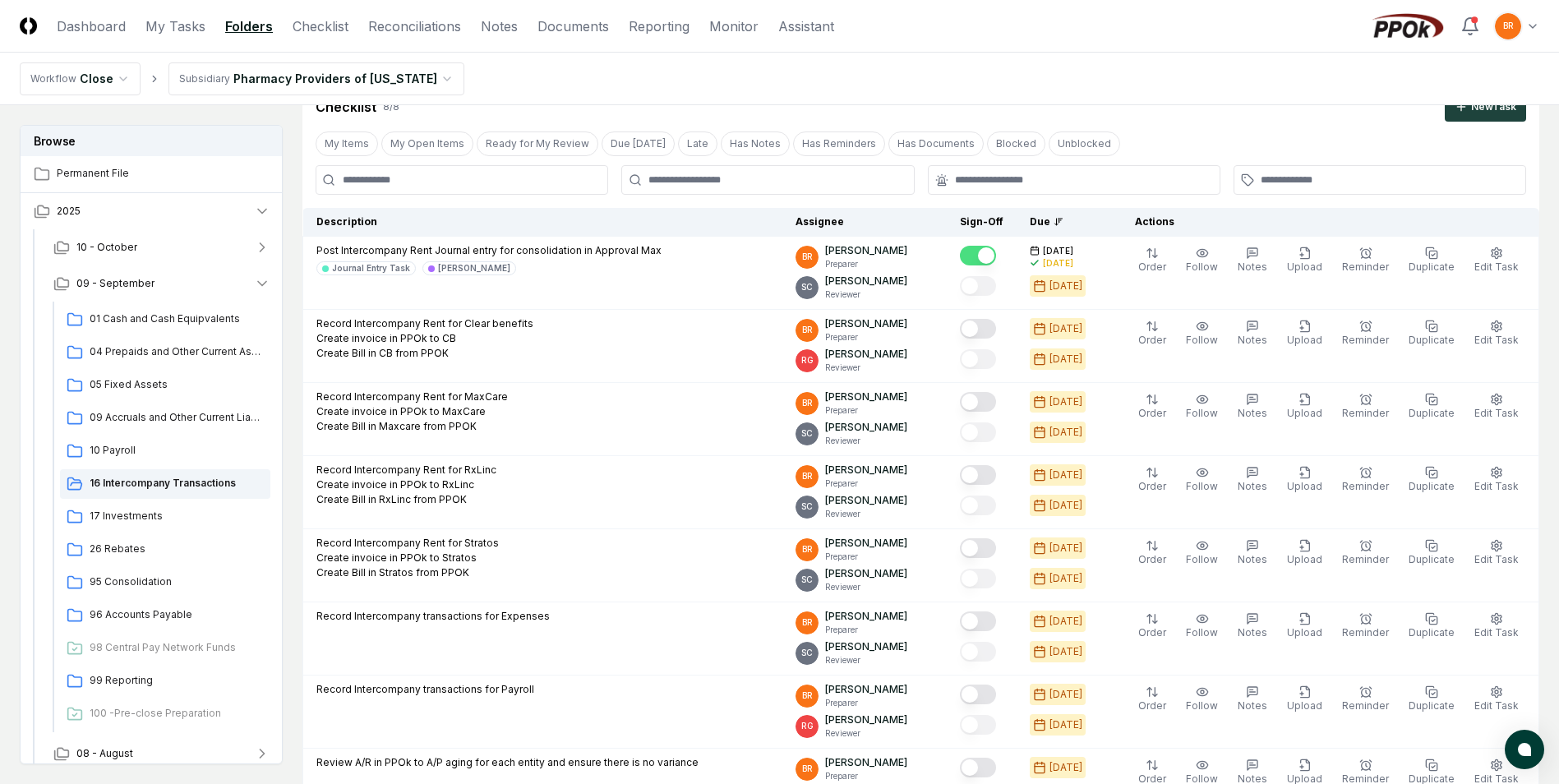
scroll to position [0, 0]
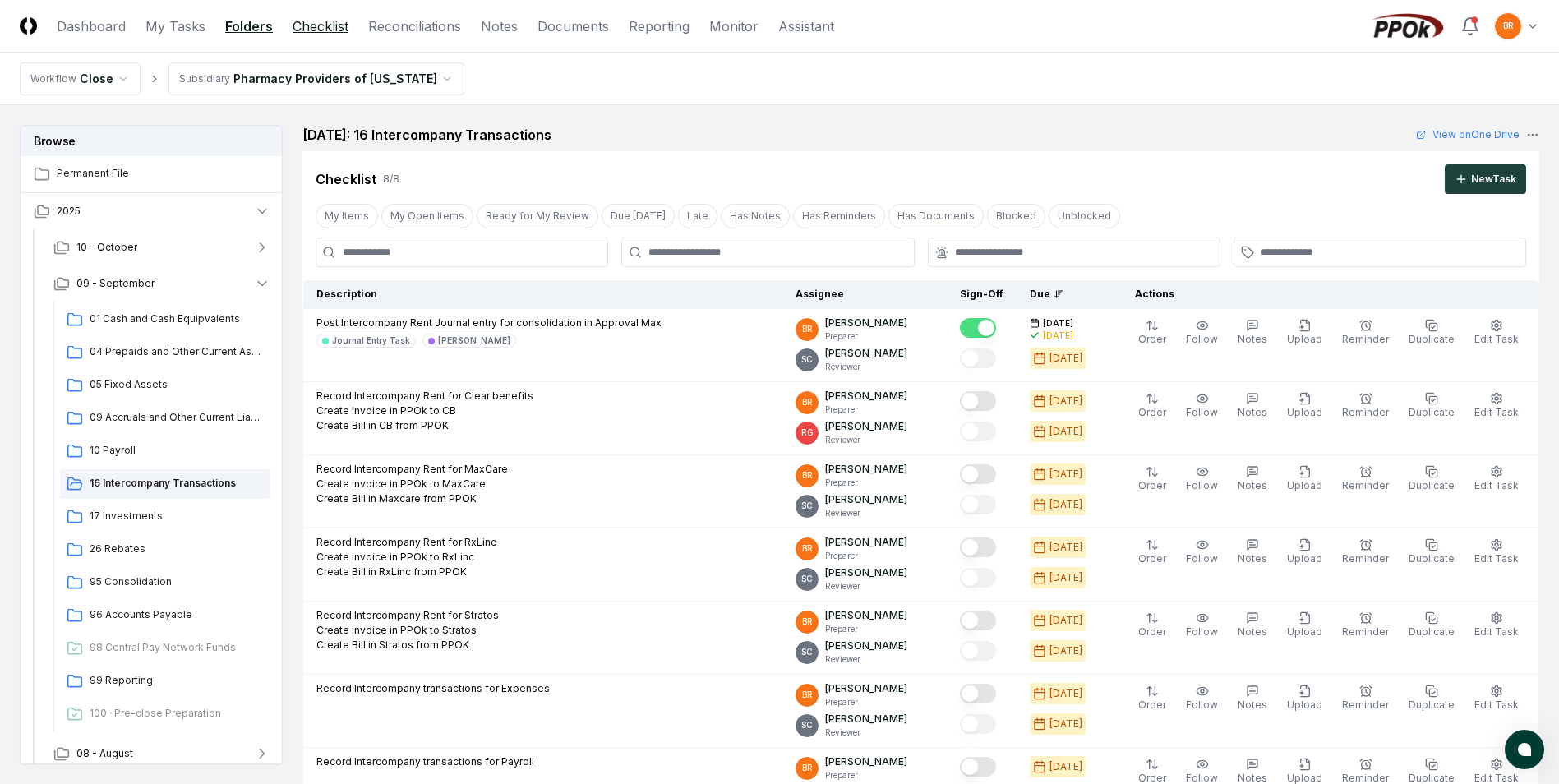
click at [332, 19] on link "Checklist" at bounding box center [321, 26] width 56 height 19
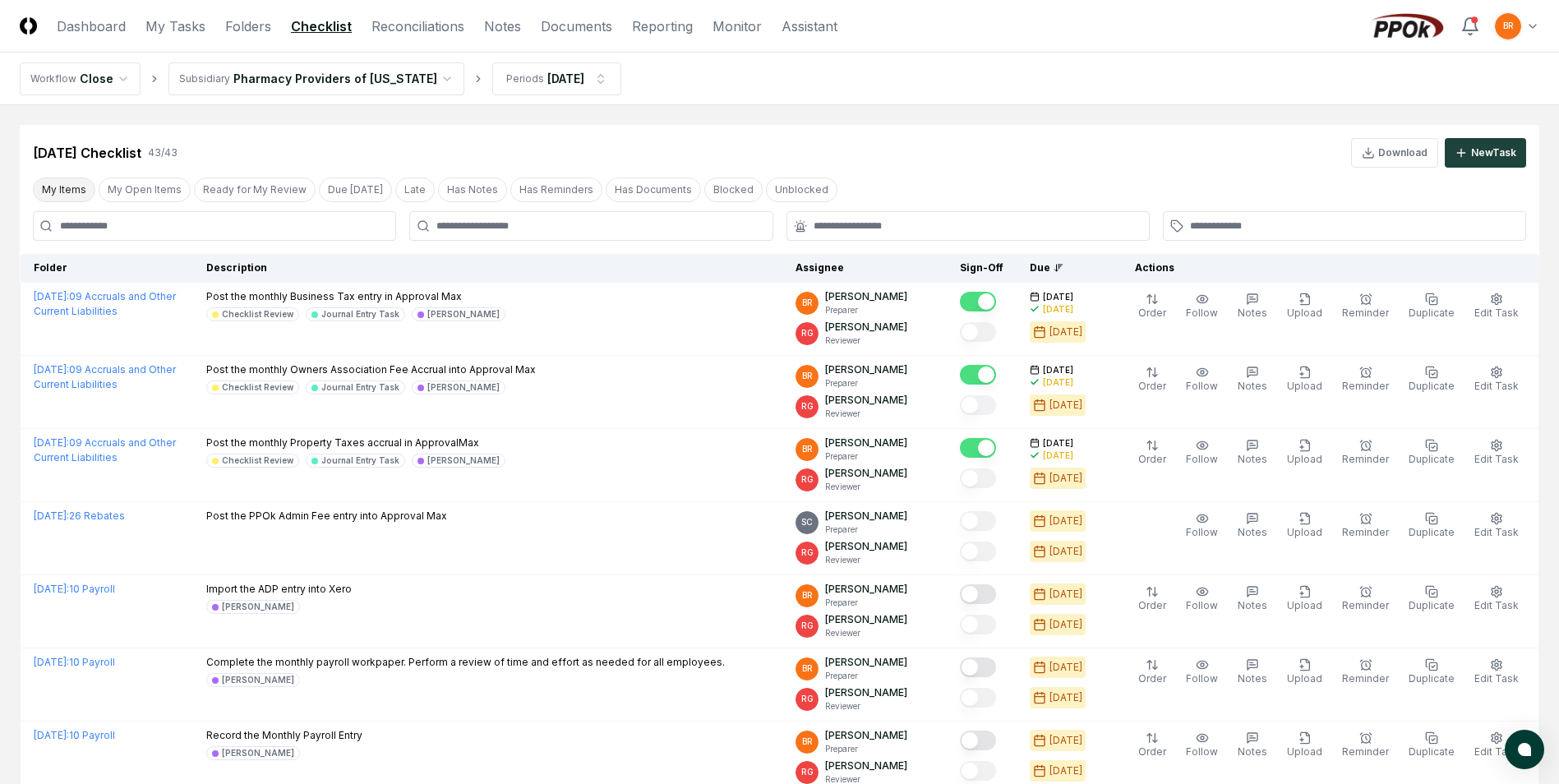
click at [63, 186] on button "My Items" at bounding box center [64, 189] width 62 height 24
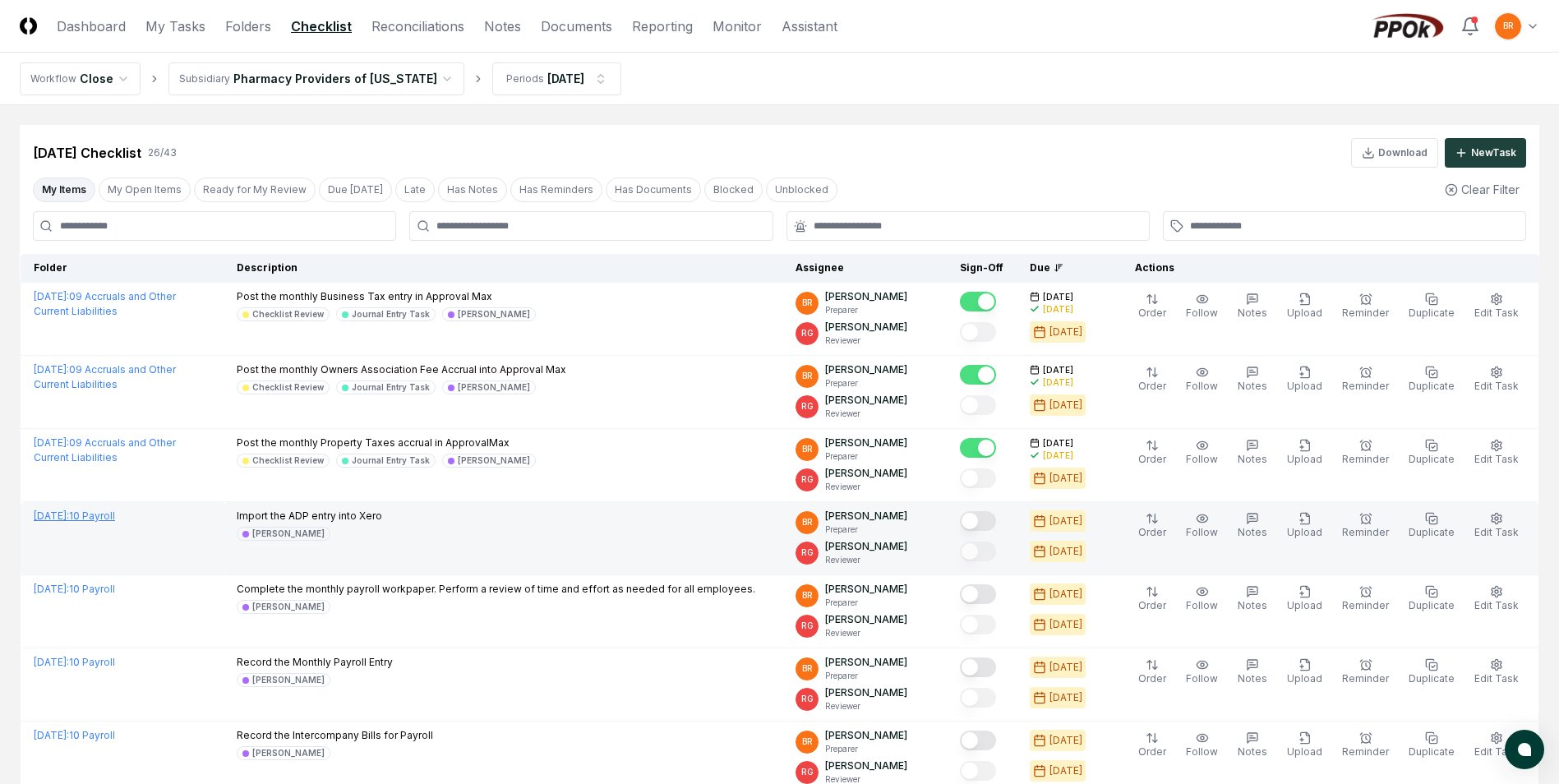
click at [115, 515] on link "September 2025 : 10 Payroll" at bounding box center [74, 515] width 81 height 13
